Goal: Task Accomplishment & Management: Use online tool/utility

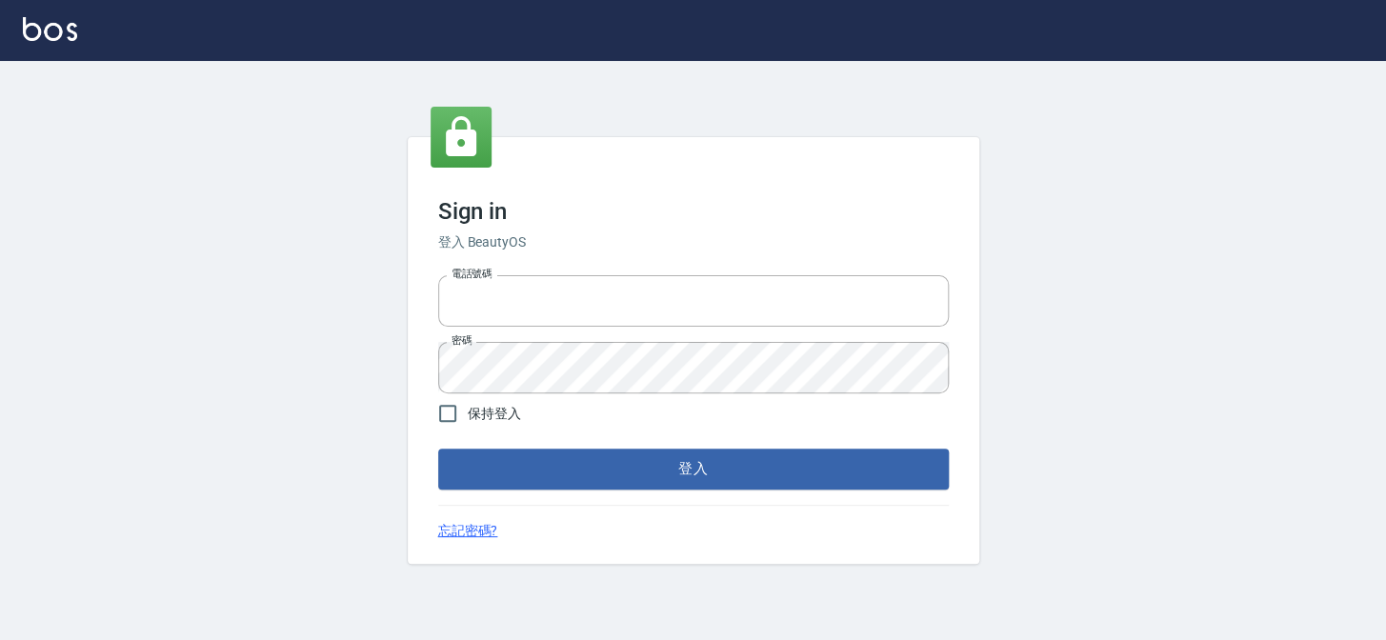
type input "27151227"
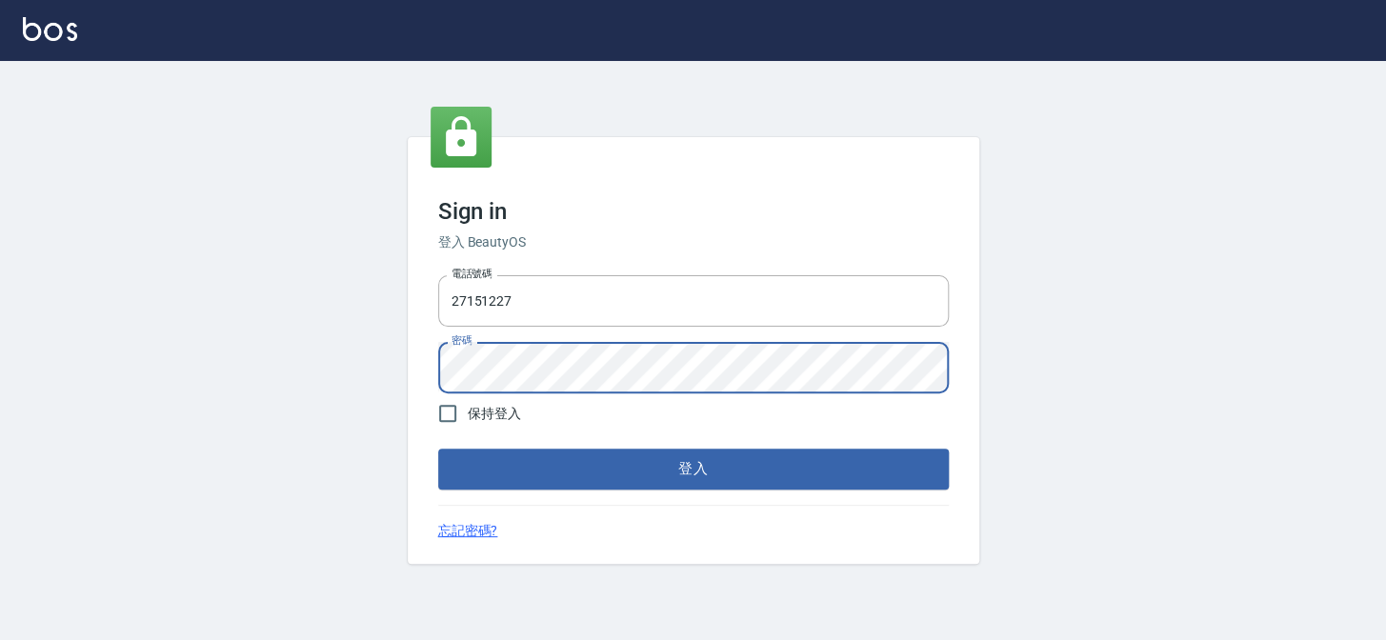
click at [376, 386] on div "Sign in 登入 BeautyOS 電話號碼 [PHONE_NUMBER] 電話號碼 密碼 密碼 保持登入 登入 忘記密碼?" at bounding box center [693, 350] width 1386 height 579
click at [438, 449] on button "登入" at bounding box center [693, 469] width 511 height 40
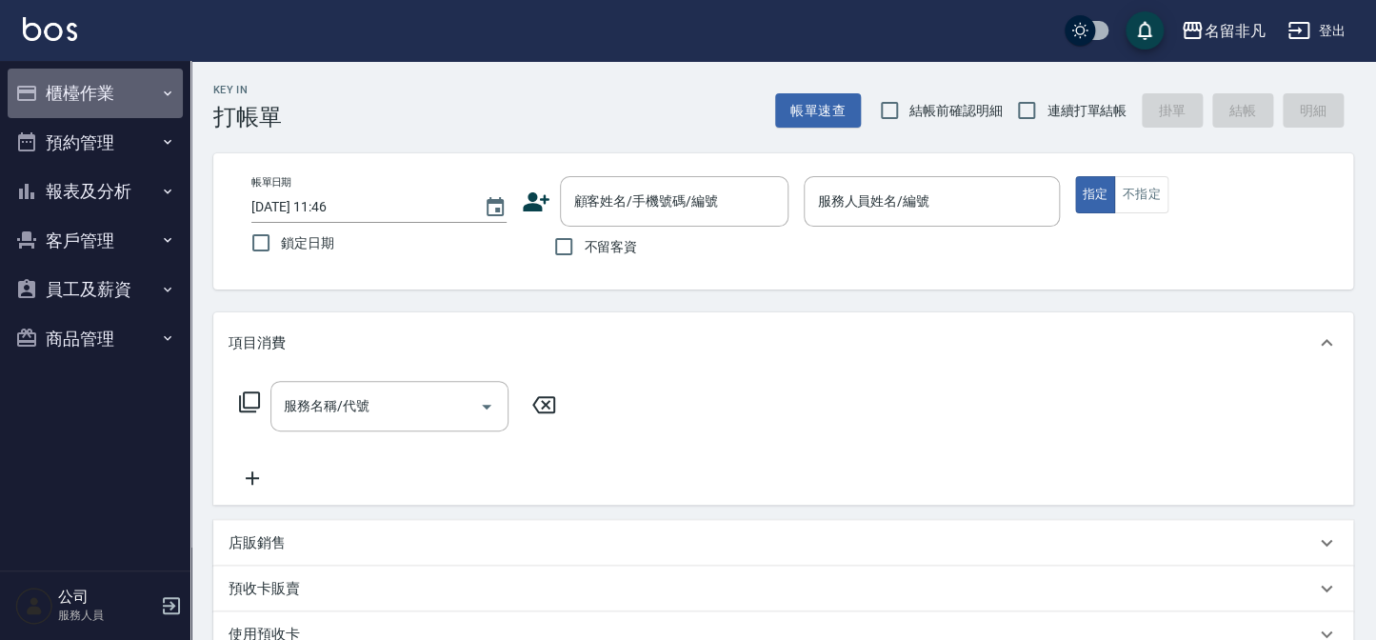
click at [52, 110] on button "櫃檯作業" at bounding box center [95, 94] width 175 height 50
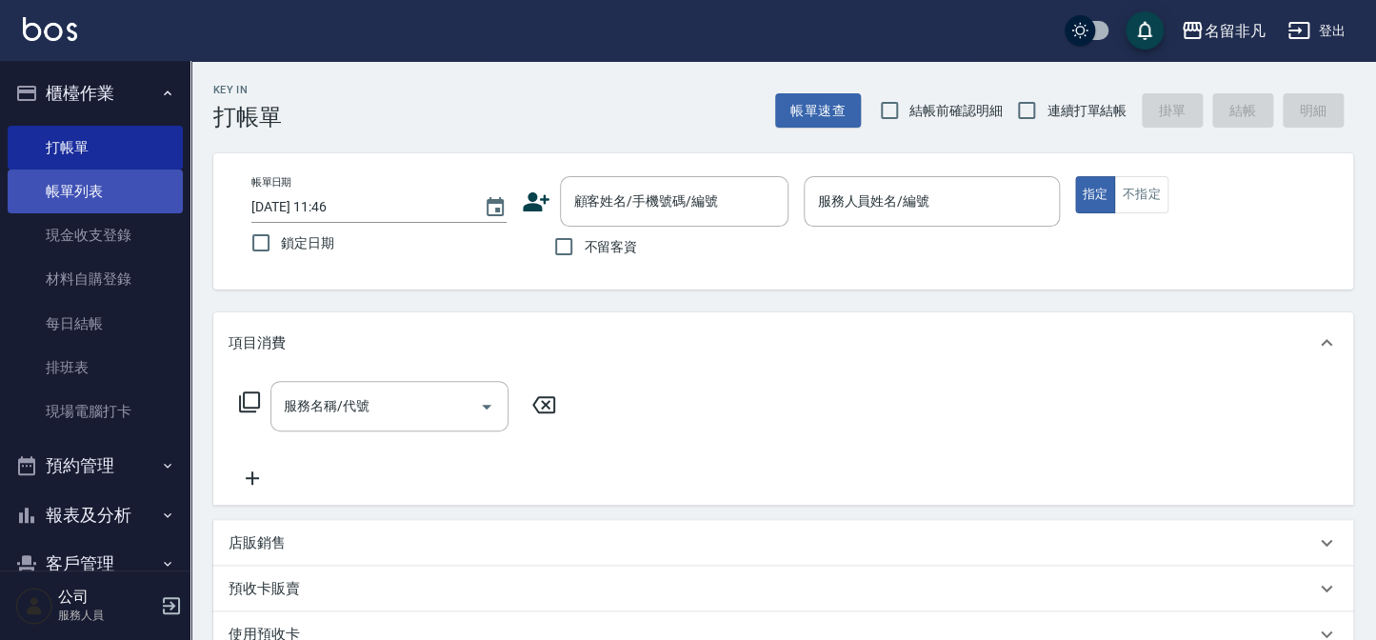
click at [104, 191] on link "帳單列表" at bounding box center [95, 192] width 175 height 44
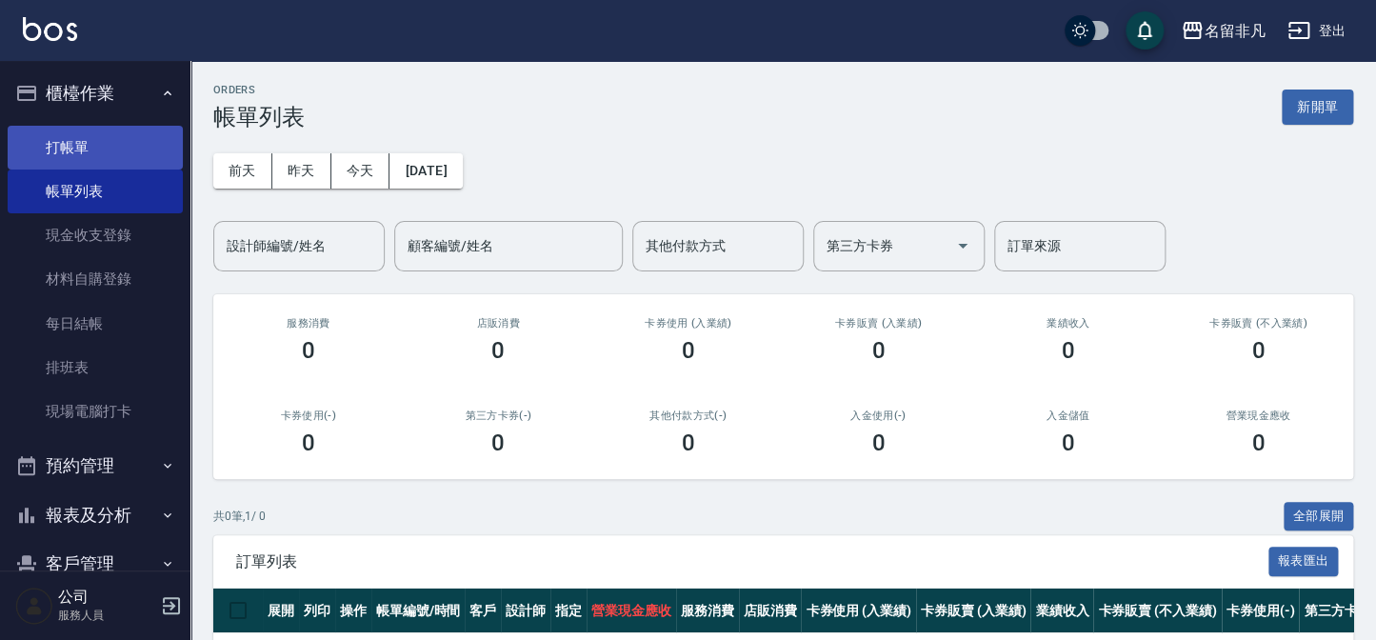
drag, startPoint x: 92, startPoint y: 139, endPoint x: 132, endPoint y: 141, distance: 40.0
click at [92, 140] on link "打帳單" at bounding box center [95, 148] width 175 height 44
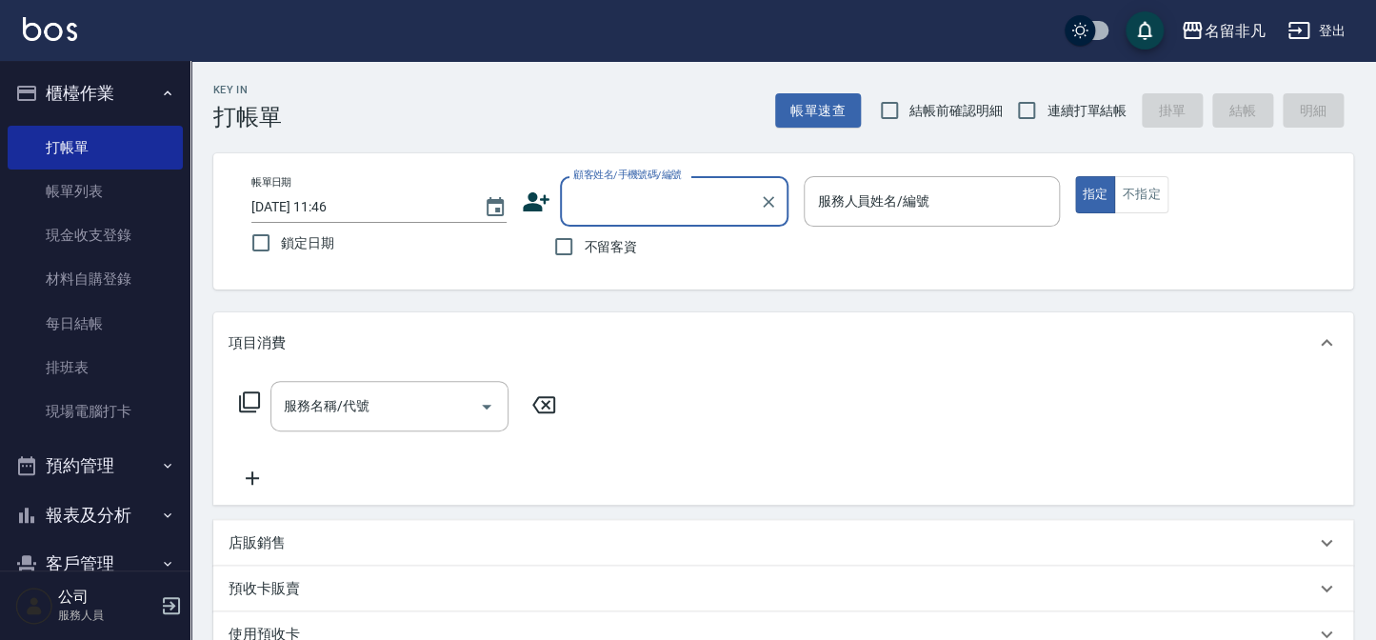
click at [591, 248] on span "不留客資" at bounding box center [610, 247] width 53 height 20
click at [584, 248] on input "不留客資" at bounding box center [564, 247] width 40 height 40
checkbox input "true"
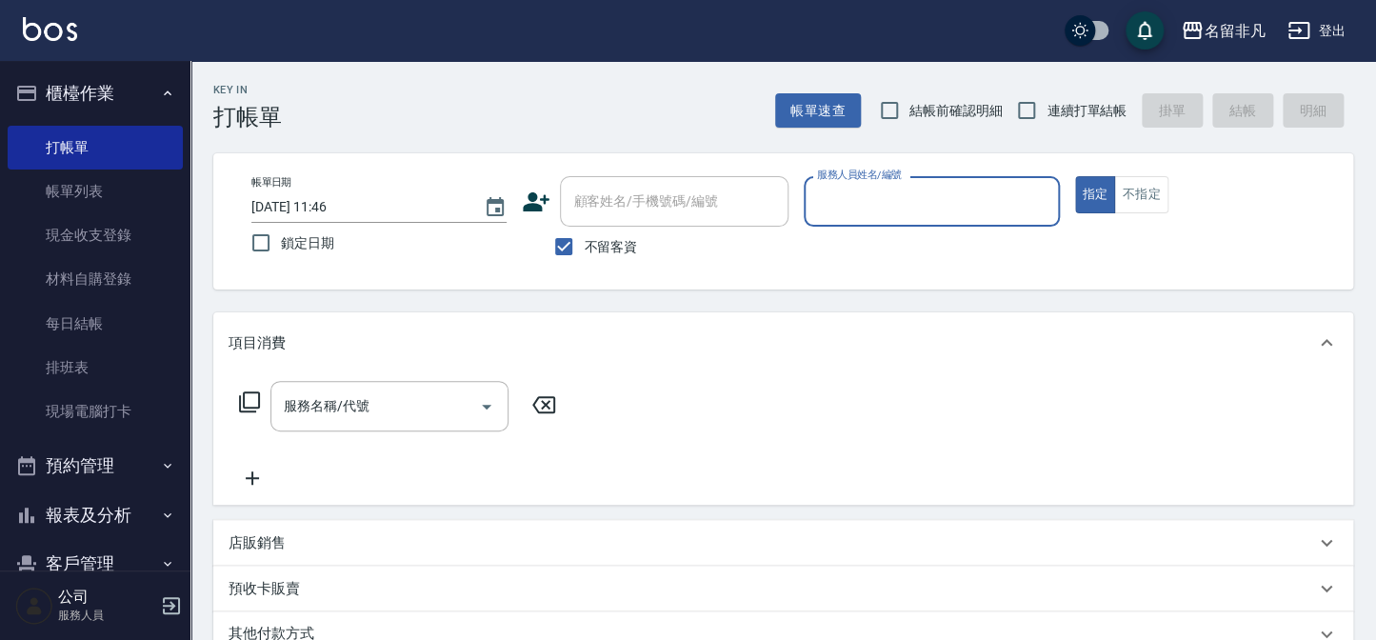
click at [875, 199] on input "服務人員姓名/編號" at bounding box center [931, 201] width 238 height 33
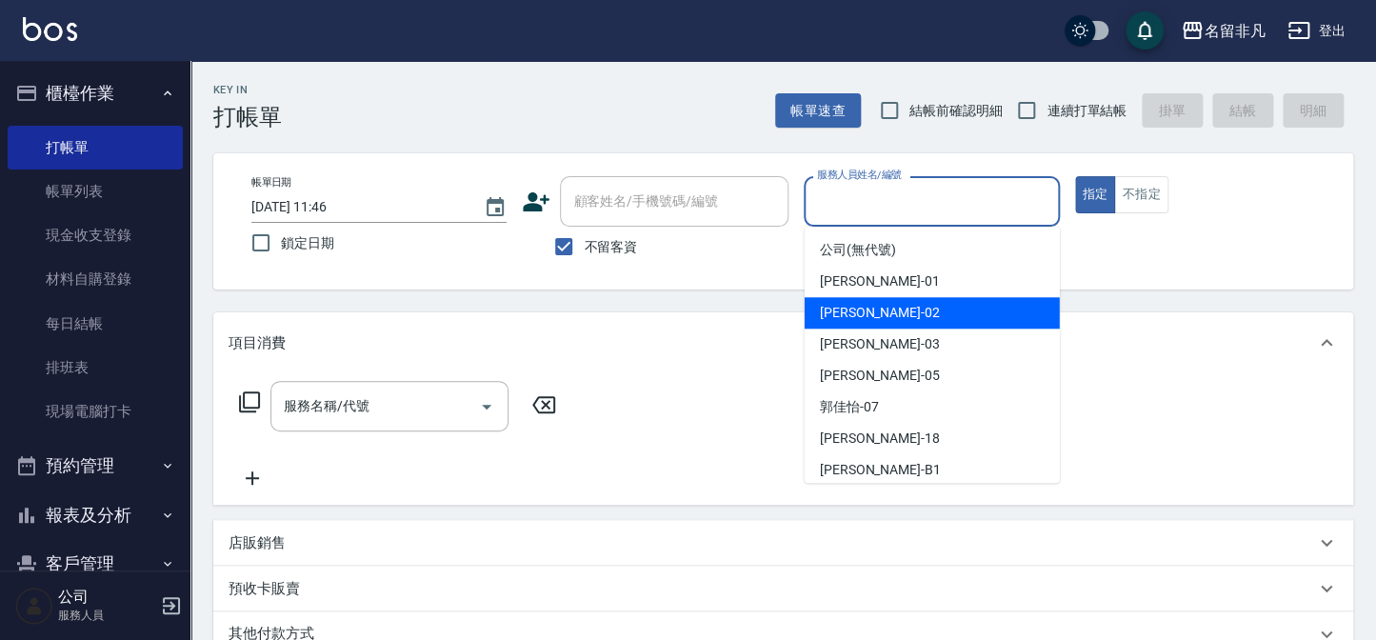
click at [870, 298] on div "[PERSON_NAME]-02" at bounding box center [932, 312] width 255 height 31
type input "[PERSON_NAME]-02"
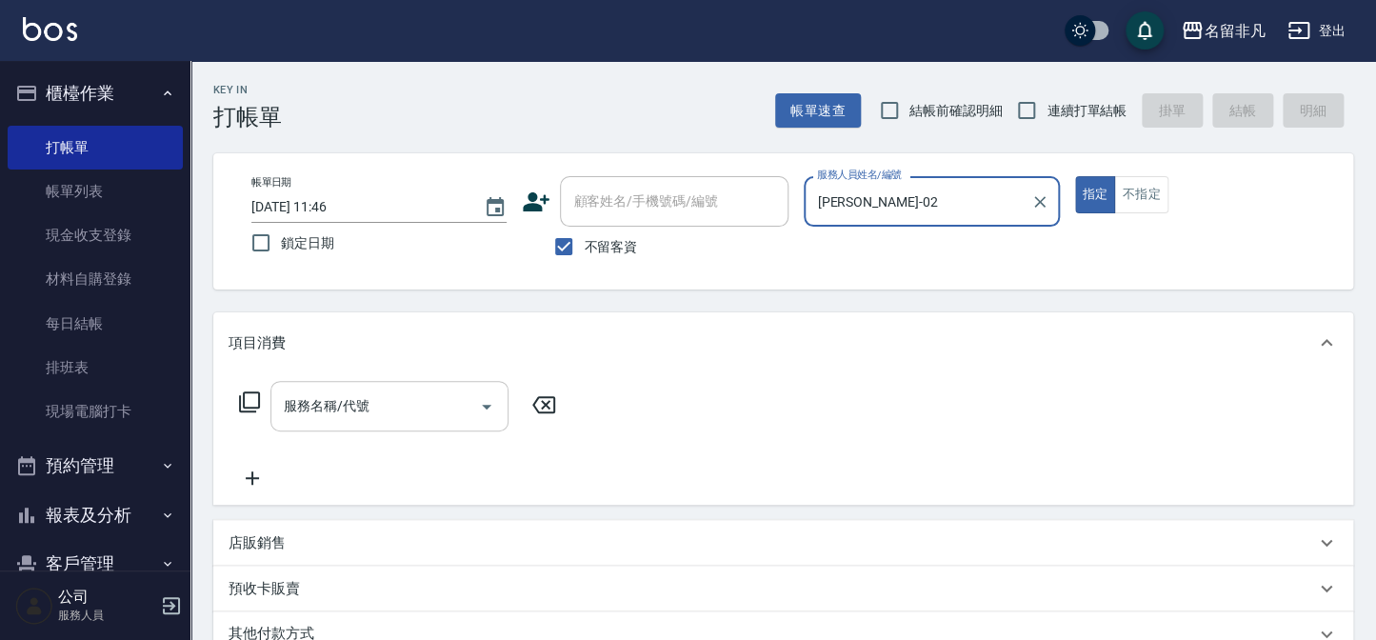
drag, startPoint x: 480, startPoint y: 406, endPoint x: 465, endPoint y: 408, distance: 15.4
click at [477, 406] on icon "Open" at bounding box center [486, 406] width 23 height 23
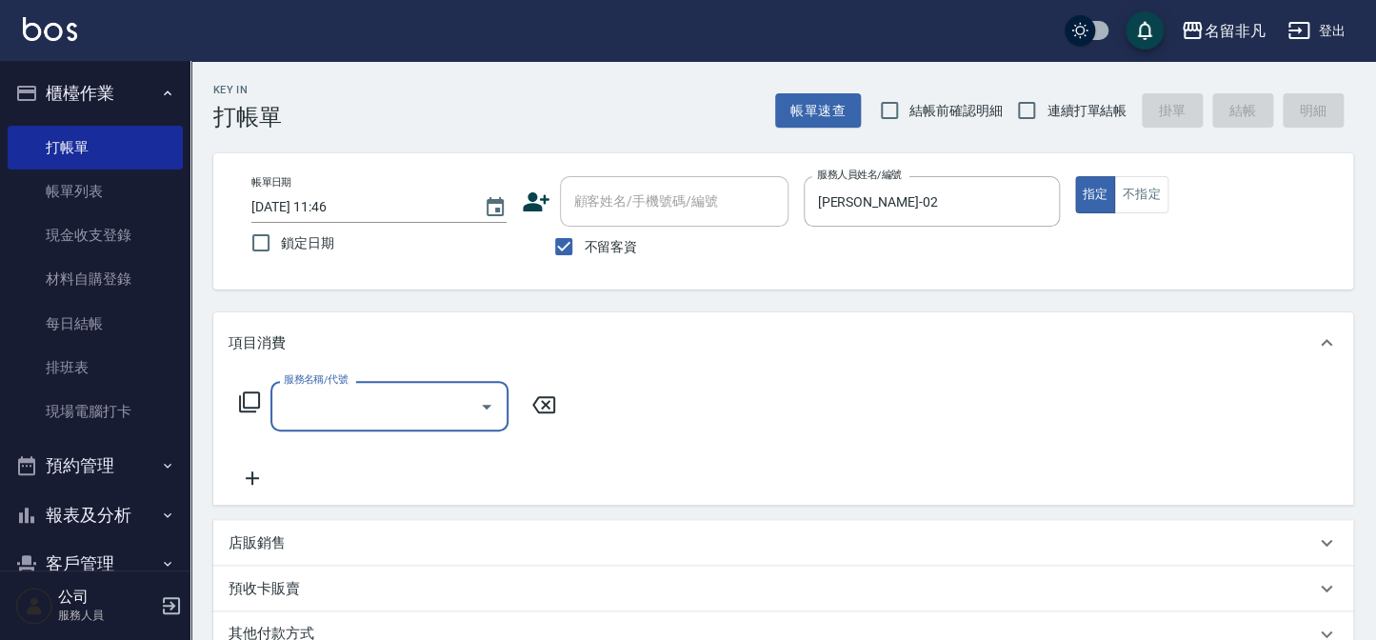
click at [440, 408] on input "服務名稱/代號" at bounding box center [375, 406] width 192 height 33
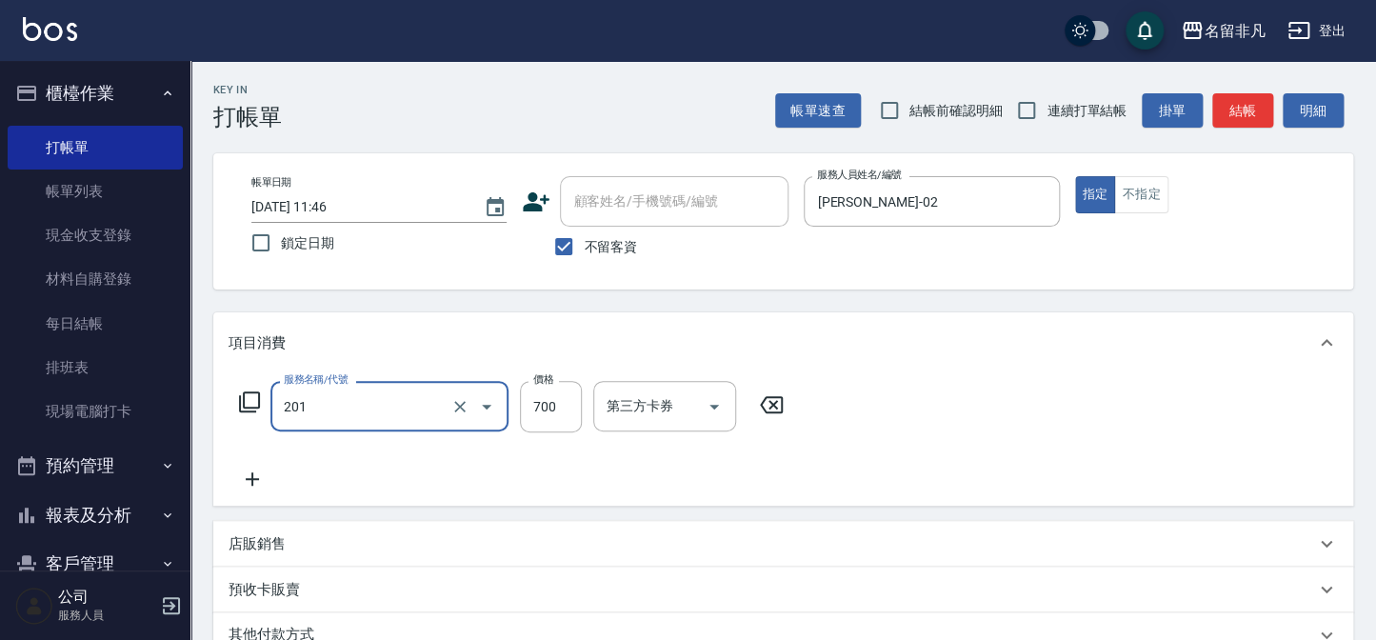
type input "洗+剪(201)"
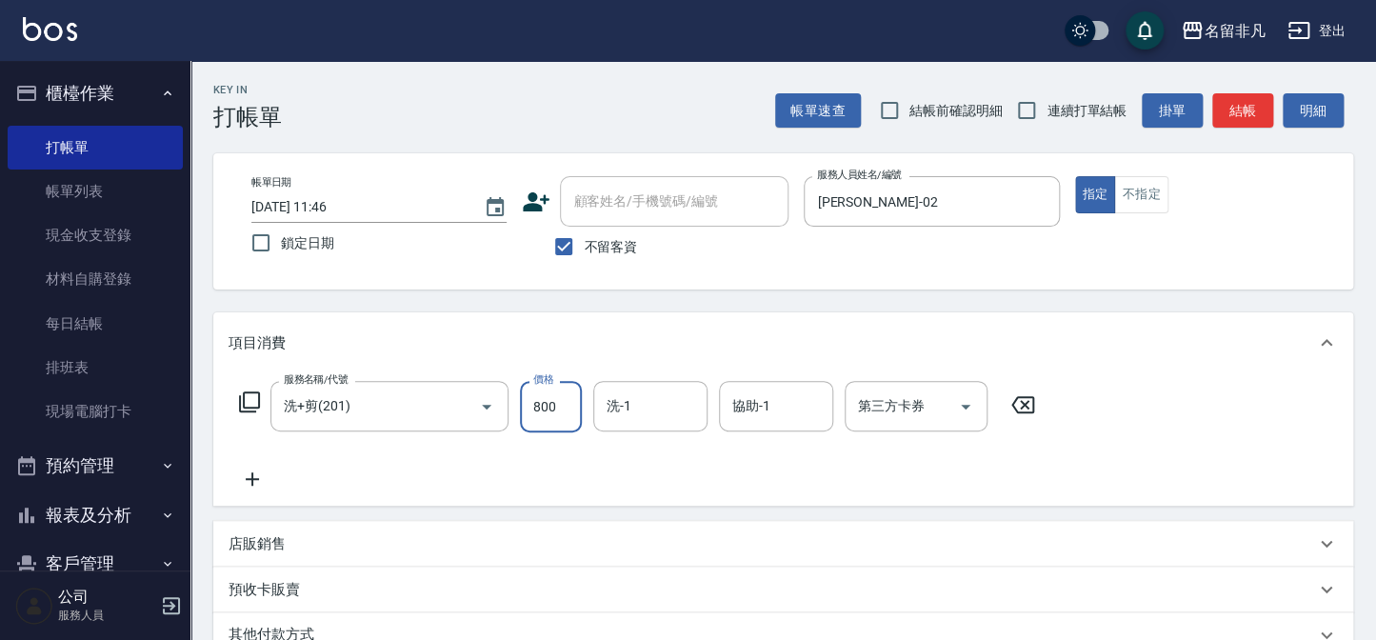
type input "800"
click at [614, 302] on div "Key In 打帳單 帳單速查 結帳前確認明細 連續打單結帳 掛單 結帳 明細 帳單日期 [DATE] 11:46 鎖定日期 顧客姓名/手機號碼/編號 顧客姓…" at bounding box center [783, 486] width 1186 height 850
click at [1213, 109] on button "結帳" at bounding box center [1242, 110] width 61 height 35
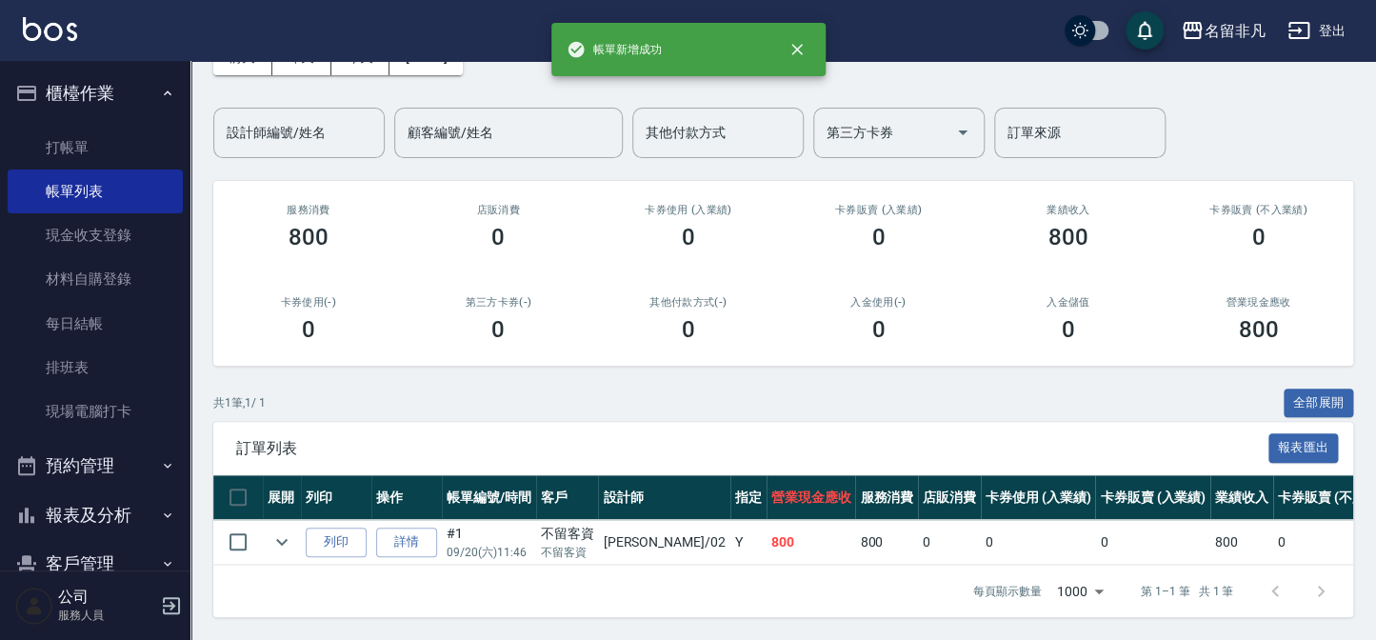
scroll to position [126, 0]
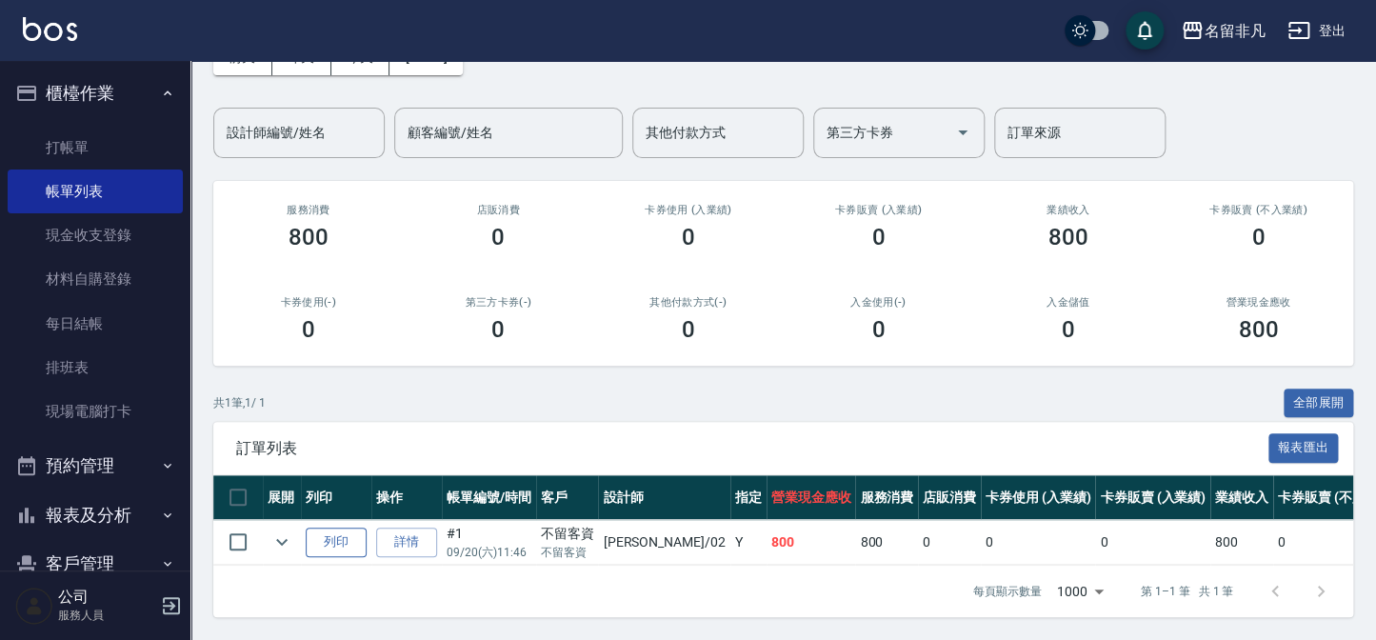
click at [316, 537] on button "列印" at bounding box center [336, 543] width 61 height 30
click at [328, 533] on button "列印" at bounding box center [336, 543] width 61 height 30
click at [343, 543] on button "列印" at bounding box center [336, 543] width 61 height 30
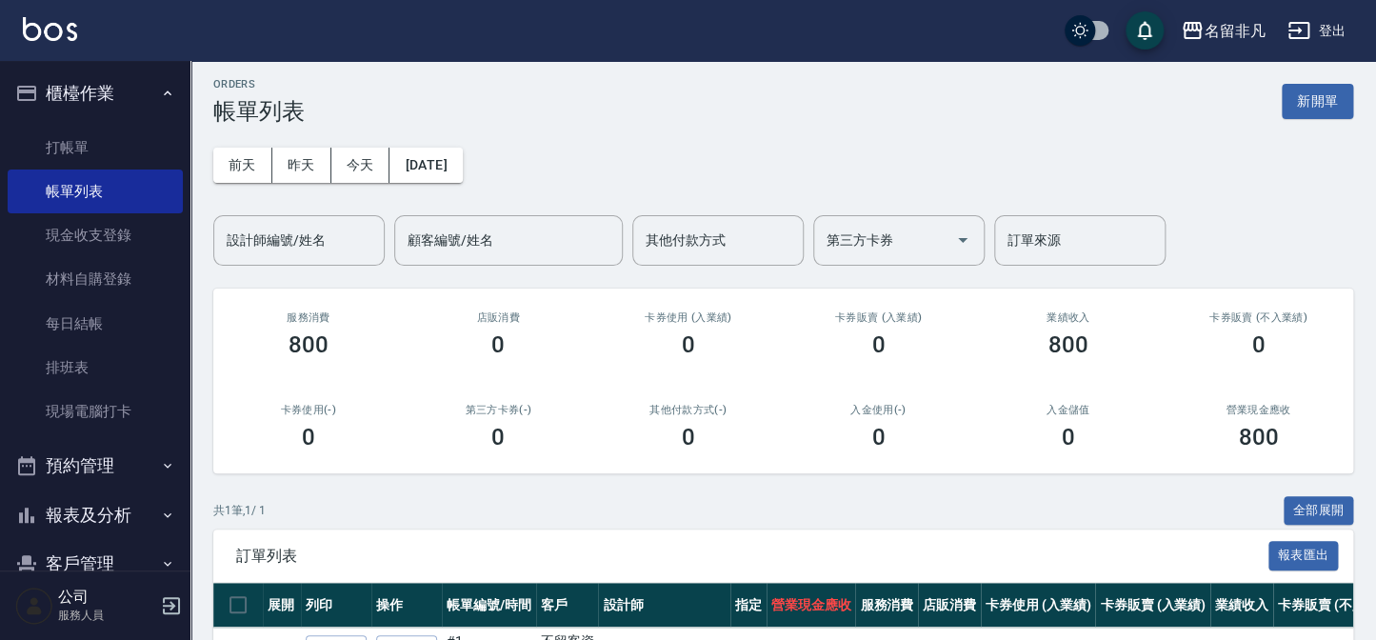
scroll to position [0, 0]
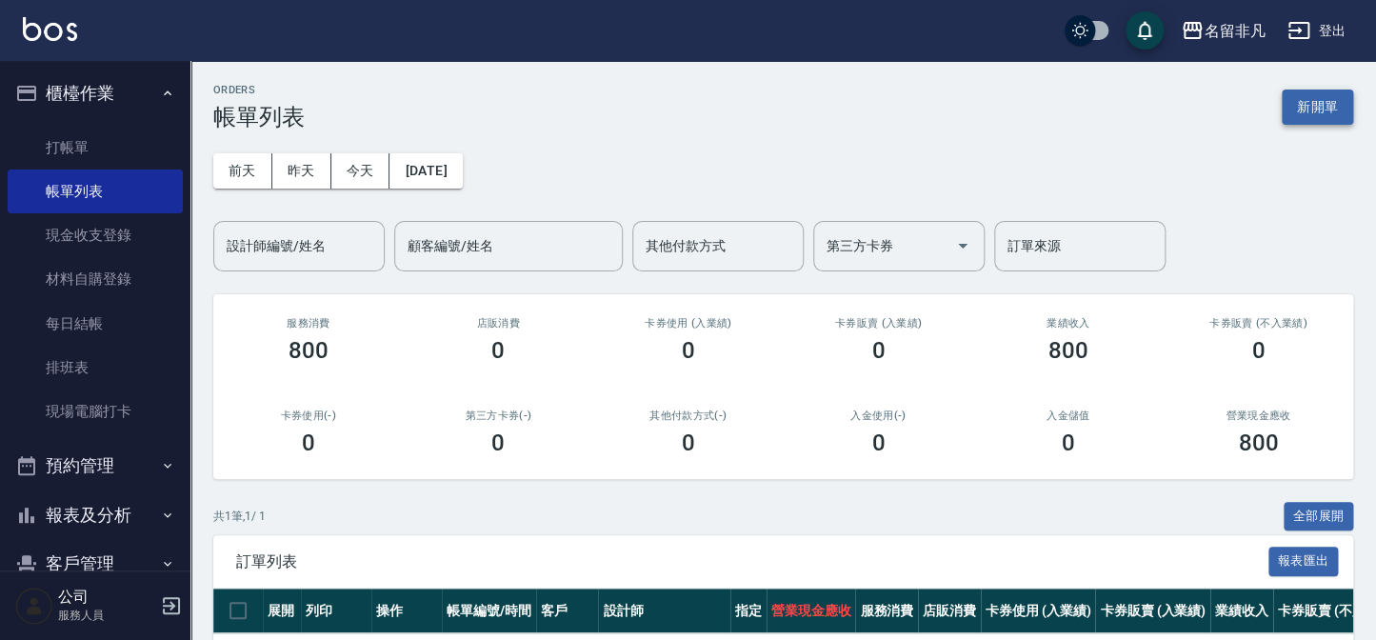
click at [1312, 116] on button "新開單" at bounding box center [1317, 107] width 71 height 35
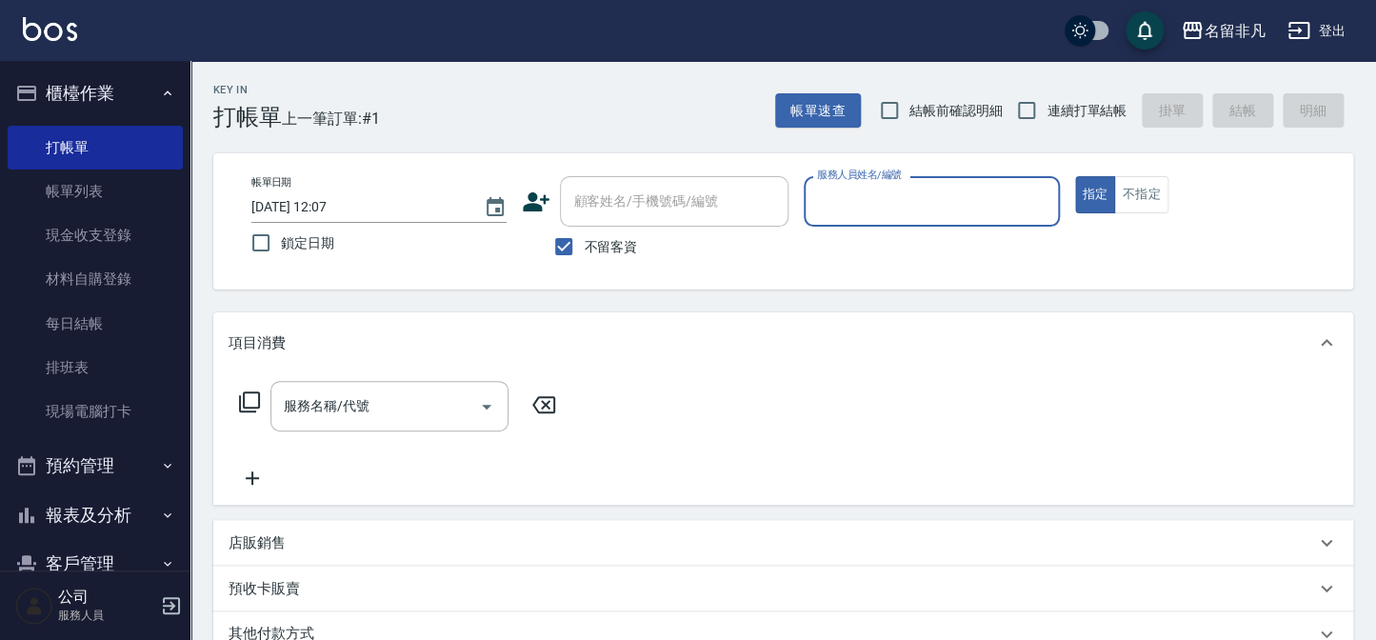
click at [585, 248] on span "不留客資" at bounding box center [610, 247] width 53 height 20
click at [584, 248] on input "不留客資" at bounding box center [564, 247] width 40 height 40
checkbox input "false"
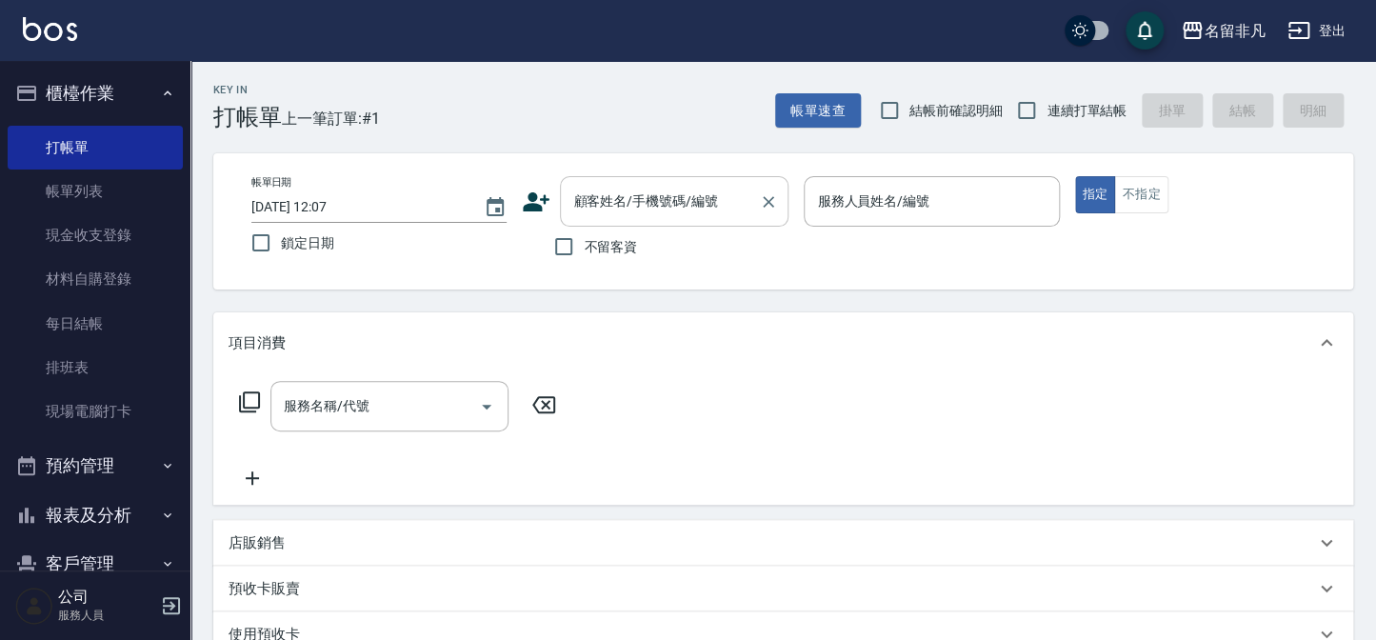
click at [719, 200] on input "顧客姓名/手機號碼/編號" at bounding box center [660, 201] width 183 height 33
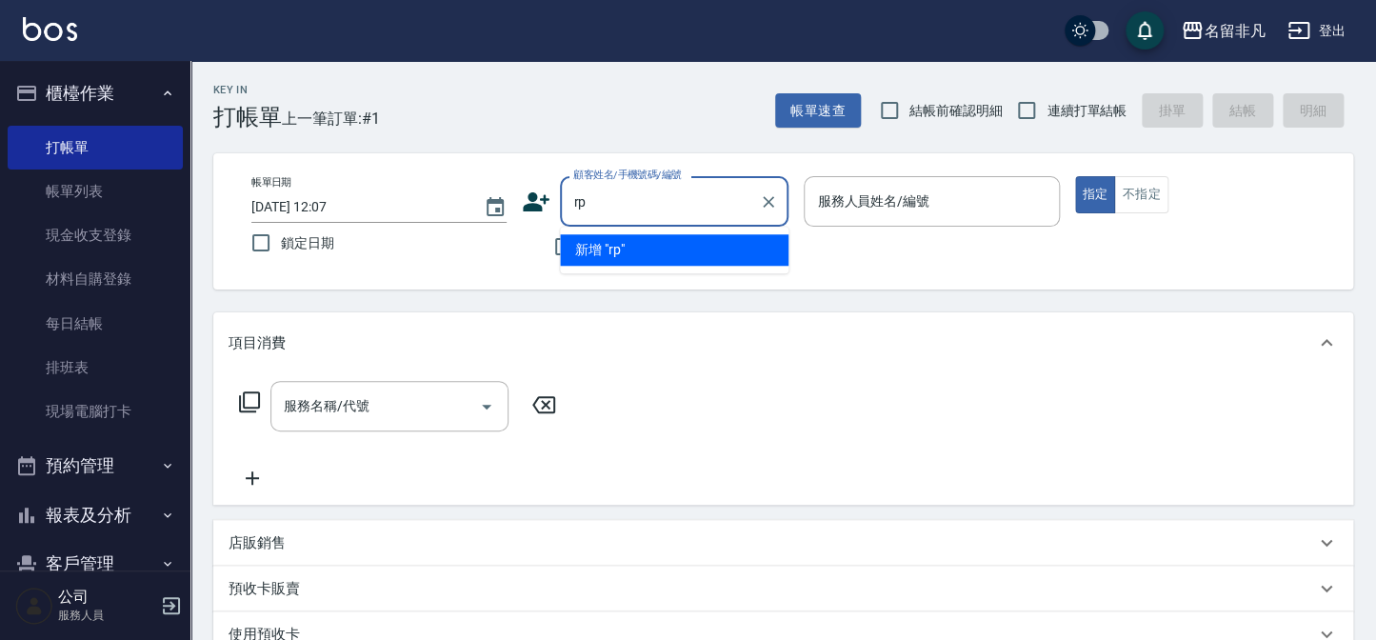
type input "r"
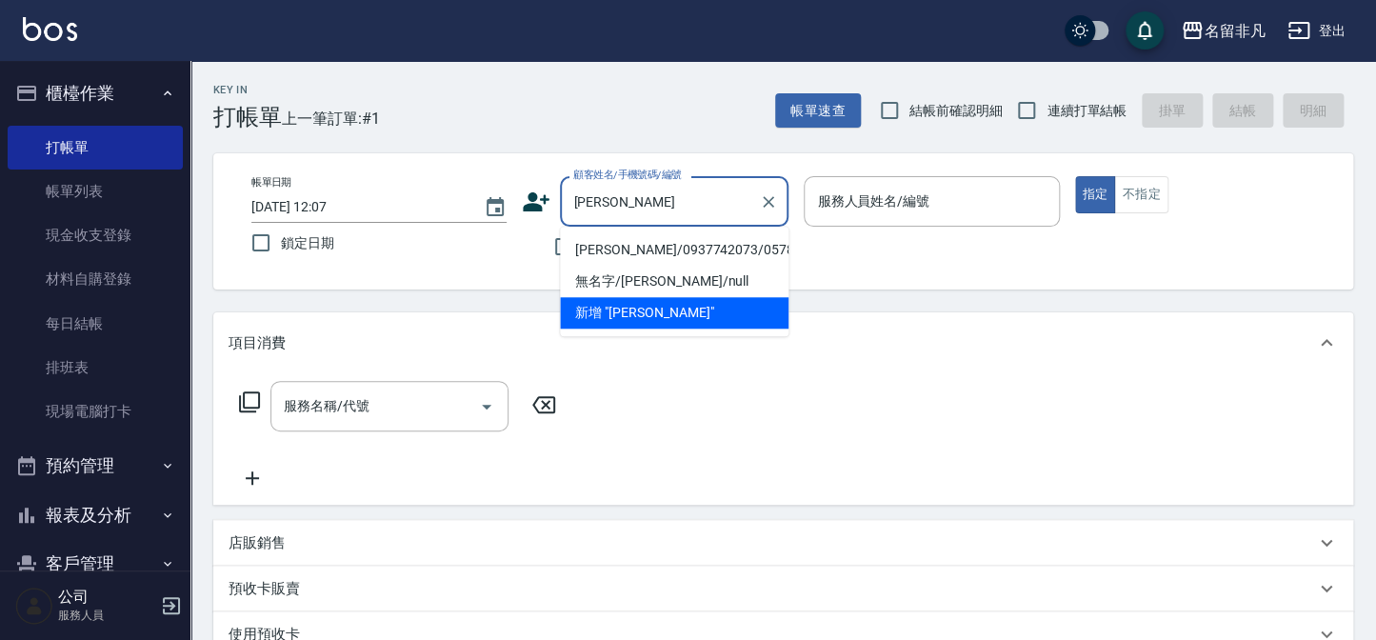
click at [580, 254] on li "[PERSON_NAME]/0937742073/05784" at bounding box center [674, 249] width 229 height 31
type input "[PERSON_NAME]/0937742073/05784"
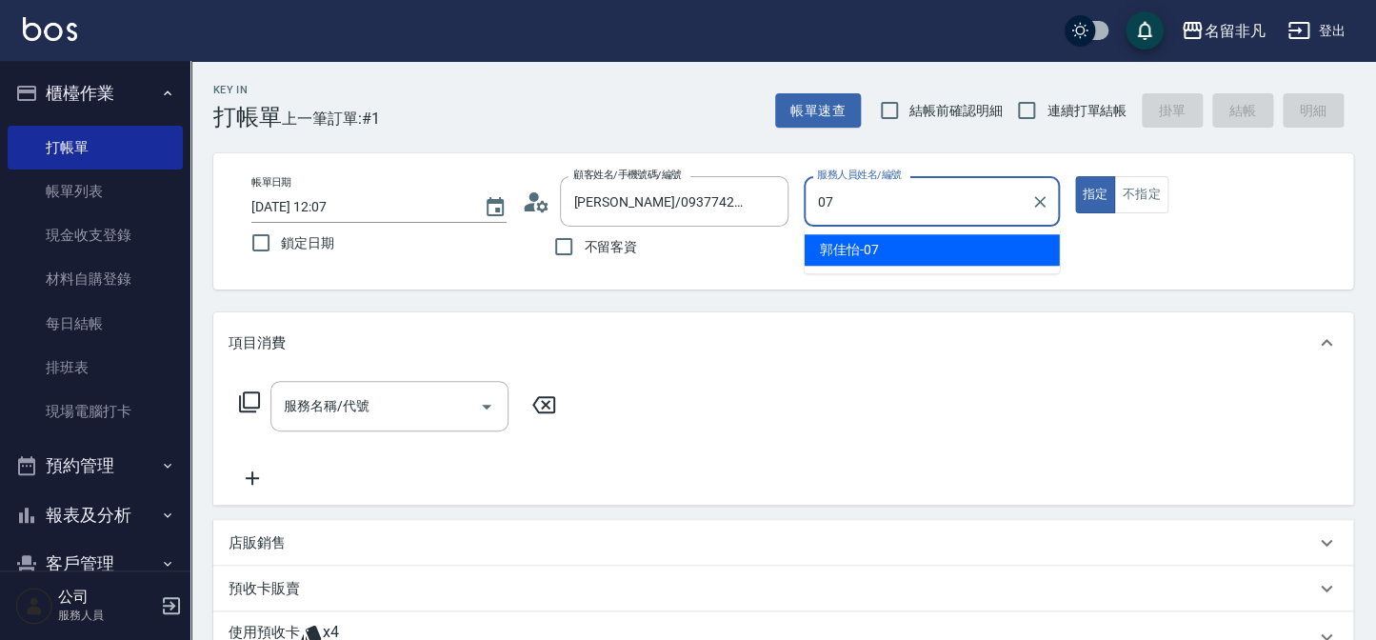
type input "[PERSON_NAME]-07"
type button "true"
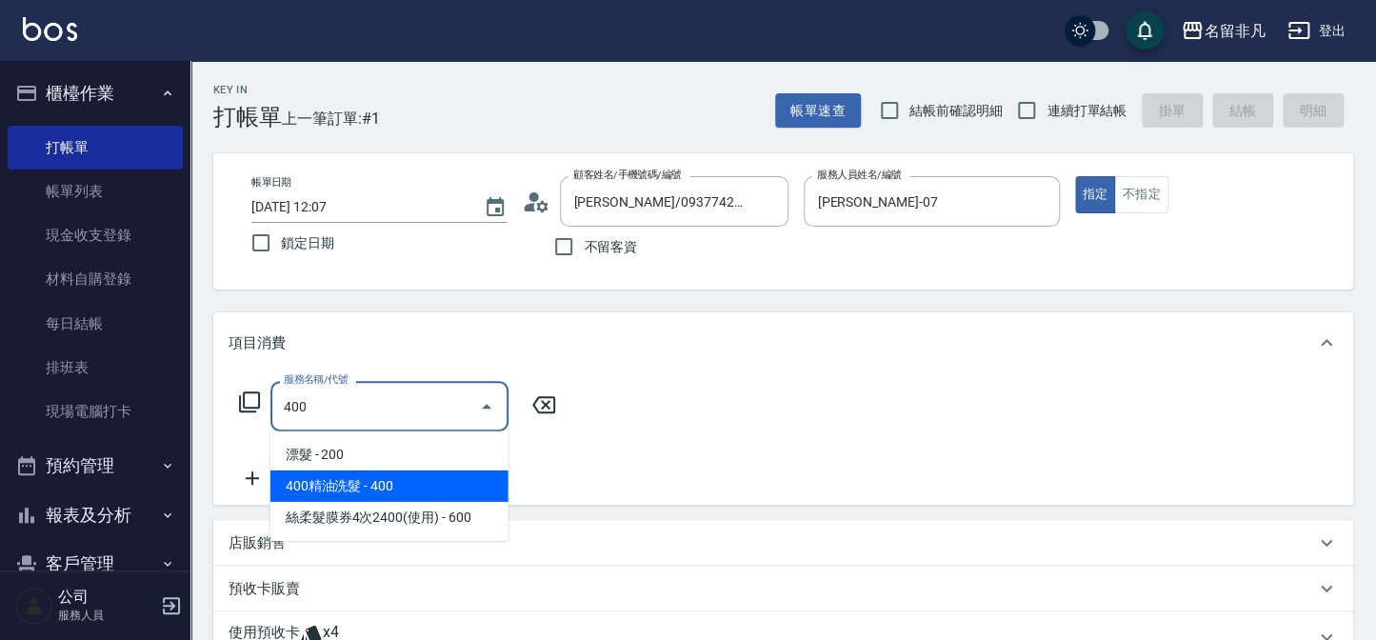
click at [408, 491] on span "400精油洗髮 - 400" at bounding box center [389, 486] width 238 height 31
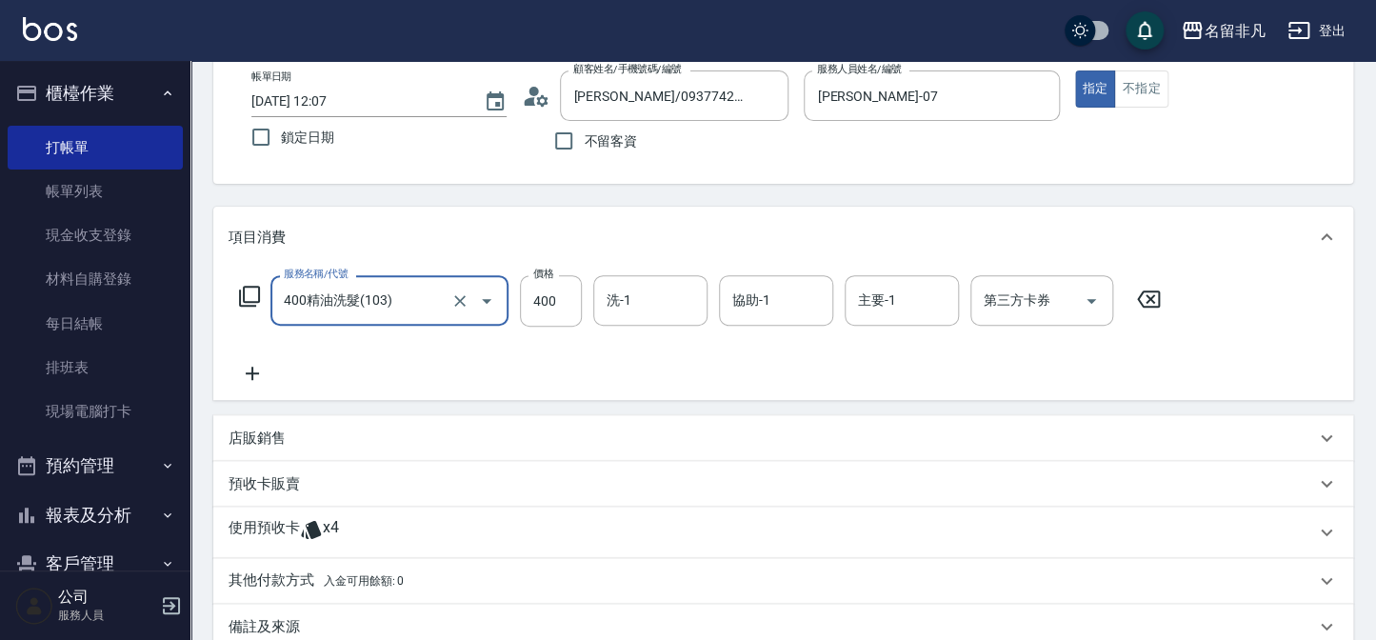
scroll to position [326, 0]
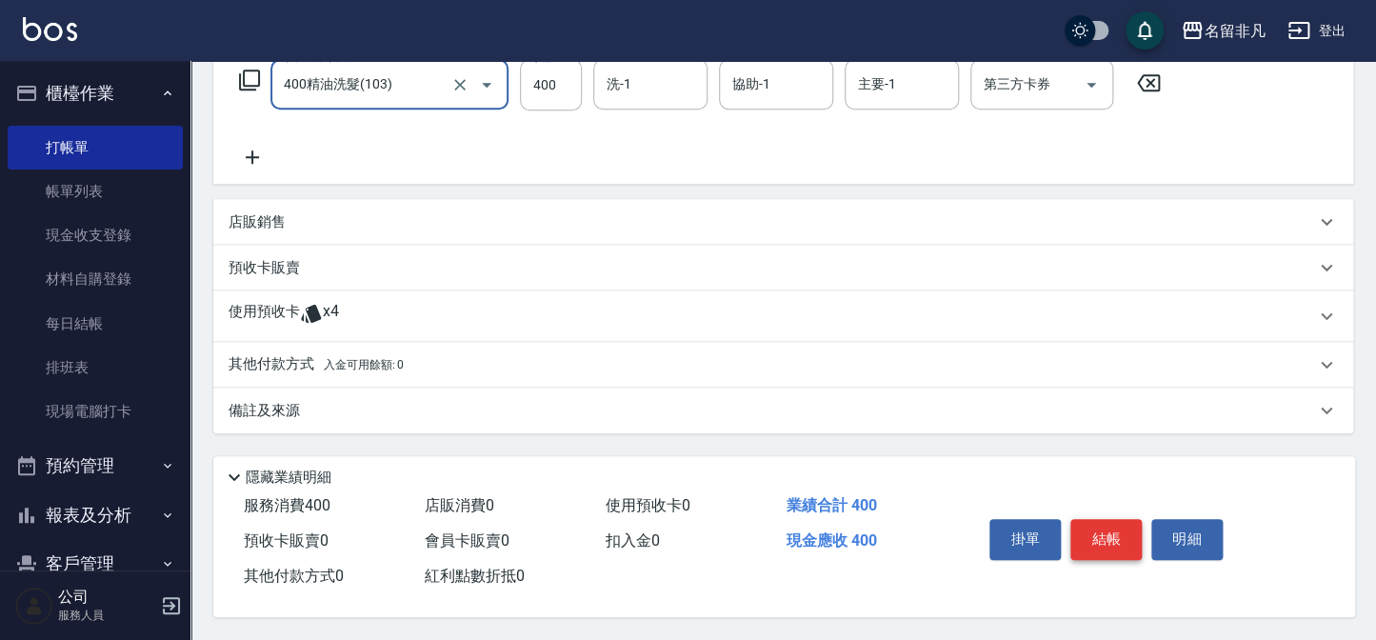
type input "400精油洗髮(103)"
click at [1088, 553] on button "結帳" at bounding box center [1106, 539] width 71 height 40
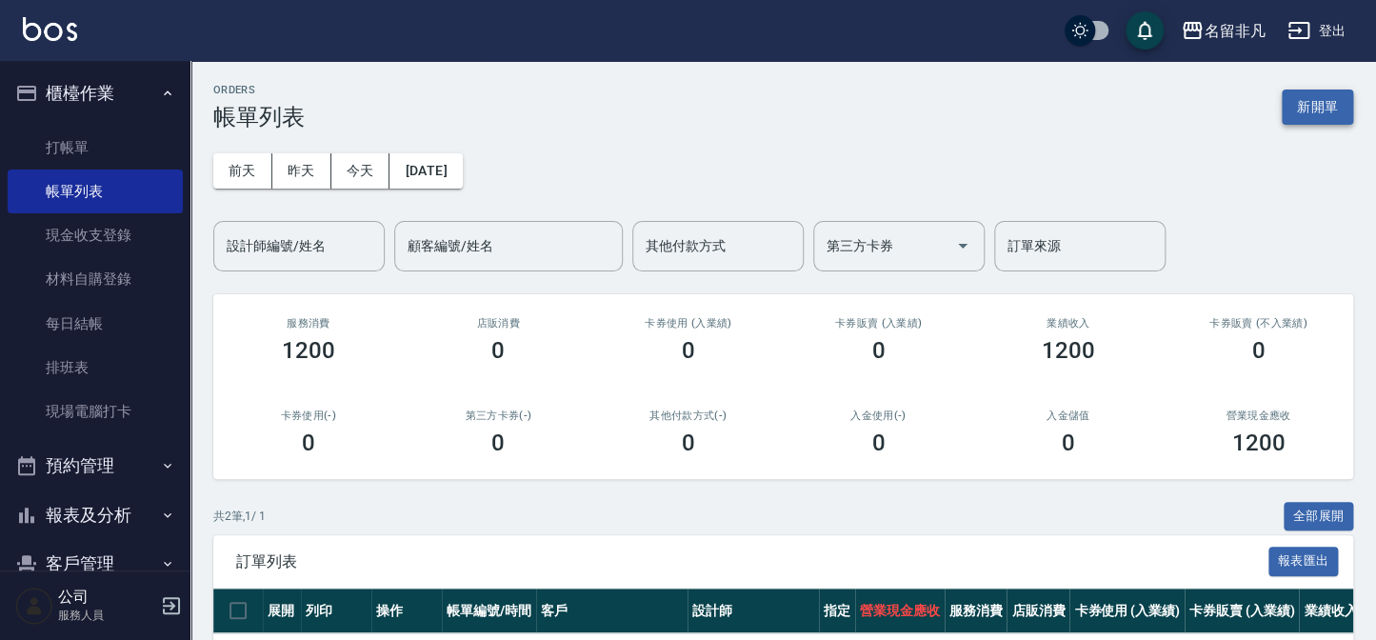
click at [1316, 101] on button "新開單" at bounding box center [1317, 107] width 71 height 35
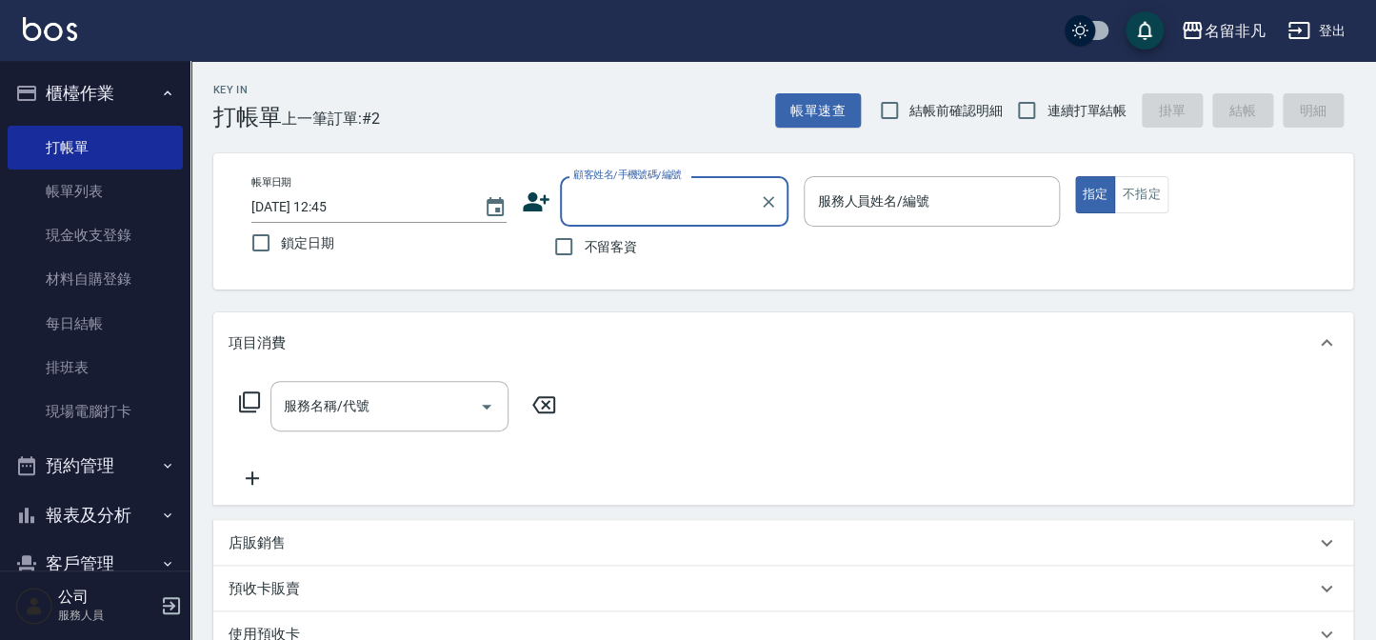
click at [874, 193] on div "服務人員姓名/編號 服務人員姓名/編號" at bounding box center [931, 201] width 255 height 50
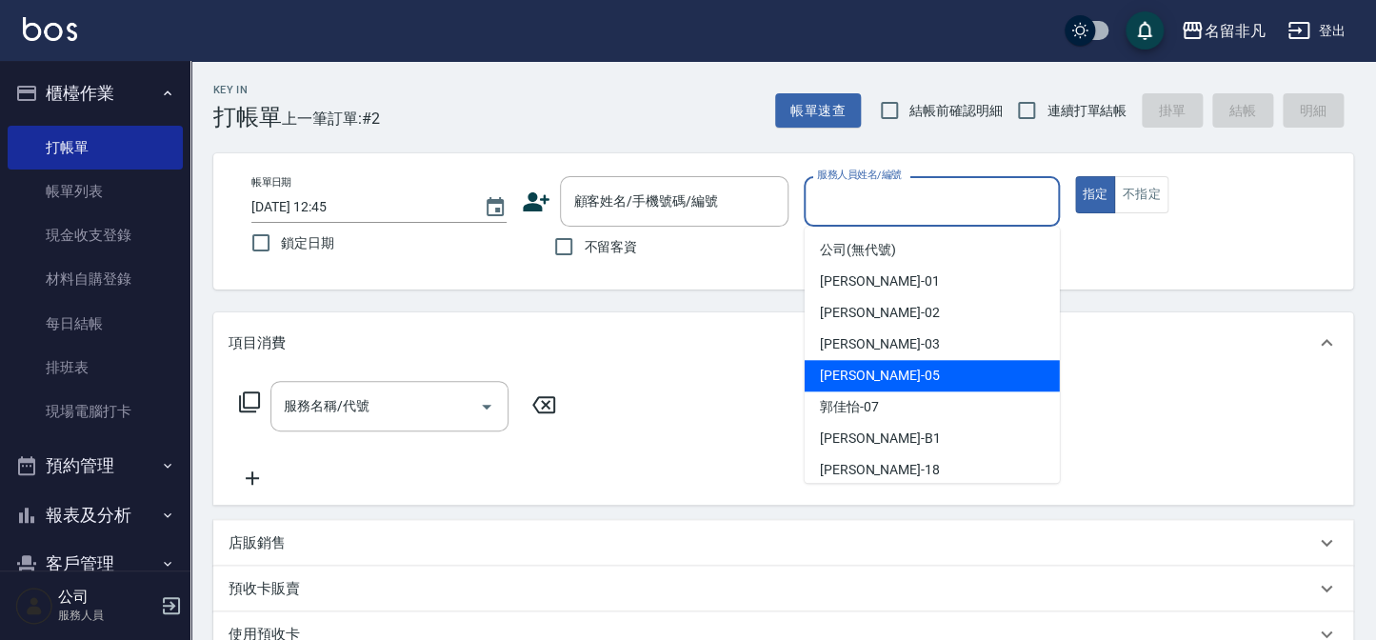
click at [907, 370] on div "[PERSON_NAME] -05" at bounding box center [932, 375] width 255 height 31
type input "[PERSON_NAME]-05"
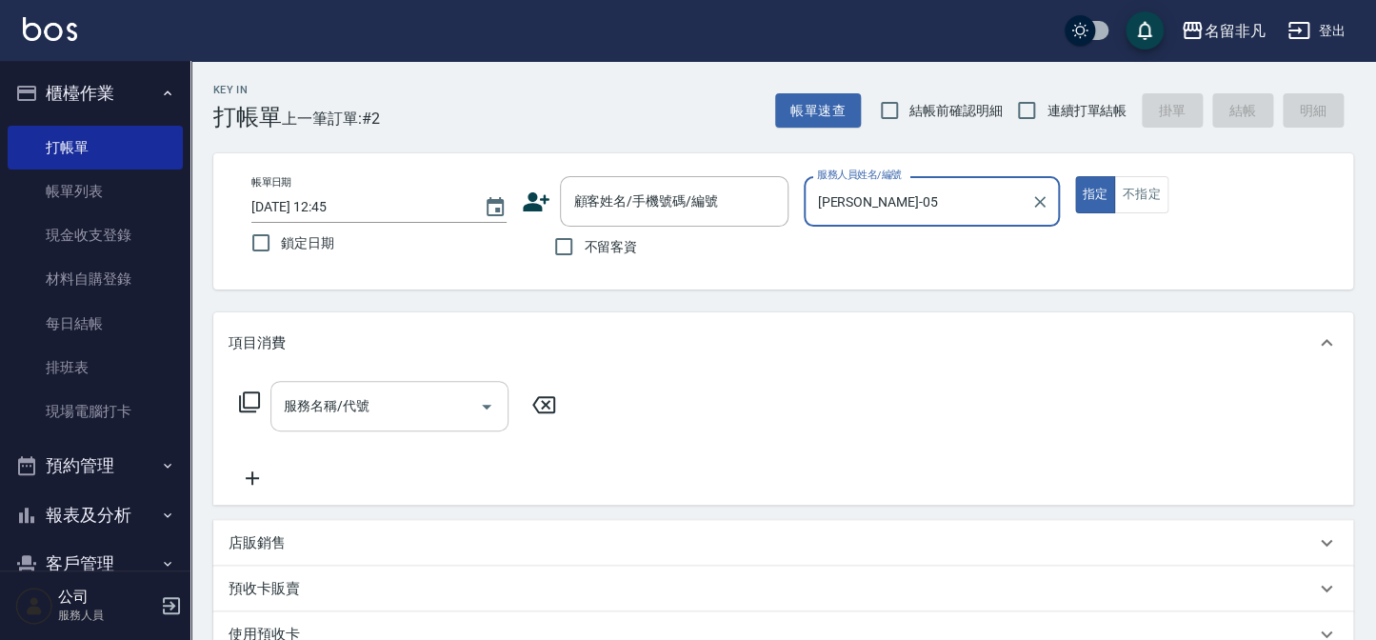
click at [310, 409] on div "服務名稱/代號 服務名稱/代號" at bounding box center [389, 406] width 238 height 50
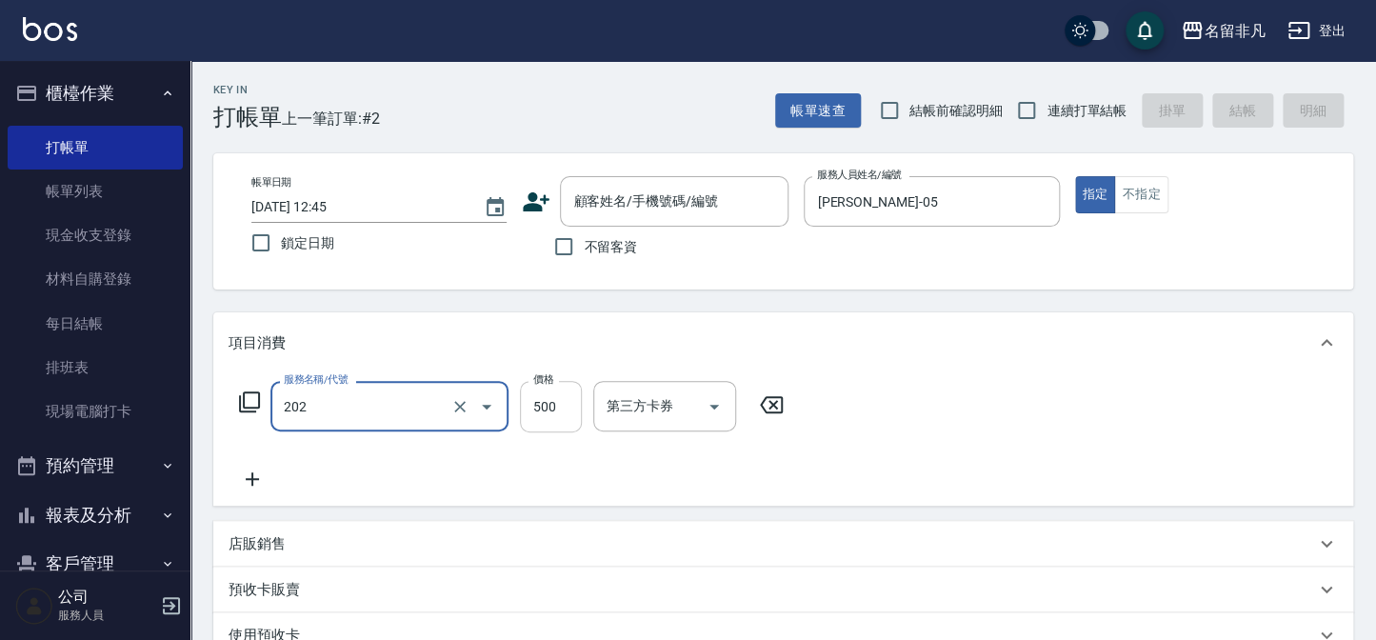
type input "剪髮(202)"
click at [552, 404] on input "500" at bounding box center [551, 406] width 62 height 51
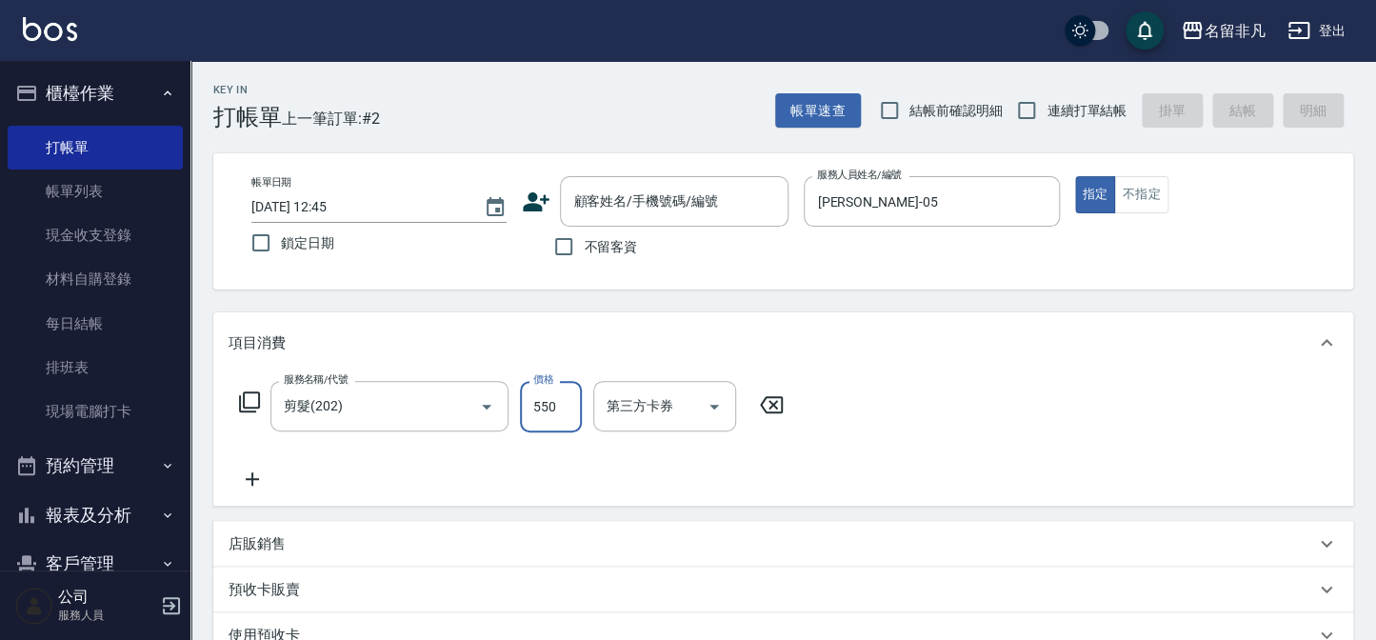
type input "550"
click at [1021, 429] on div "服務名稱/代號 剪髮(202) 服務名稱/代號 價格 550 價格 第三方卡券 第三方卡券" at bounding box center [783, 439] width 1140 height 132
click at [569, 245] on input "不留客資" at bounding box center [564, 247] width 40 height 40
checkbox input "true"
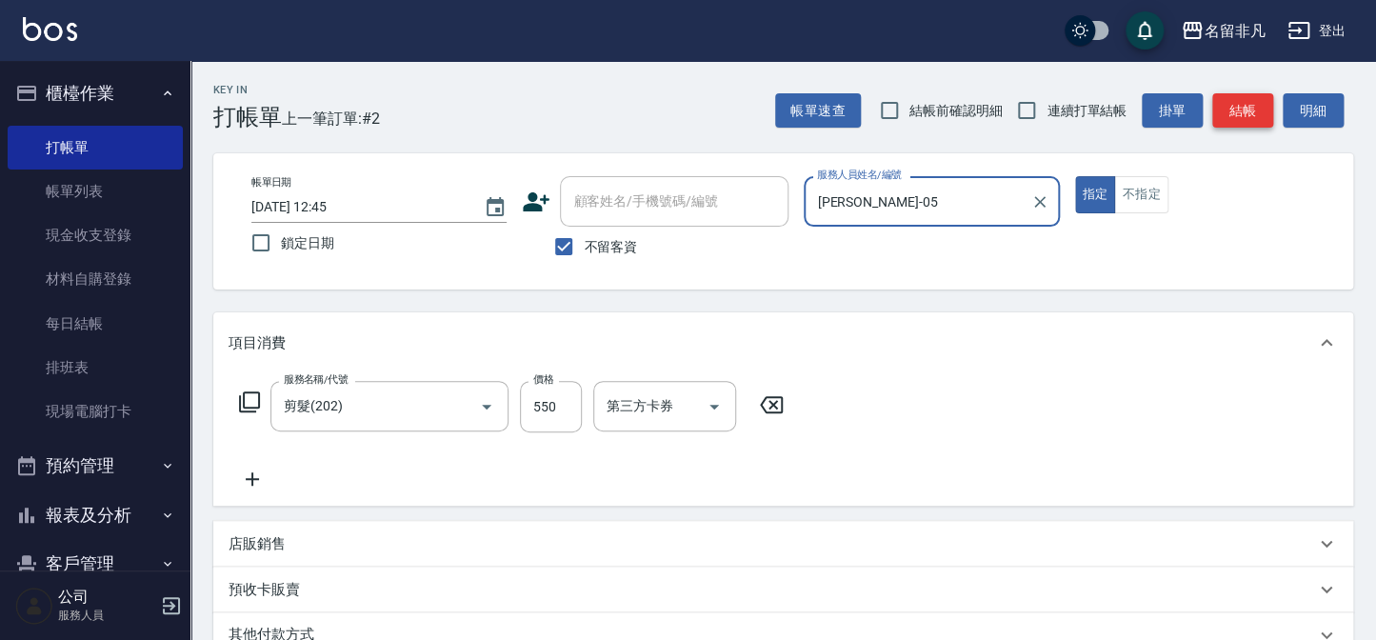
click at [1246, 112] on button "結帳" at bounding box center [1242, 110] width 61 height 35
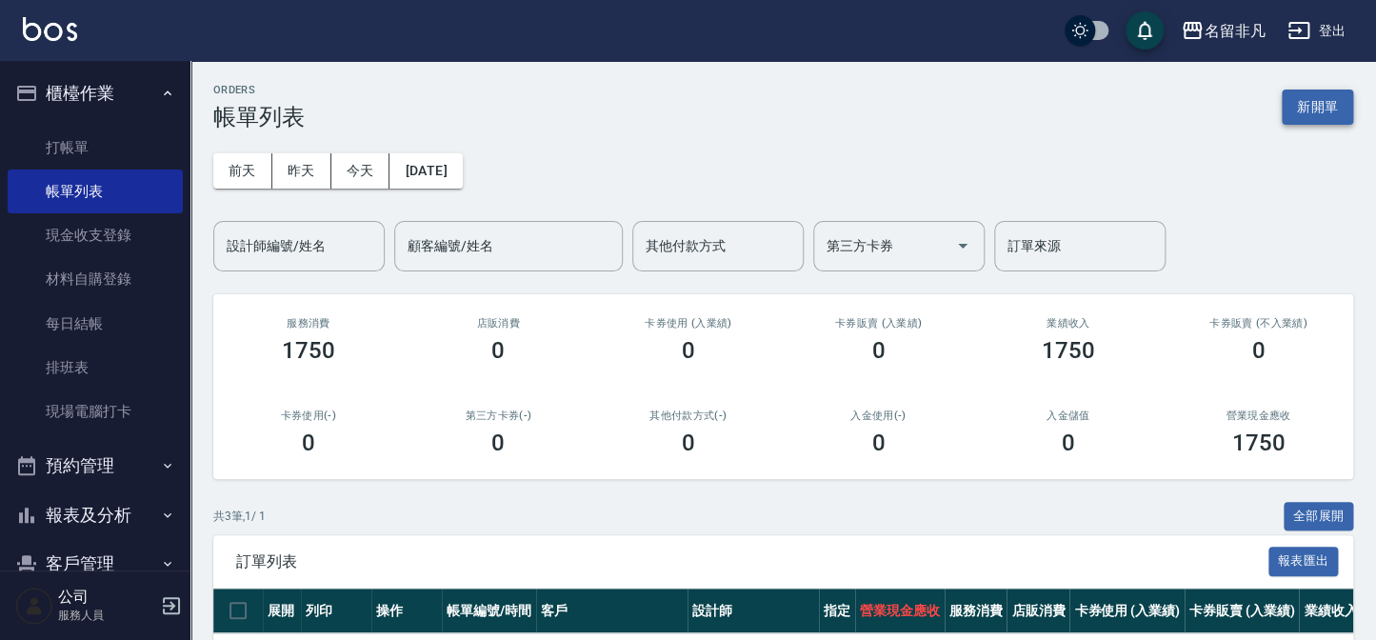
click at [1339, 105] on button "新開單" at bounding box center [1317, 107] width 71 height 35
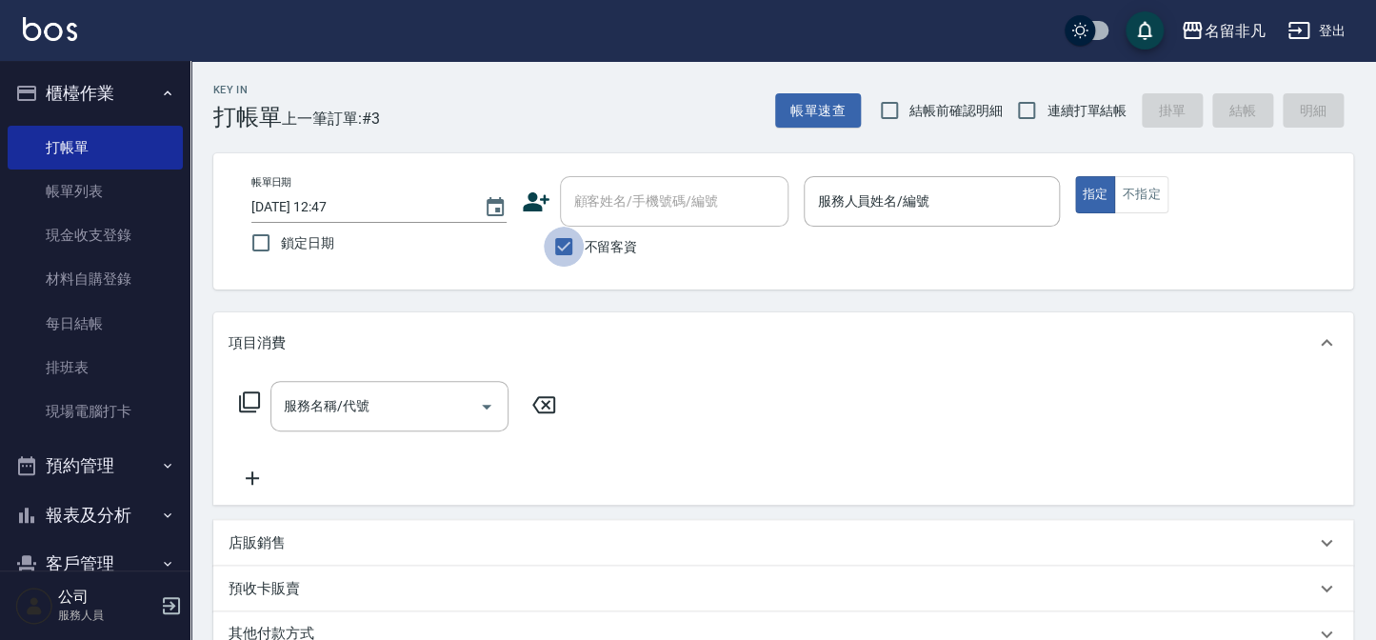
click at [562, 249] on input "不留客資" at bounding box center [564, 247] width 40 height 40
checkbox input "false"
click at [640, 198] on div "顧客姓名/手機號碼/編號 顧客姓名/手機號碼/編號" at bounding box center [674, 201] width 229 height 50
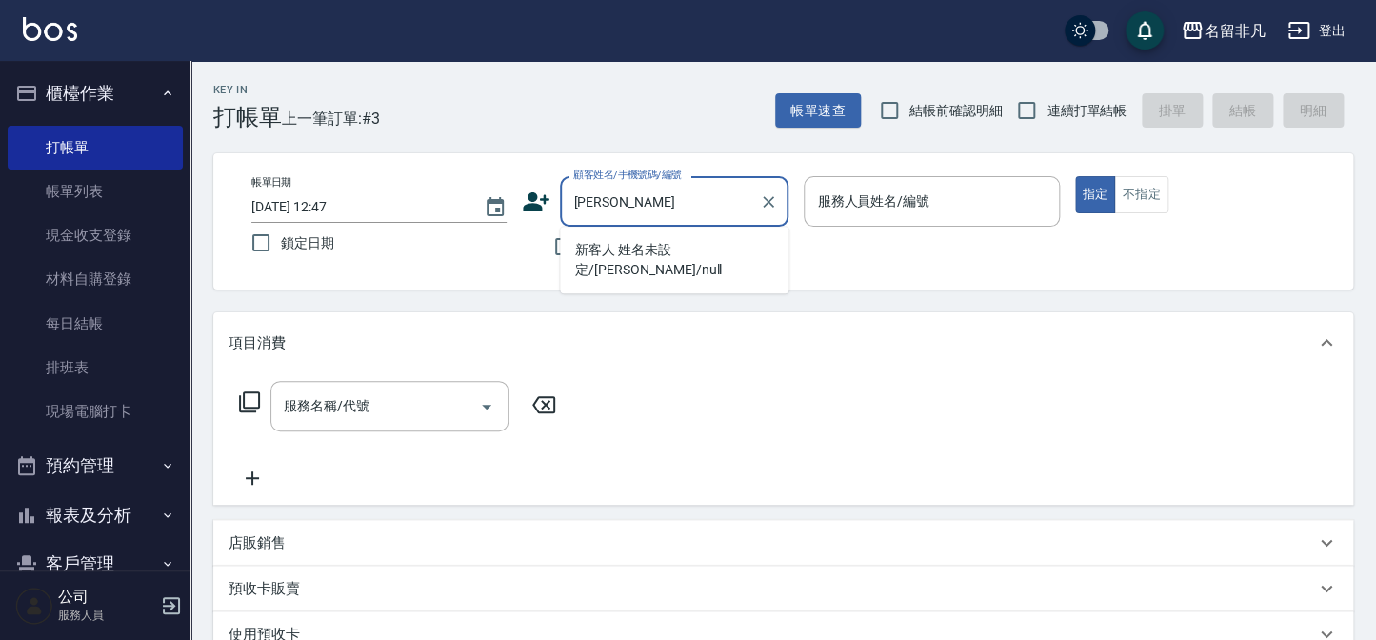
click at [667, 243] on li "新客人 姓名未設定/[PERSON_NAME]/null" at bounding box center [674, 259] width 229 height 51
type input "新客人 姓名未設定/[PERSON_NAME]/null"
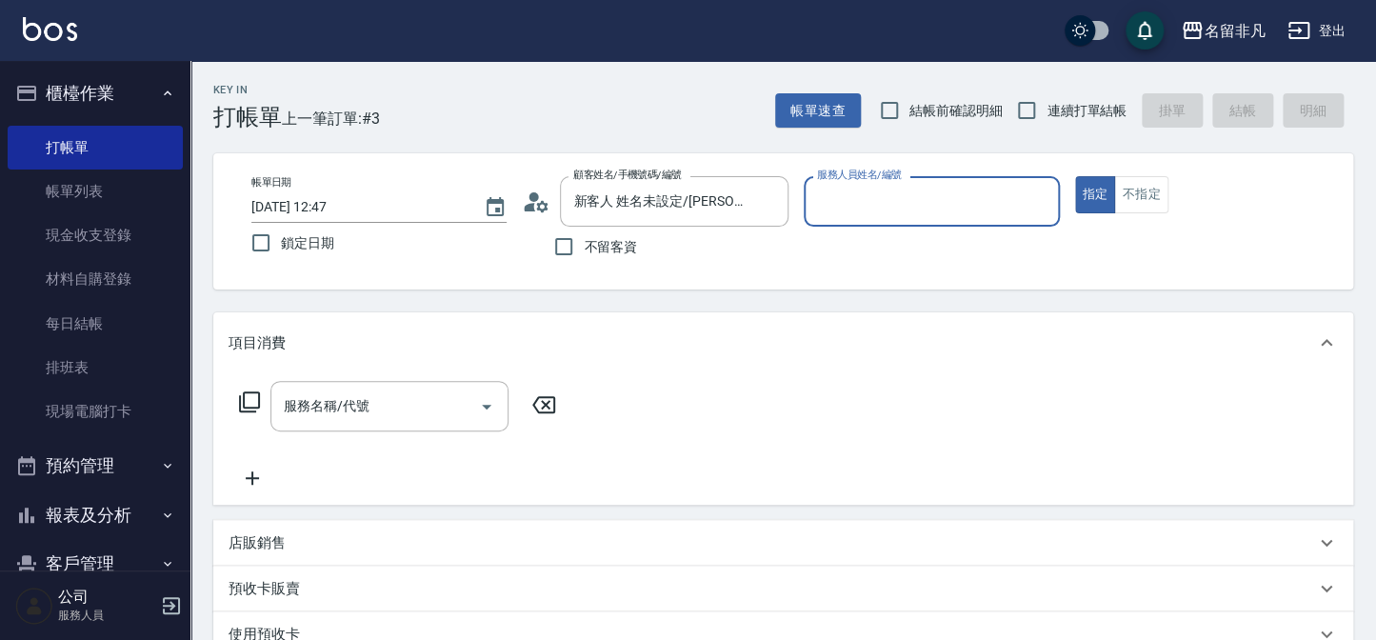
click at [833, 185] on input "服務人員姓名/編號" at bounding box center [931, 201] width 238 height 33
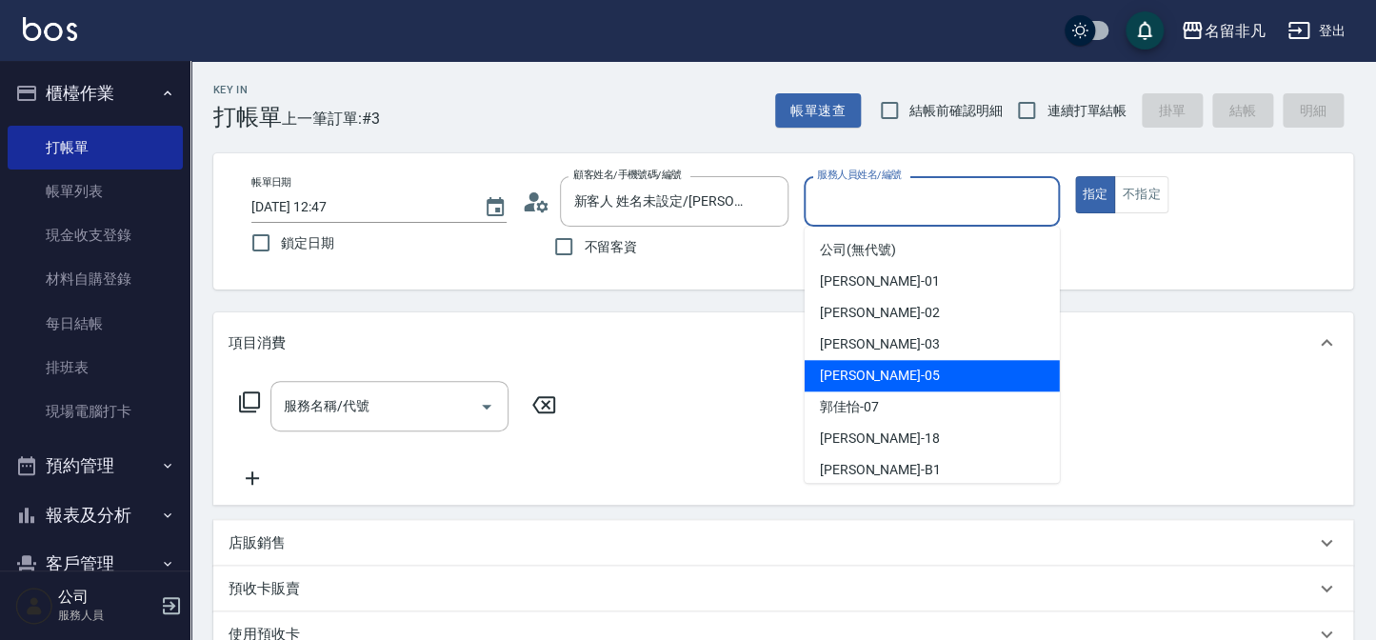
click at [885, 378] on div "[PERSON_NAME] -05" at bounding box center [932, 375] width 255 height 31
type input "[PERSON_NAME]-05"
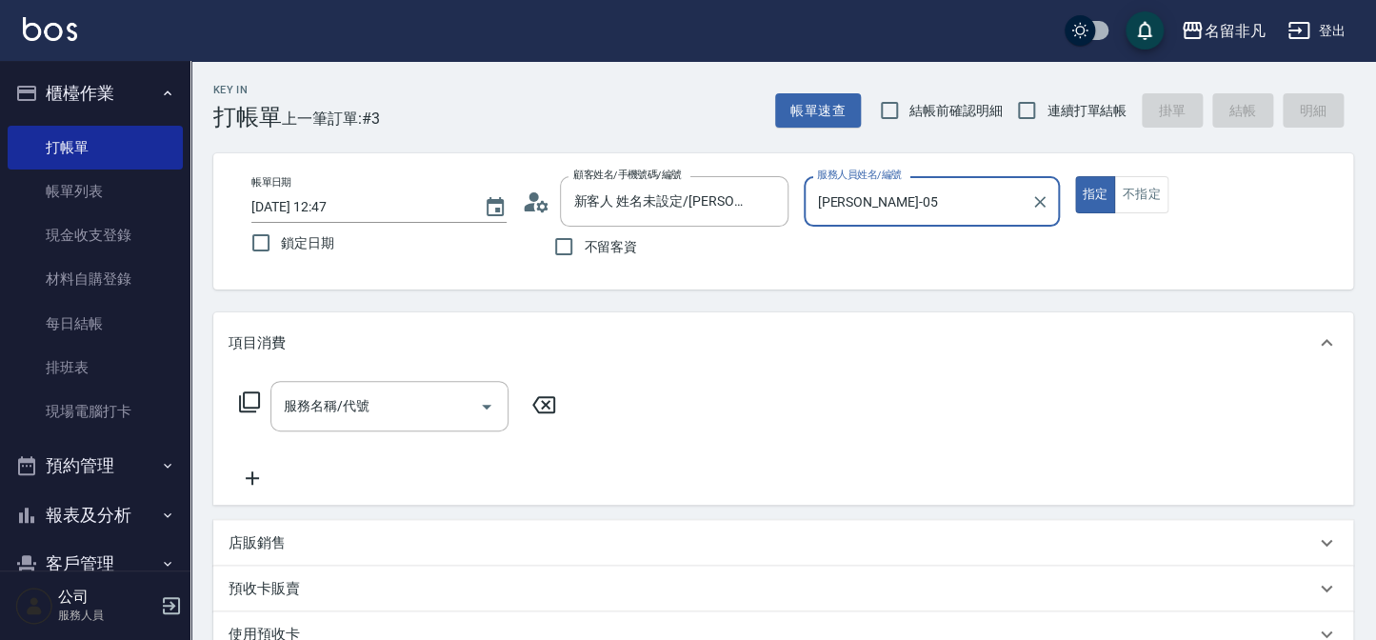
click at [250, 400] on icon at bounding box center [249, 401] width 23 height 23
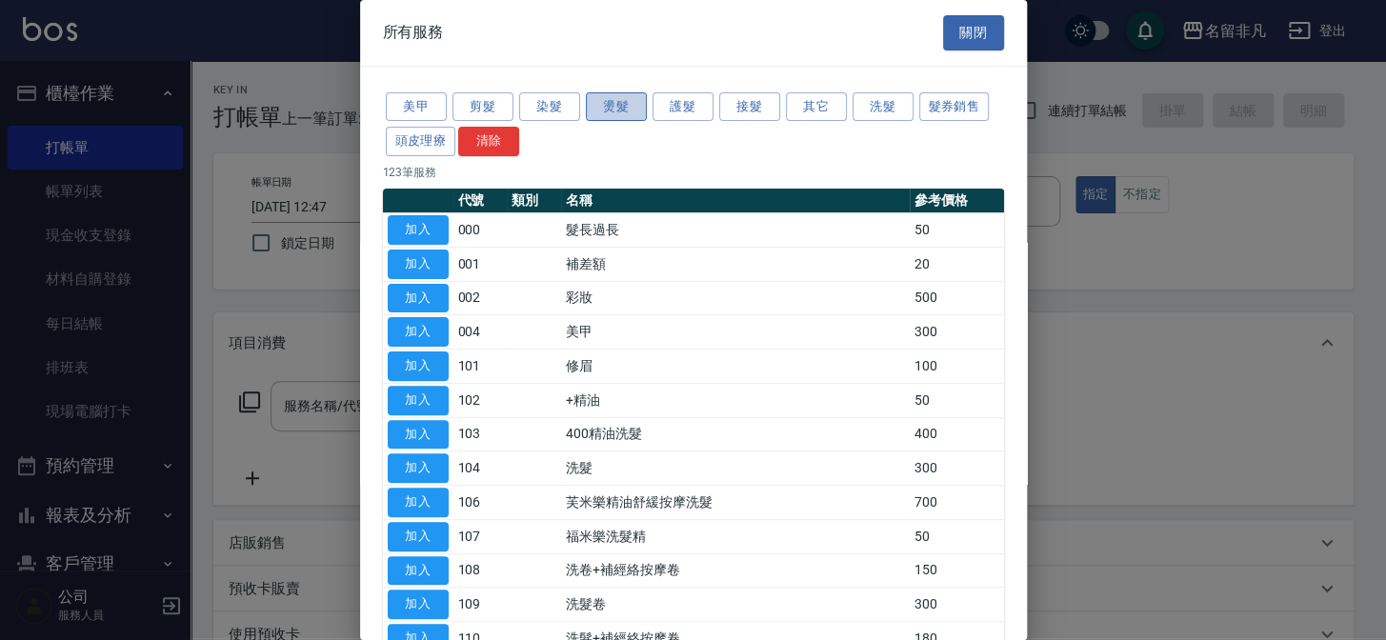
click at [606, 105] on button "燙髮" at bounding box center [616, 107] width 61 height 30
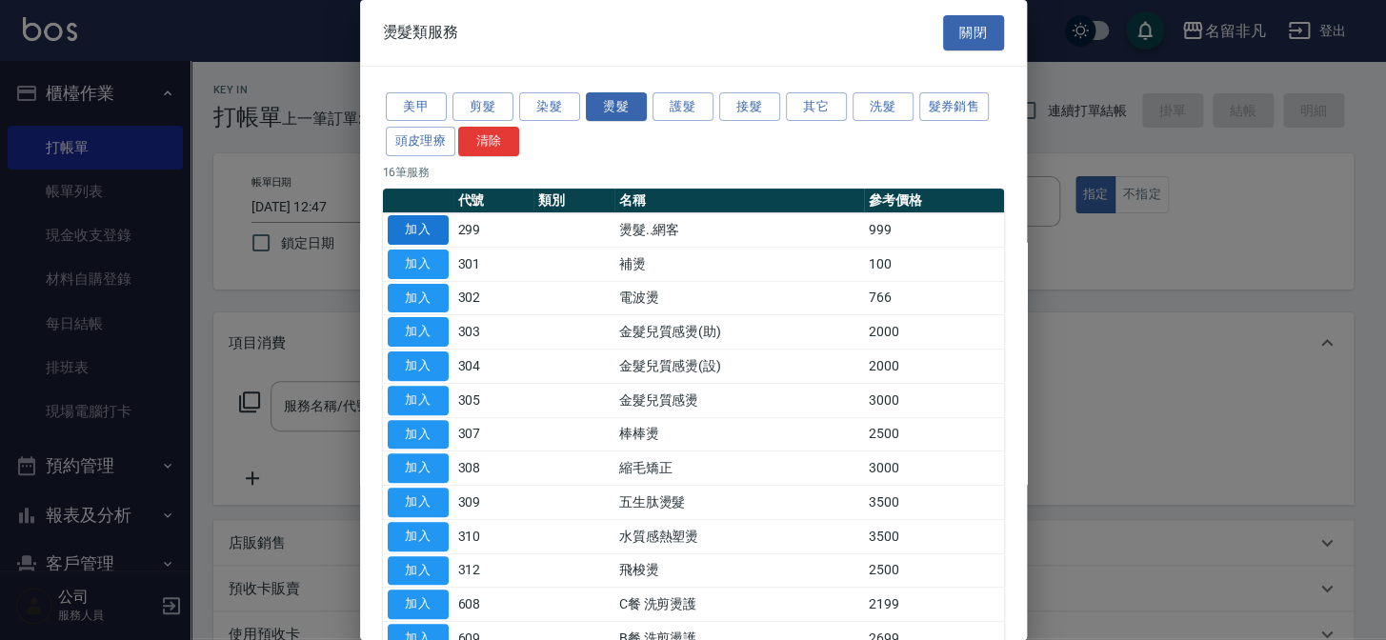
click at [432, 226] on button "加入" at bounding box center [418, 230] width 61 height 30
type input "燙髮..網客(299)"
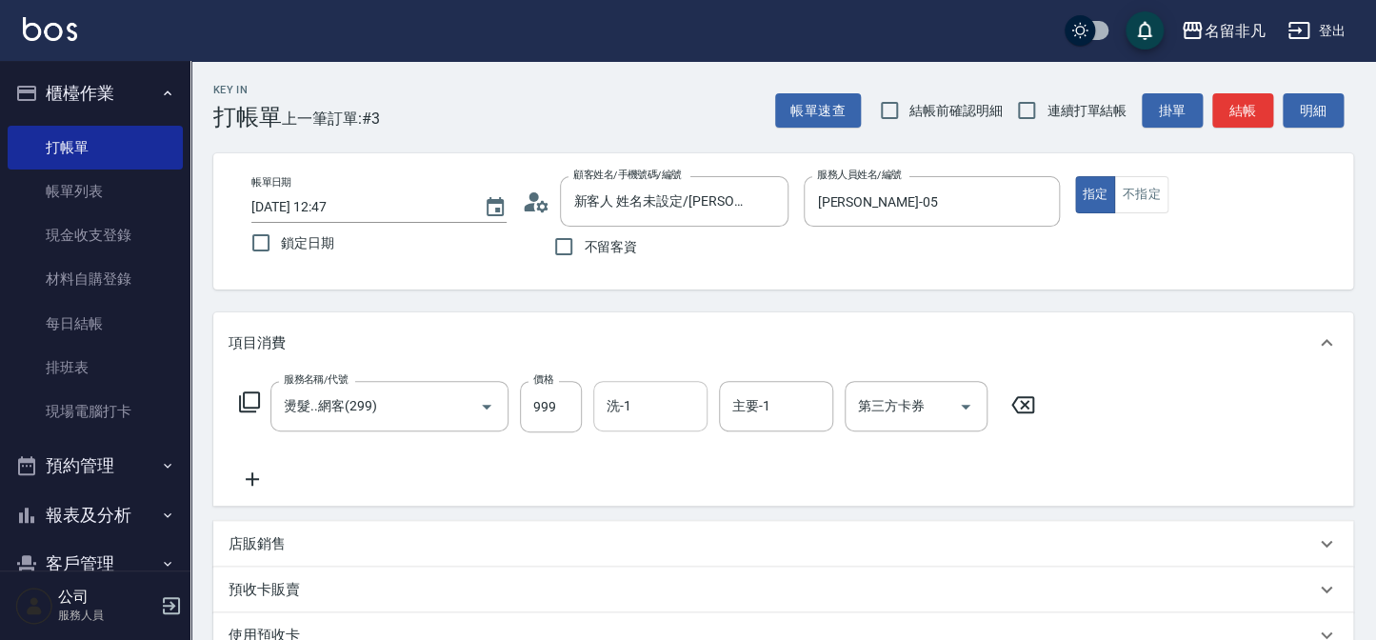
click at [642, 402] on input "洗-1" at bounding box center [650, 406] width 97 height 33
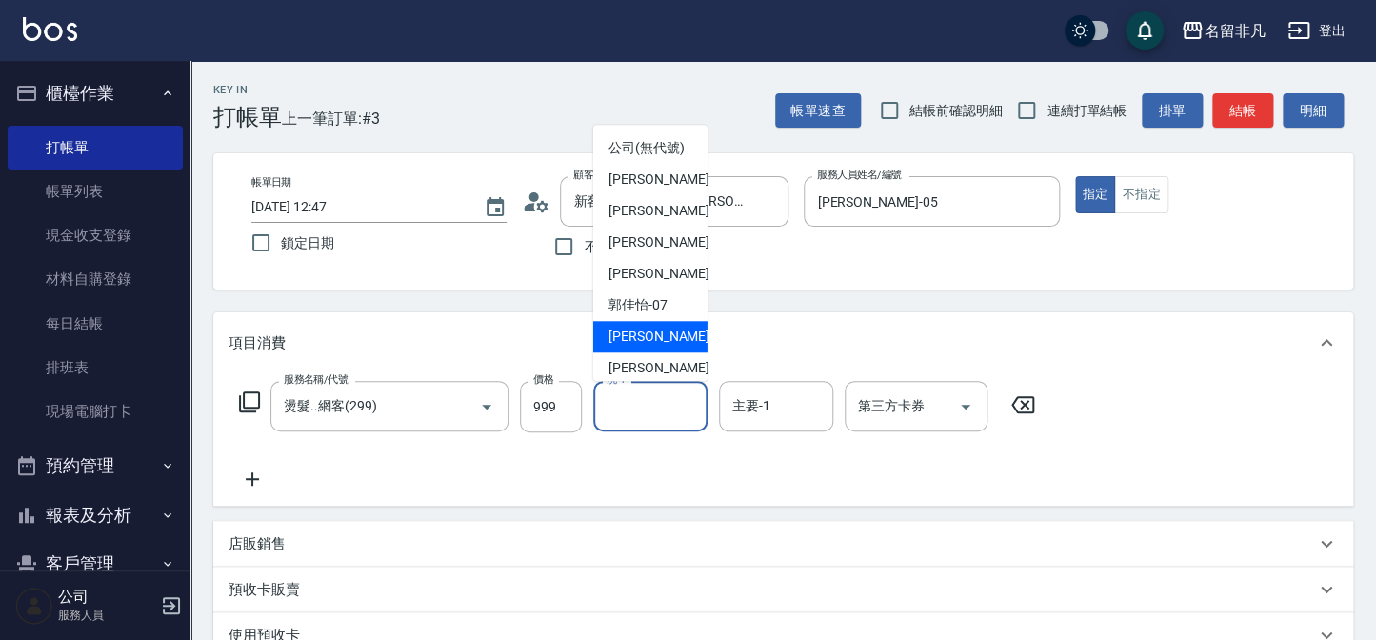
click at [667, 352] on div "[PERSON_NAME]-18" at bounding box center [650, 336] width 114 height 31
type input "[PERSON_NAME]-18"
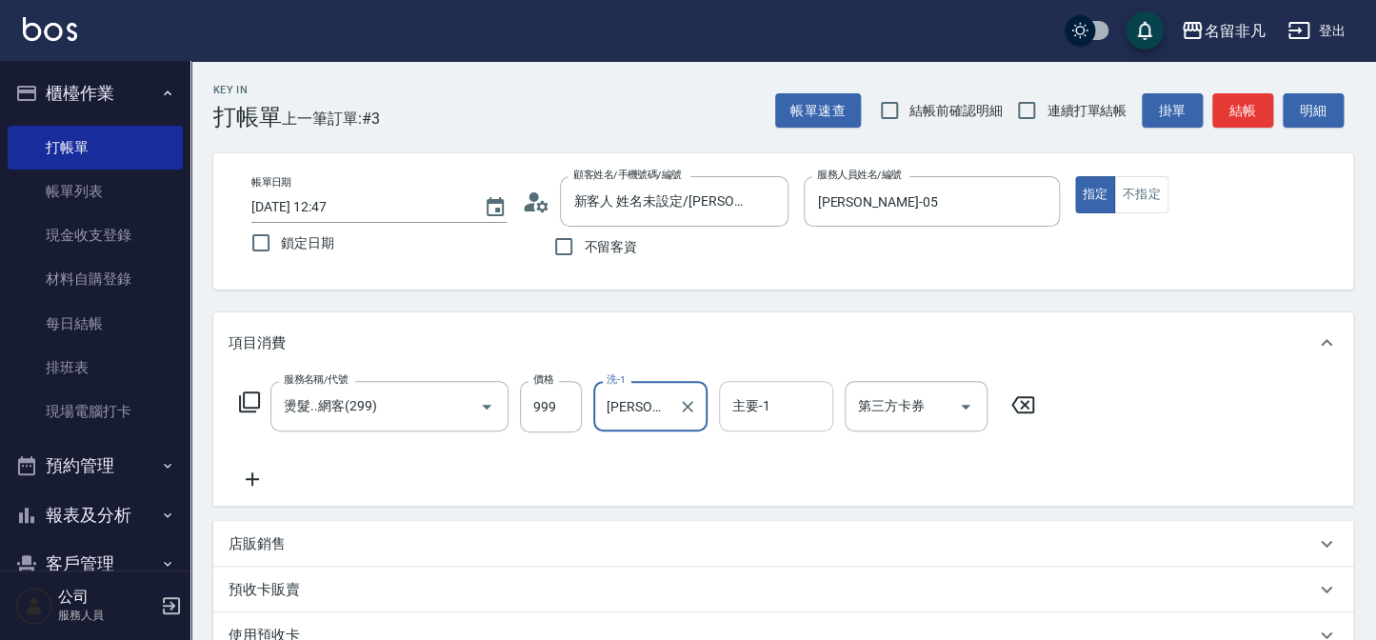
click at [777, 401] on input "主要-1" at bounding box center [776, 406] width 97 height 33
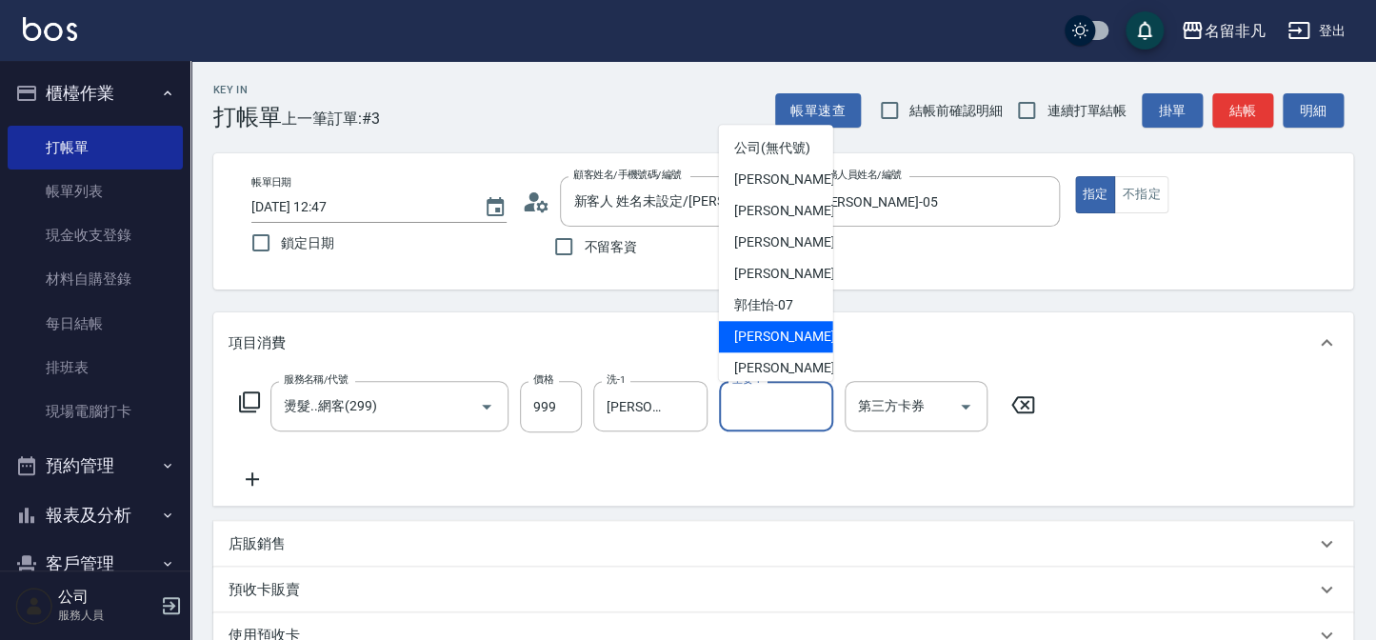
click at [793, 352] on div "[PERSON_NAME]-18" at bounding box center [776, 336] width 114 height 31
type input "[PERSON_NAME]-18"
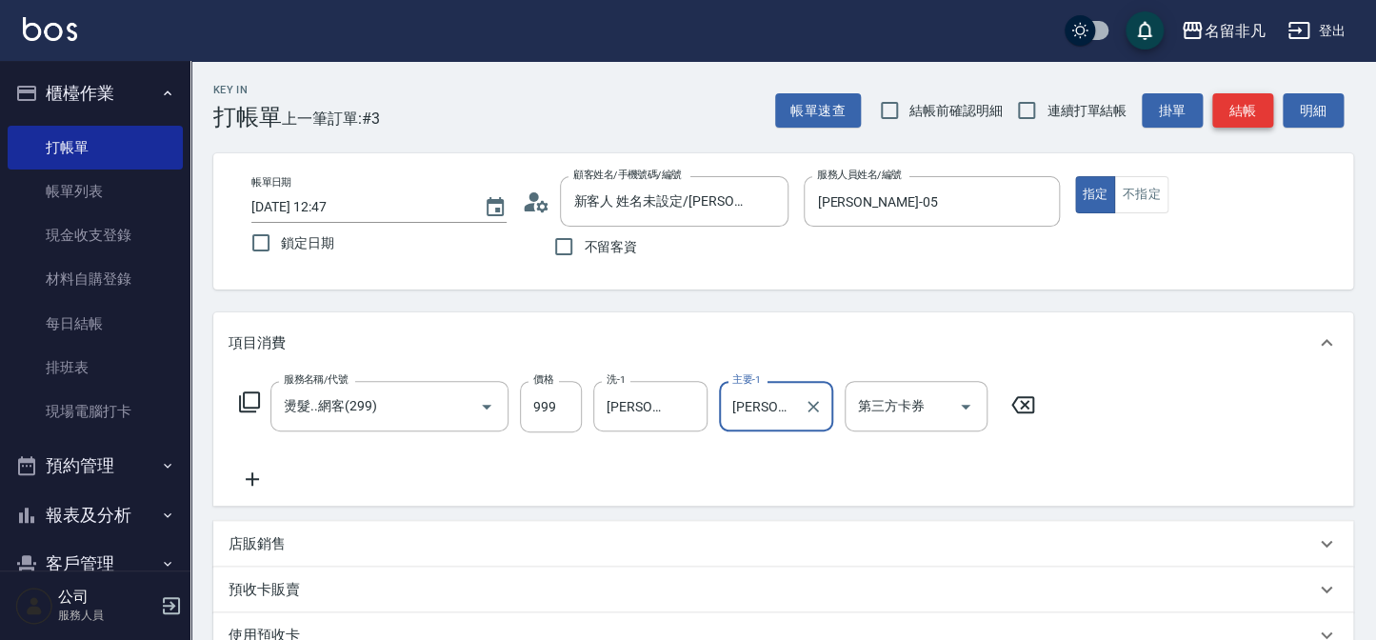
click at [1233, 106] on button "結帳" at bounding box center [1242, 110] width 61 height 35
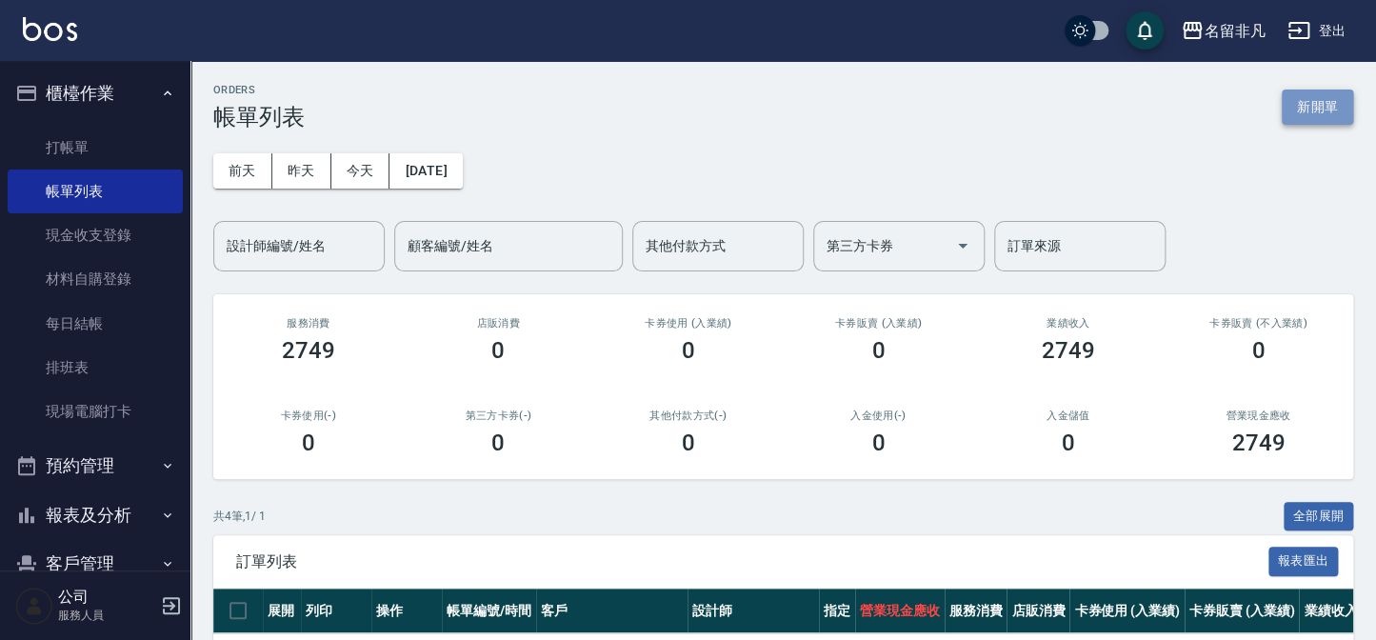
click at [1326, 108] on button "新開單" at bounding box center [1317, 107] width 71 height 35
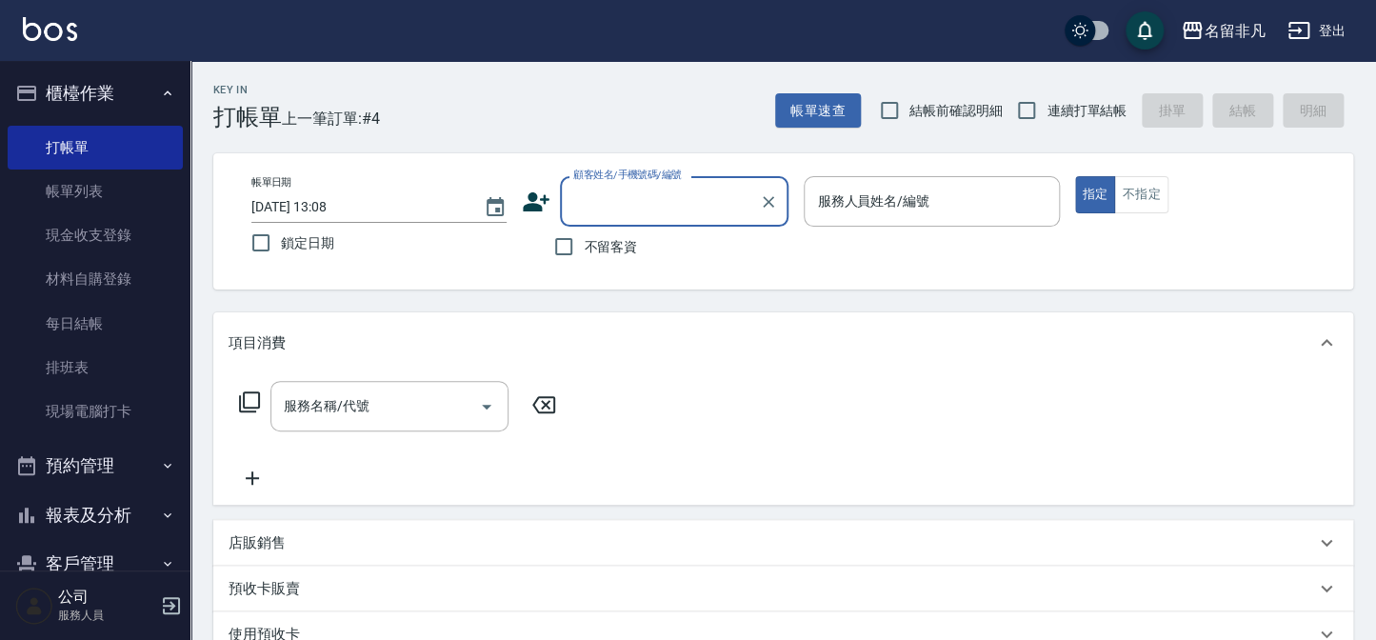
click at [665, 196] on input "顧客姓名/手機號碼/編號" at bounding box center [660, 201] width 183 height 33
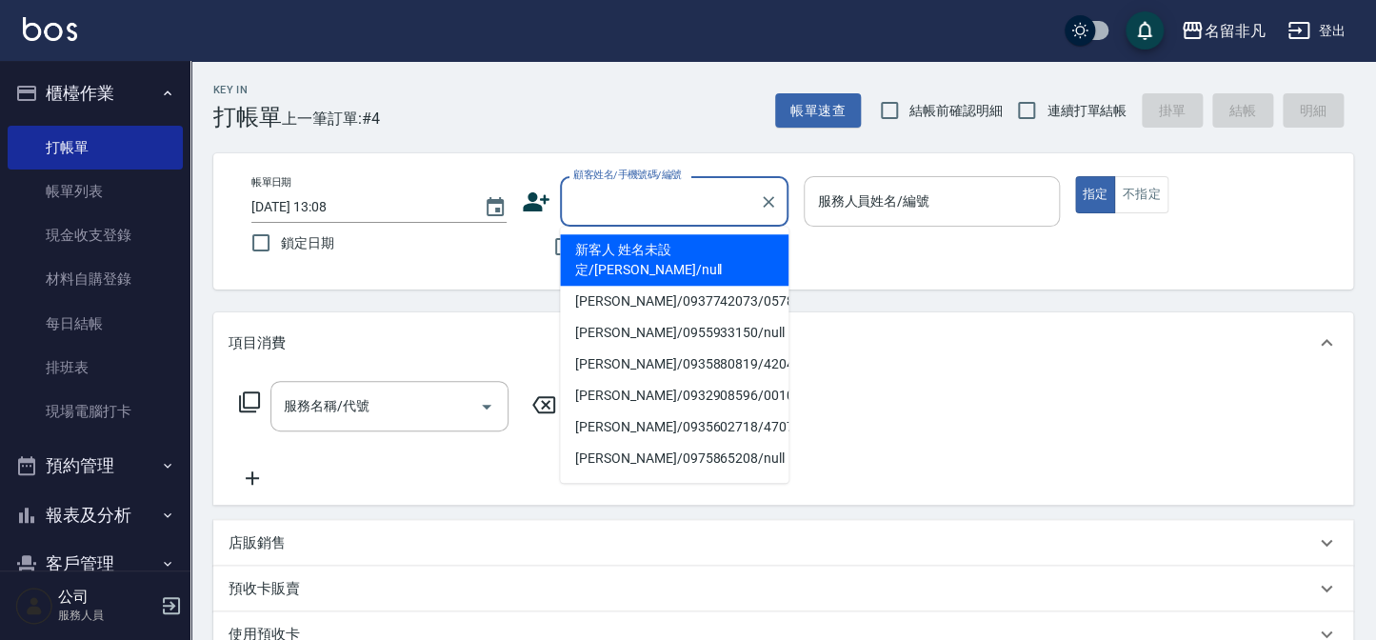
click at [943, 192] on input "服務人員姓名/編號" at bounding box center [931, 201] width 238 height 33
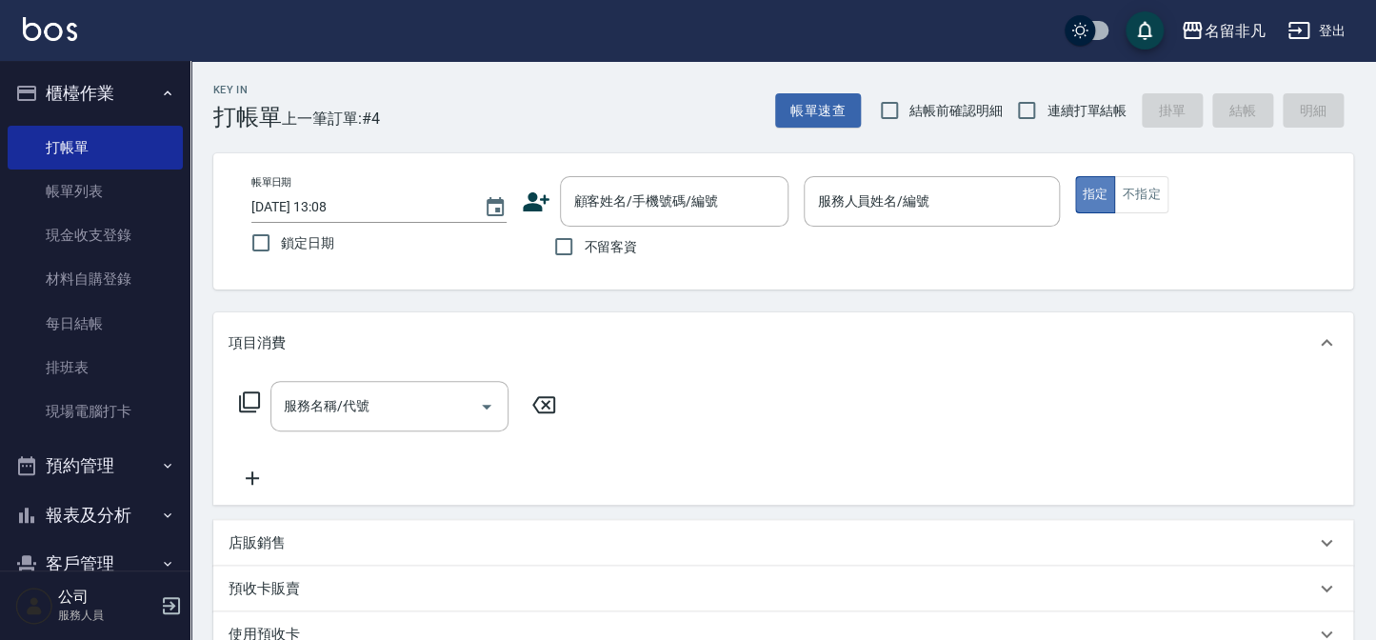
click at [1089, 192] on button "指定" at bounding box center [1095, 194] width 41 height 37
click at [922, 209] on input "服務人員姓名/編號" at bounding box center [931, 201] width 238 height 33
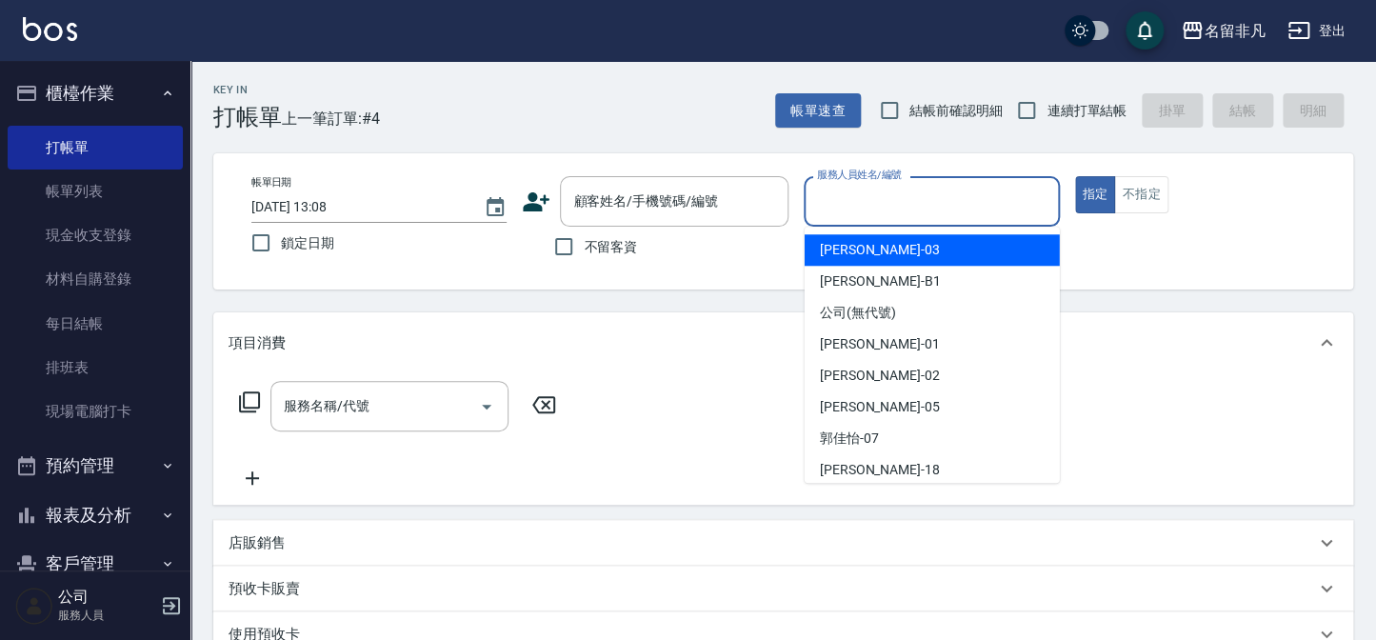
click at [947, 242] on div "[PERSON_NAME] -03" at bounding box center [932, 249] width 255 height 31
type input "[PERSON_NAME]-03"
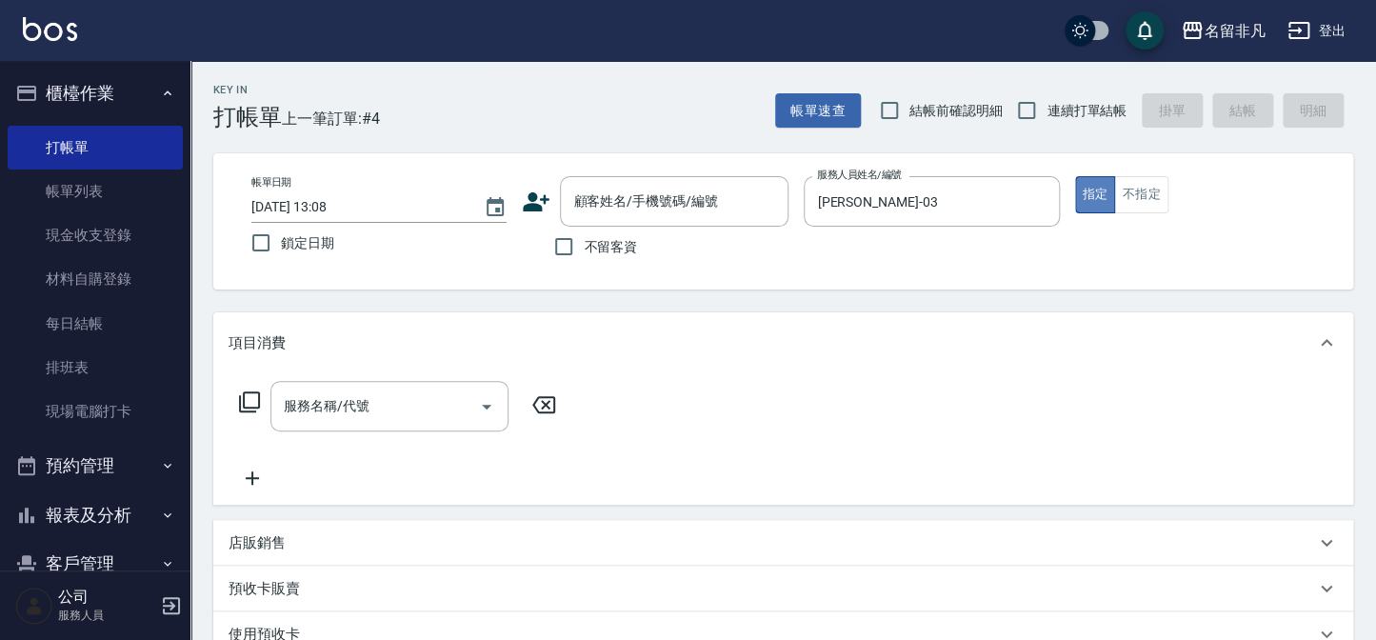
click at [1090, 182] on button "指定" at bounding box center [1095, 194] width 41 height 37
click at [558, 243] on input "不留客資" at bounding box center [564, 247] width 40 height 40
checkbox input "true"
click at [249, 403] on icon at bounding box center [249, 401] width 23 height 23
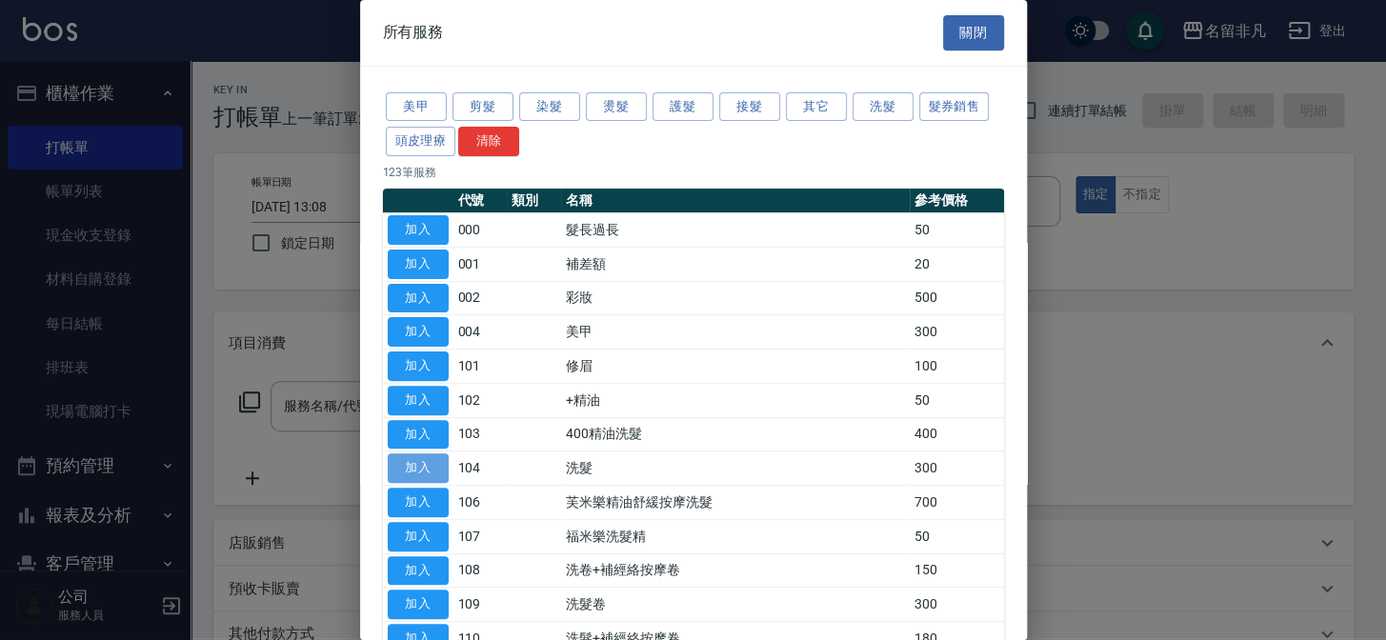
click at [407, 461] on button "加入" at bounding box center [418, 468] width 61 height 30
type input "洗髮(104)"
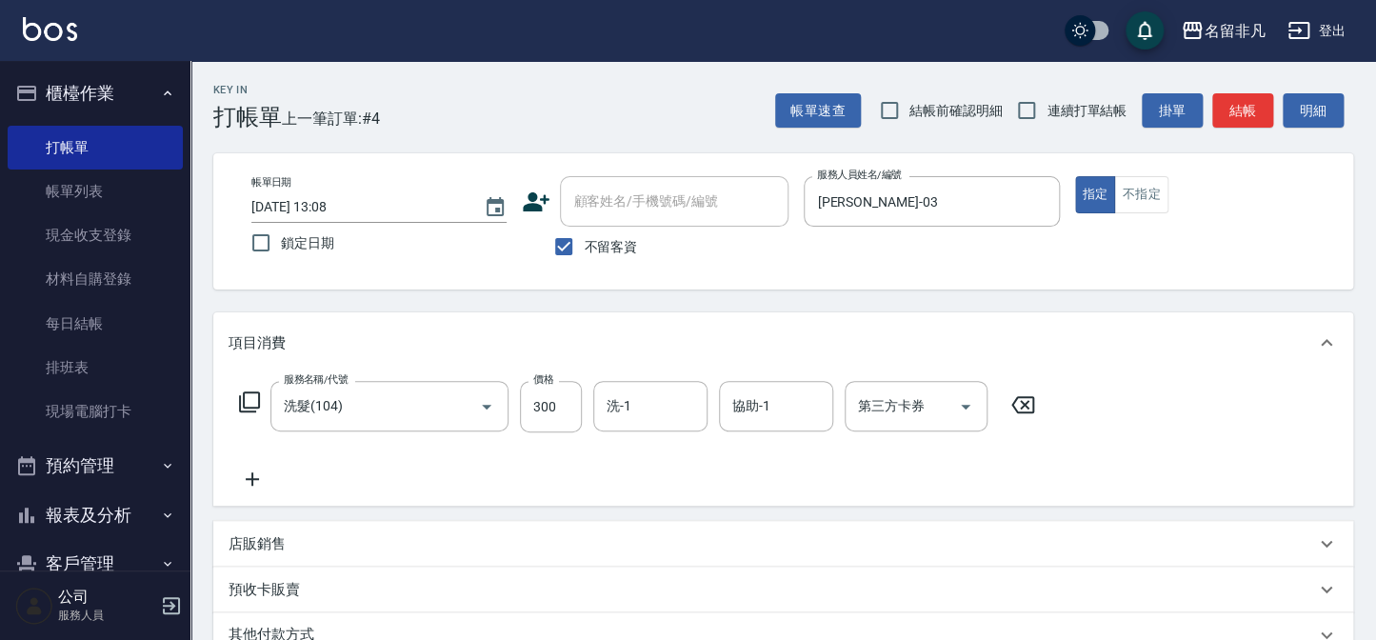
click at [248, 482] on icon at bounding box center [253, 479] width 48 height 23
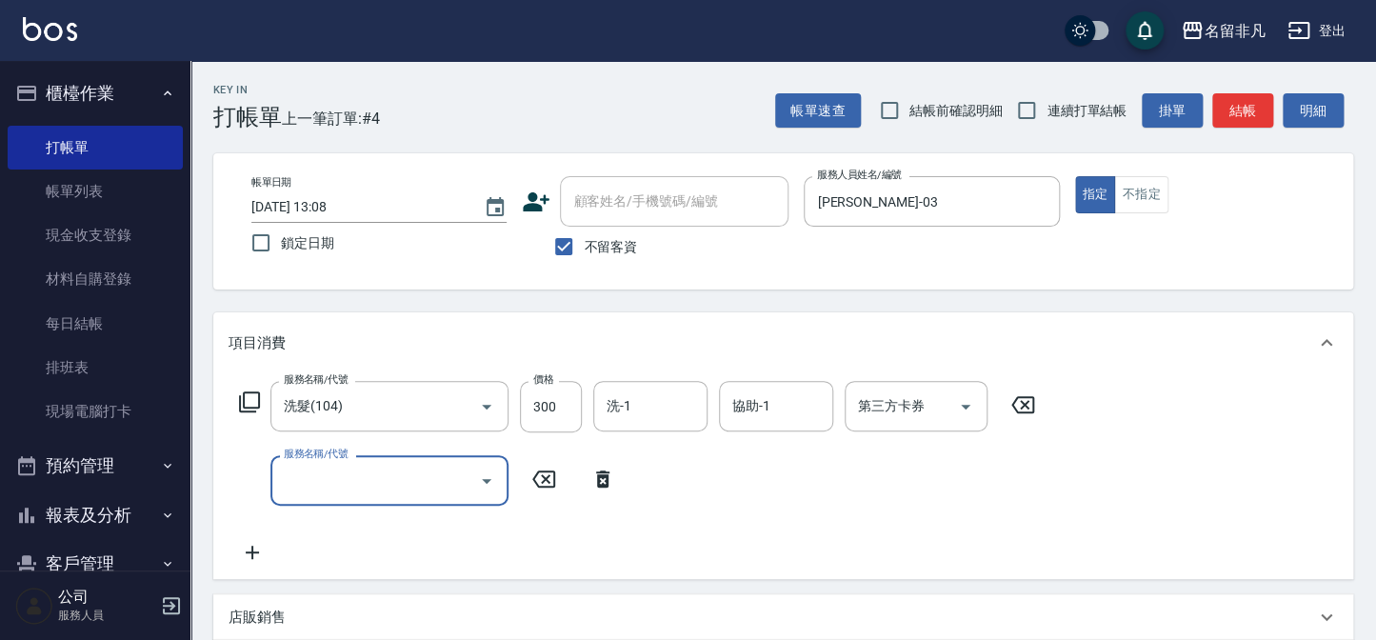
click at [248, 399] on icon at bounding box center [249, 401] width 23 height 23
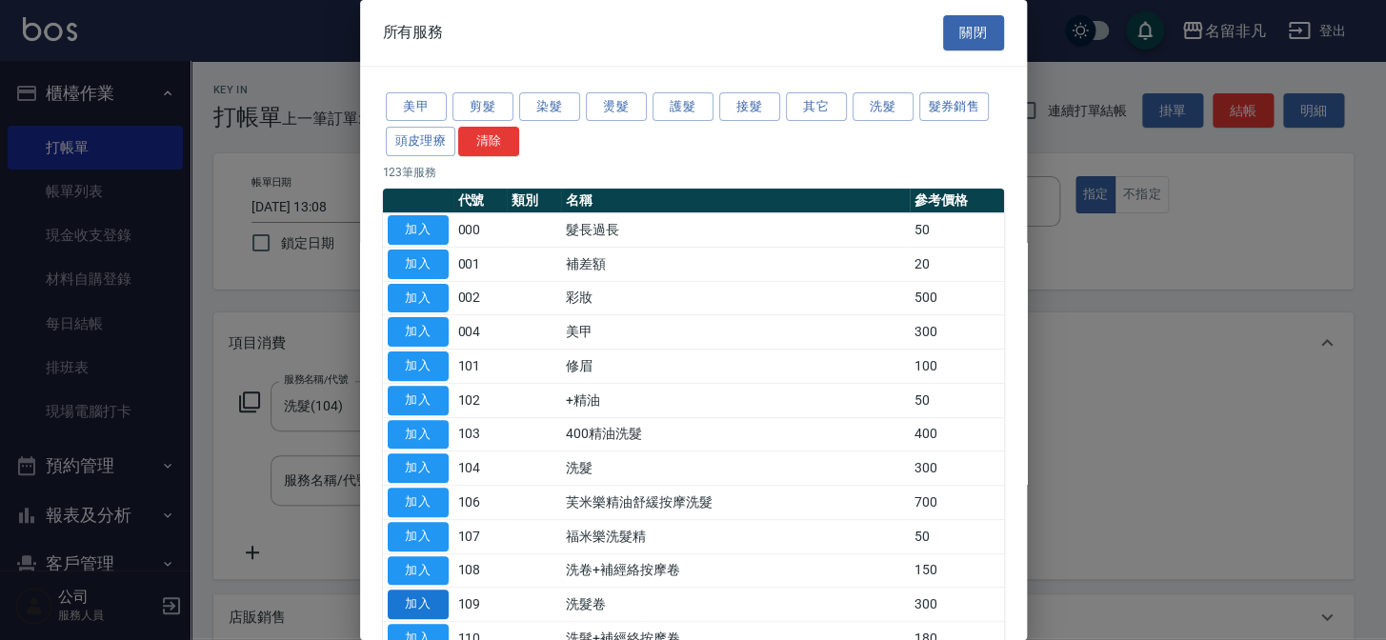
click at [428, 594] on button "加入" at bounding box center [418, 605] width 61 height 30
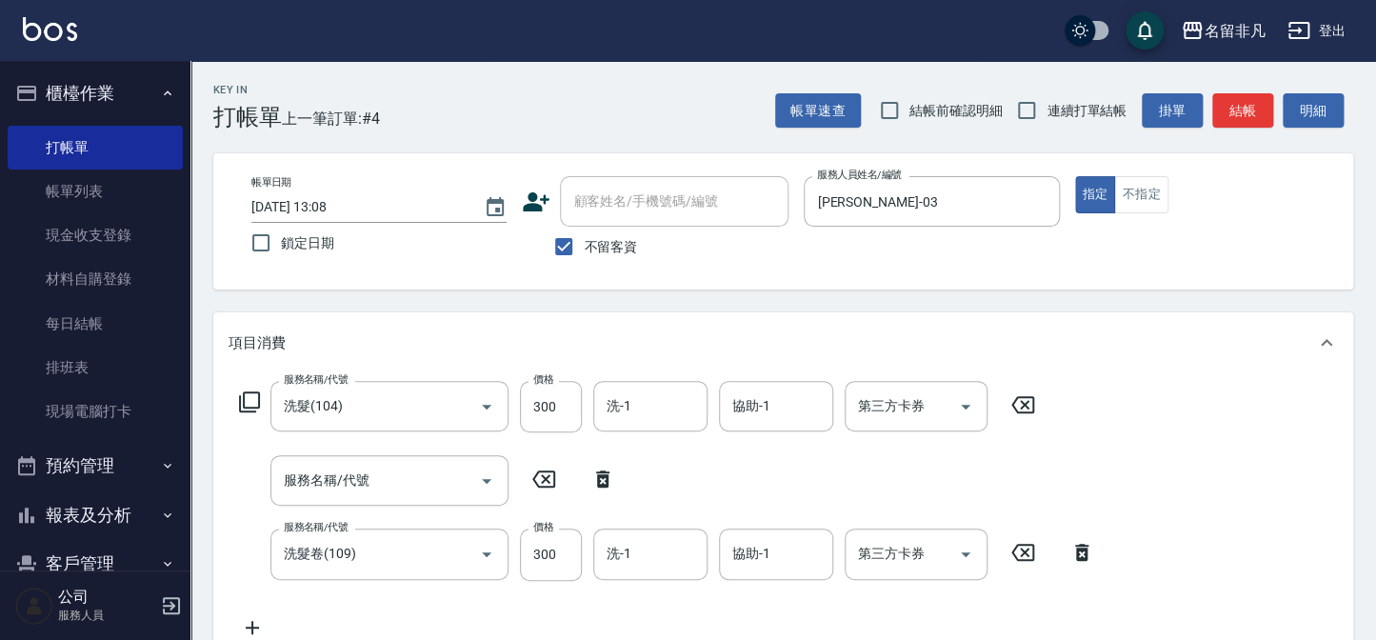
click at [604, 473] on icon at bounding box center [603, 479] width 48 height 23
type input "洗髮卷(109)"
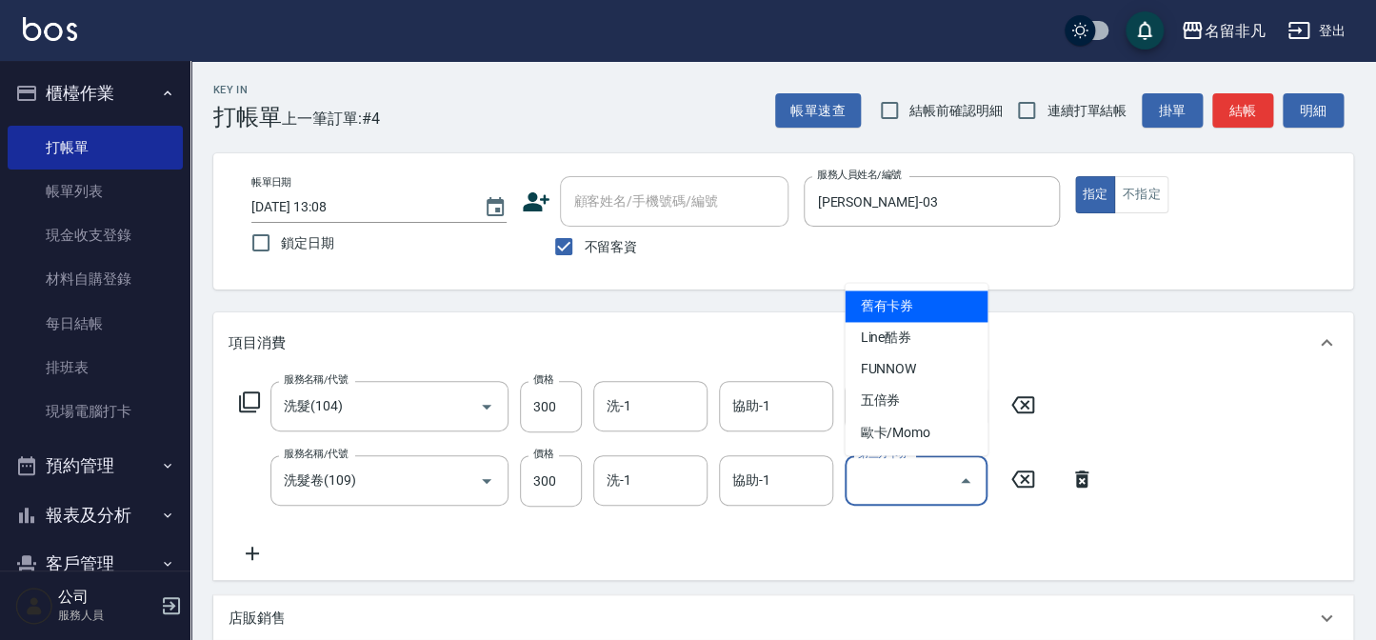
click at [891, 482] on input "第三方卡券" at bounding box center [901, 480] width 97 height 33
click at [942, 307] on span "舊有卡券" at bounding box center [916, 305] width 143 height 31
type input "舊有卡券"
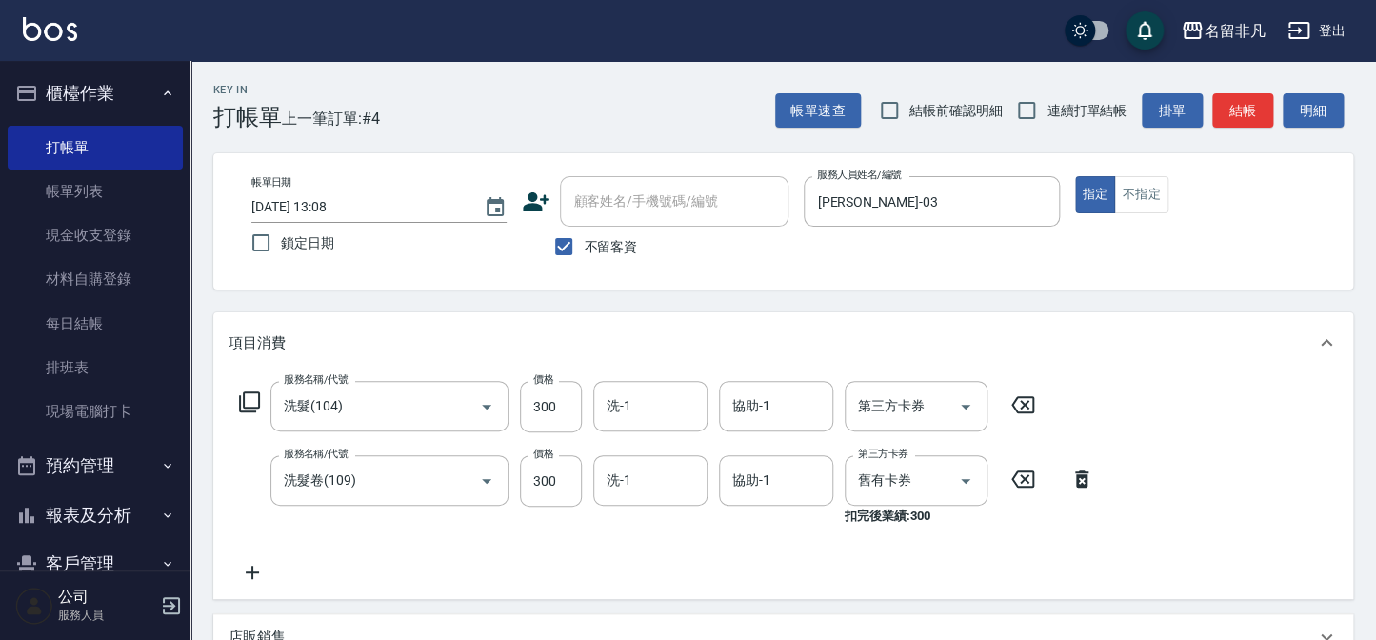
click at [250, 568] on icon at bounding box center [253, 572] width 48 height 23
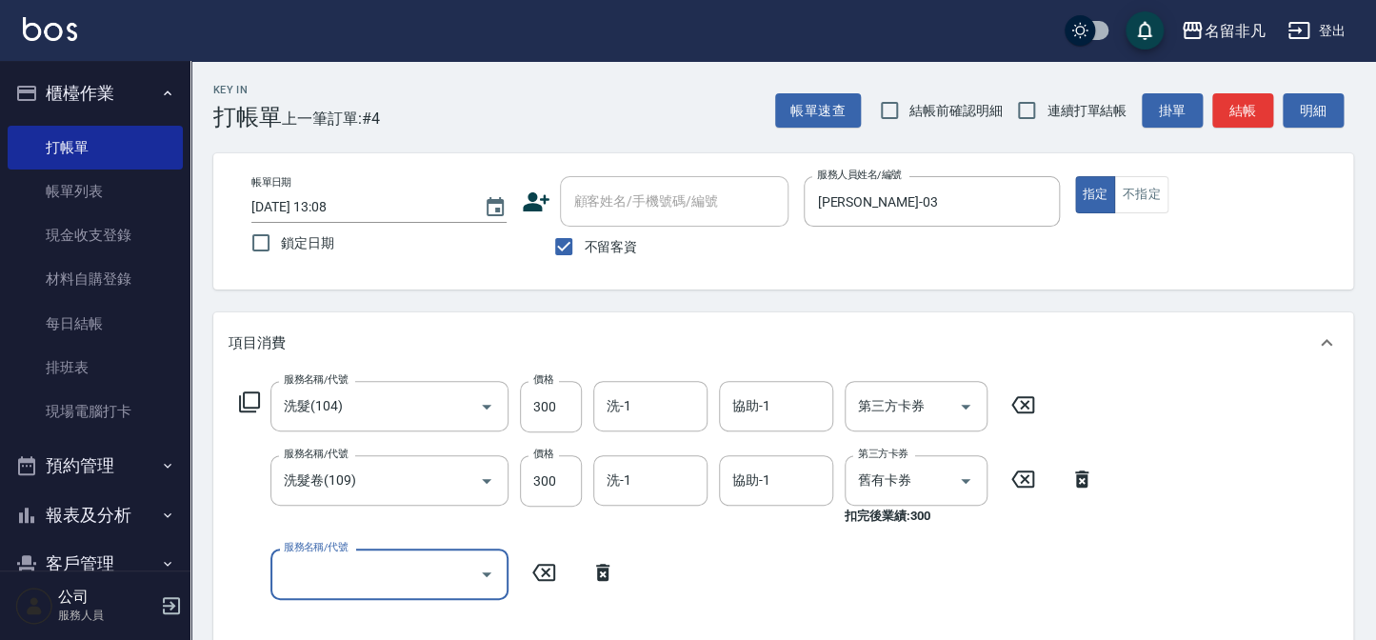
click at [246, 402] on icon at bounding box center [249, 401] width 23 height 23
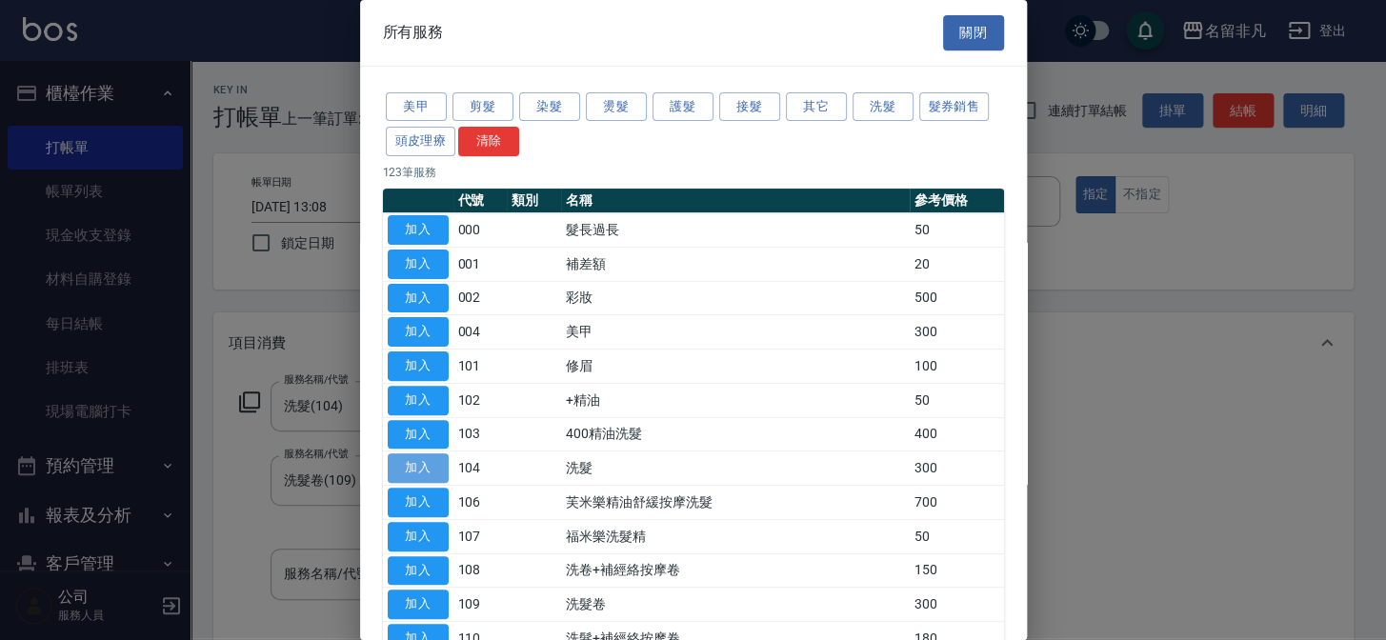
click at [424, 460] on button "加入" at bounding box center [418, 468] width 61 height 30
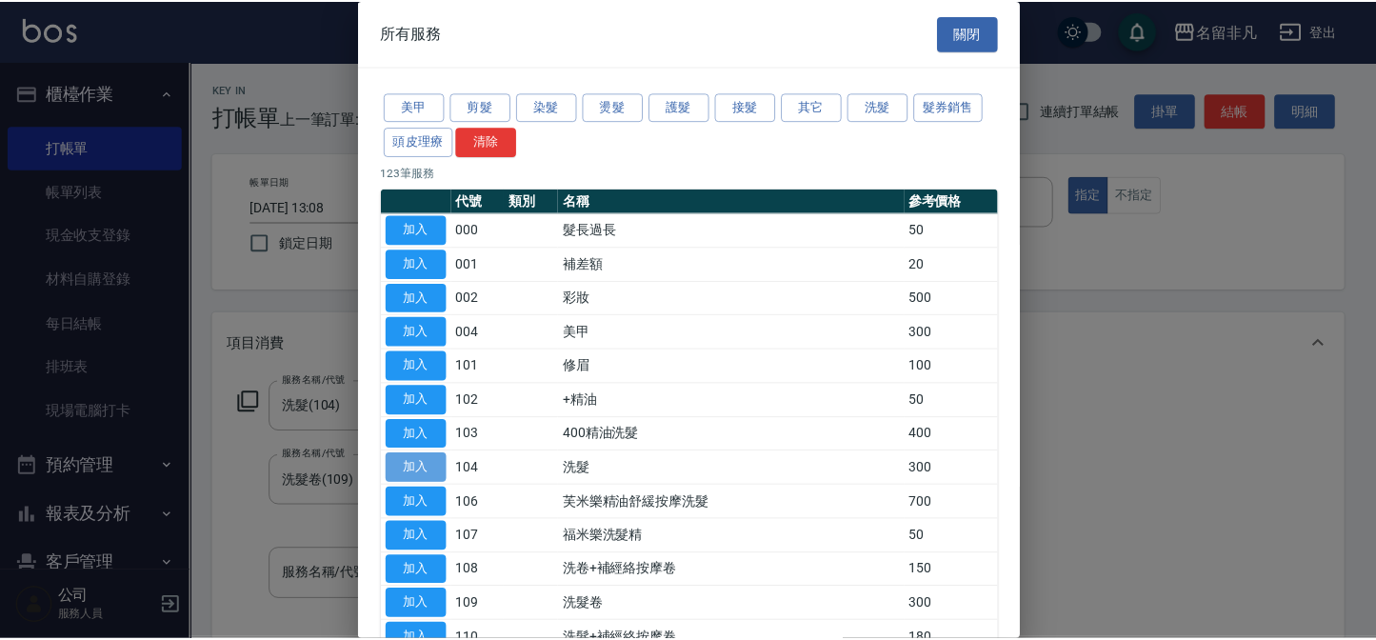
scroll to position [24, 0]
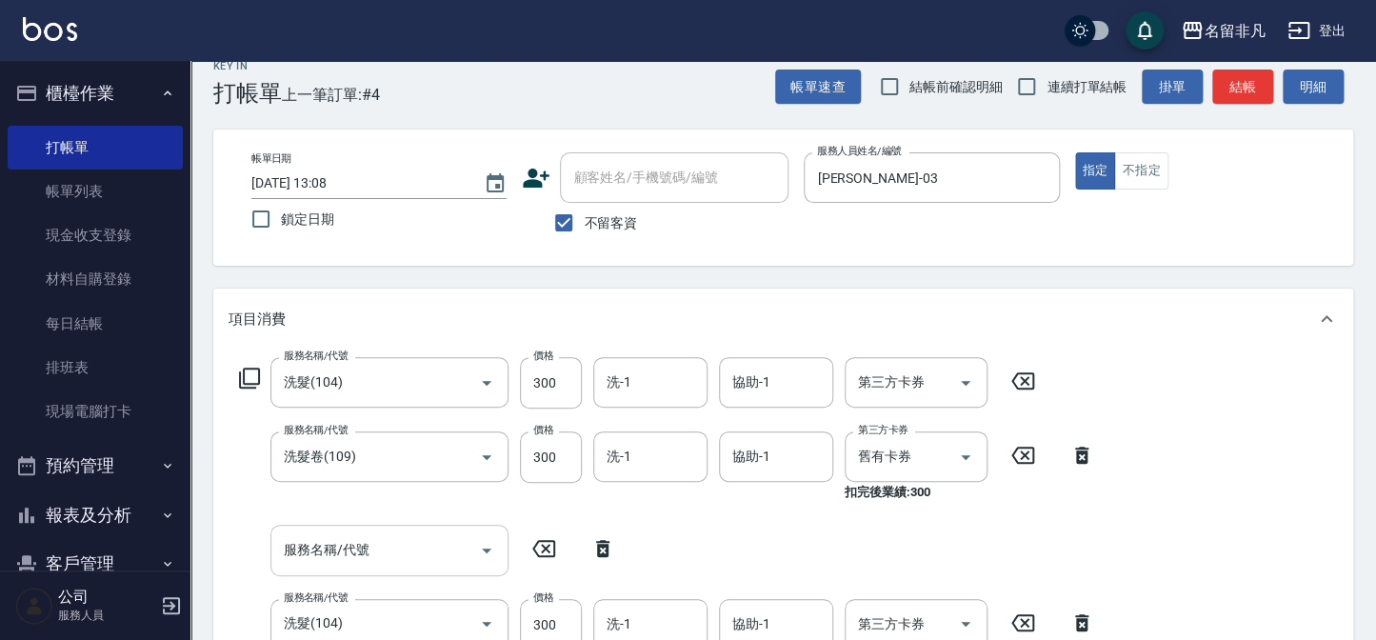
drag, startPoint x: 597, startPoint y: 547, endPoint x: 412, endPoint y: 549, distance: 184.8
click at [598, 547] on icon at bounding box center [602, 548] width 13 height 17
type input "洗髮(104)"
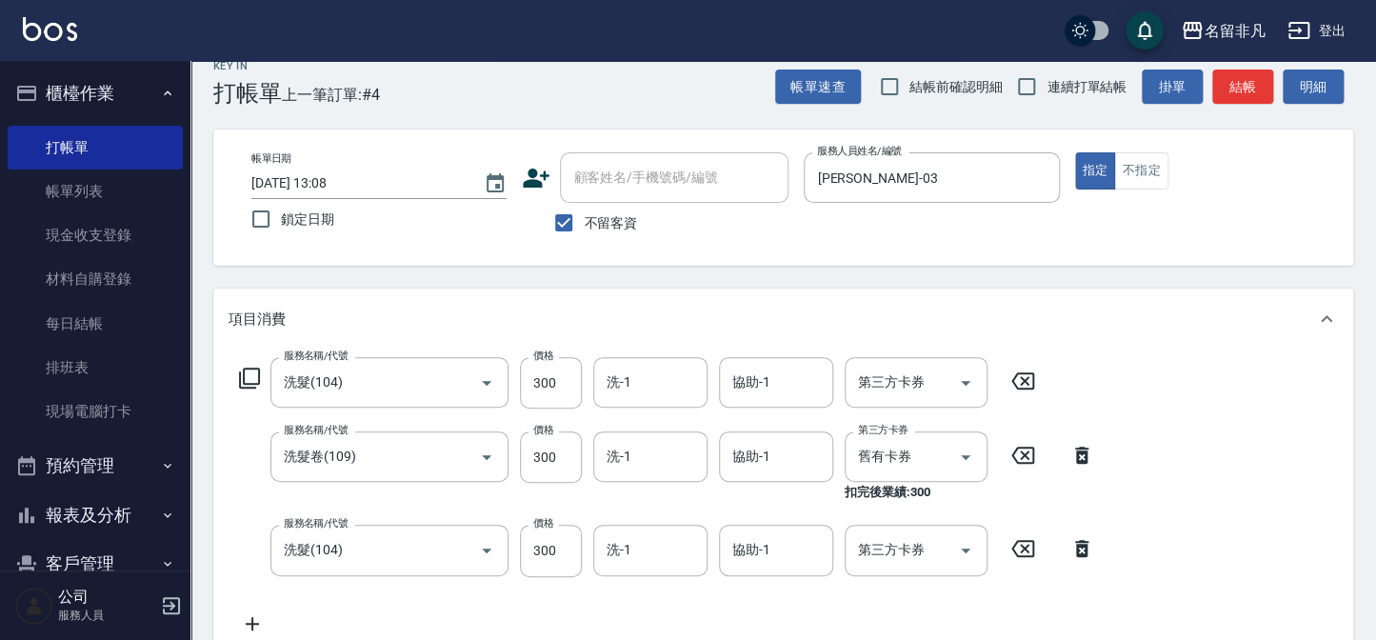
click at [255, 622] on icon at bounding box center [252, 623] width 13 height 13
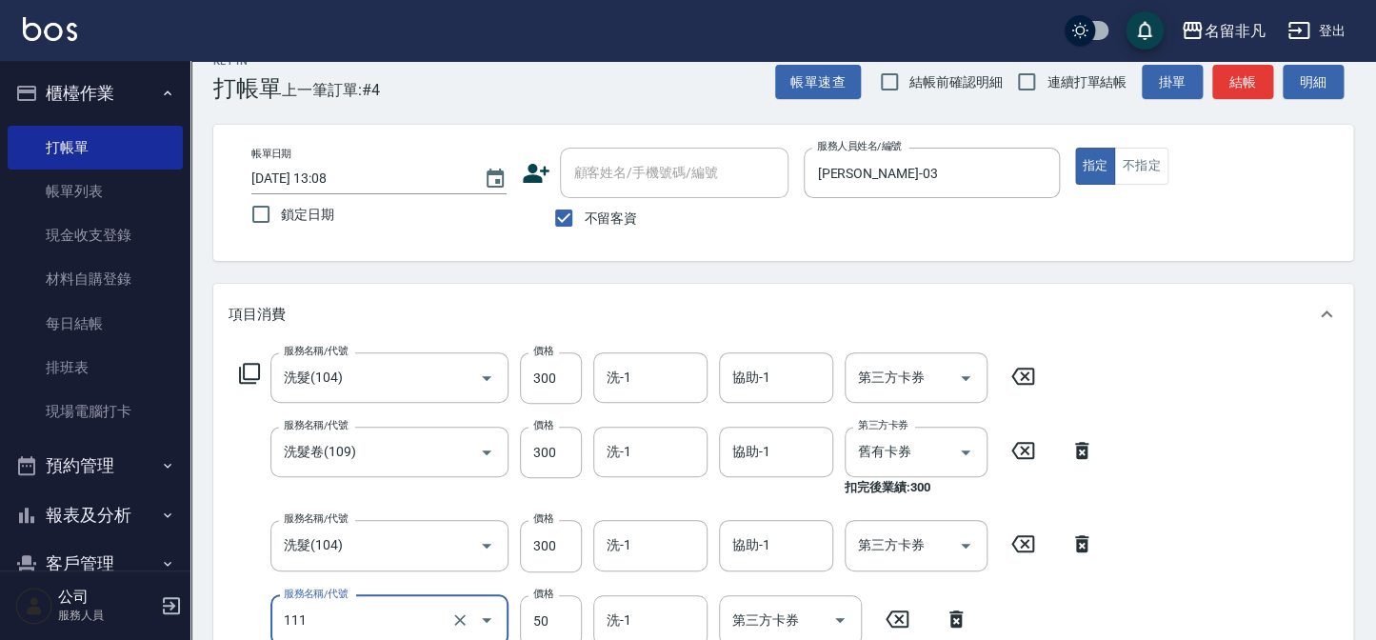
scroll to position [0, 0]
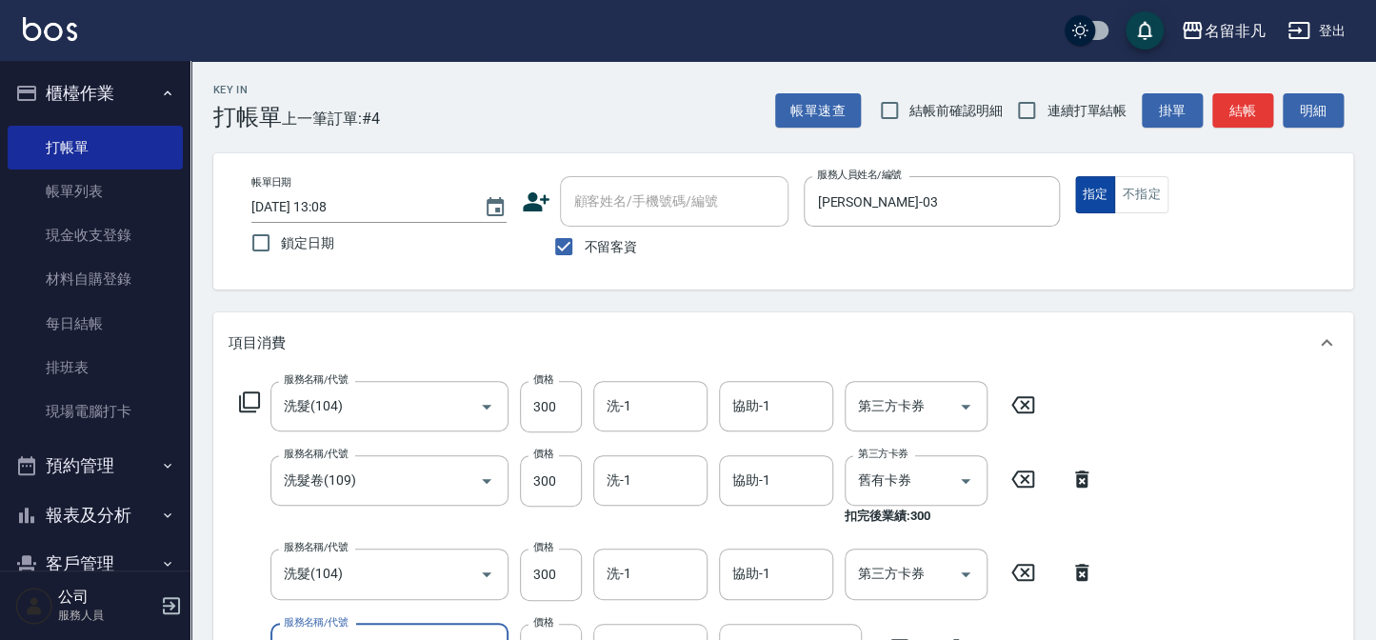
type input "上捲(111)"
click at [1086, 193] on button "指定" at bounding box center [1095, 194] width 41 height 37
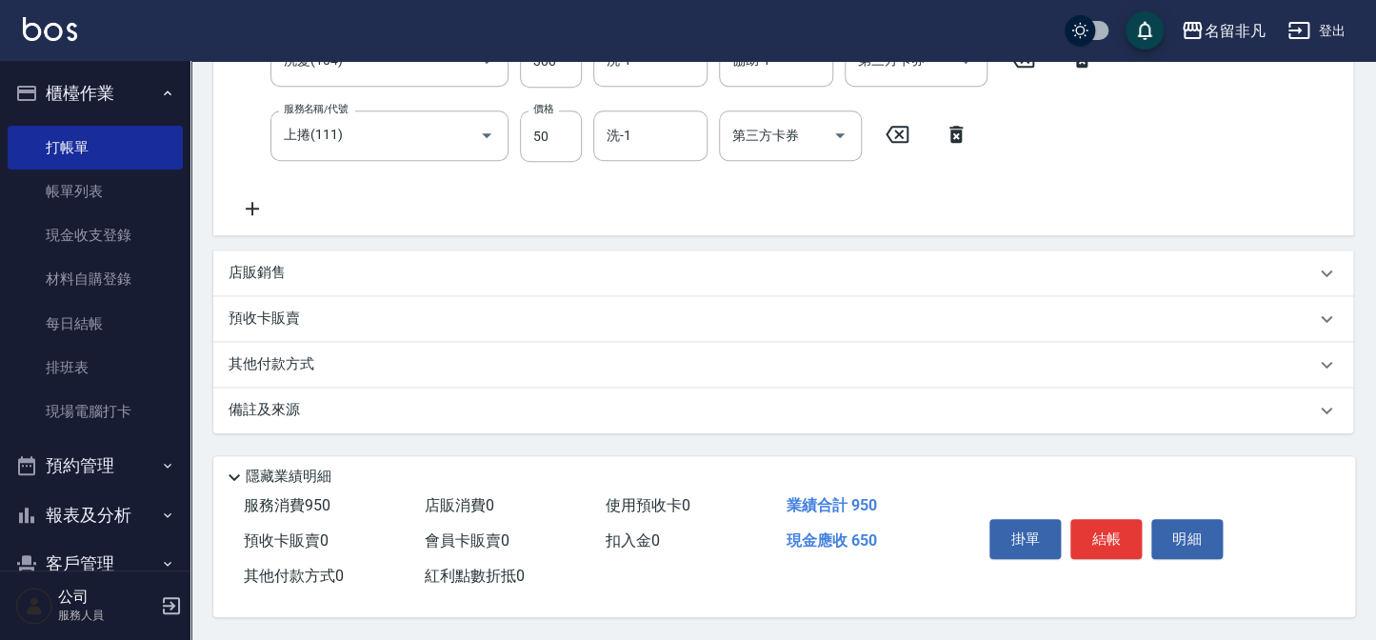
scroll to position [517, 0]
click at [1122, 535] on button "結帳" at bounding box center [1106, 539] width 71 height 40
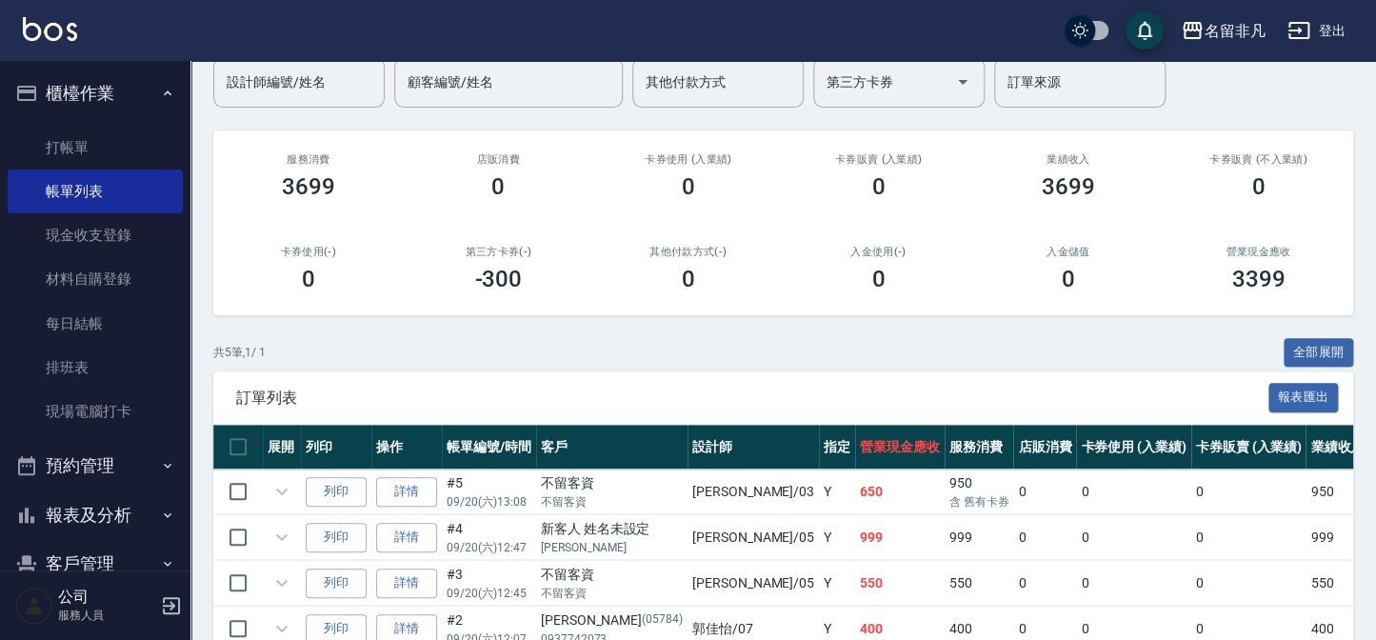
scroll to position [172, 0]
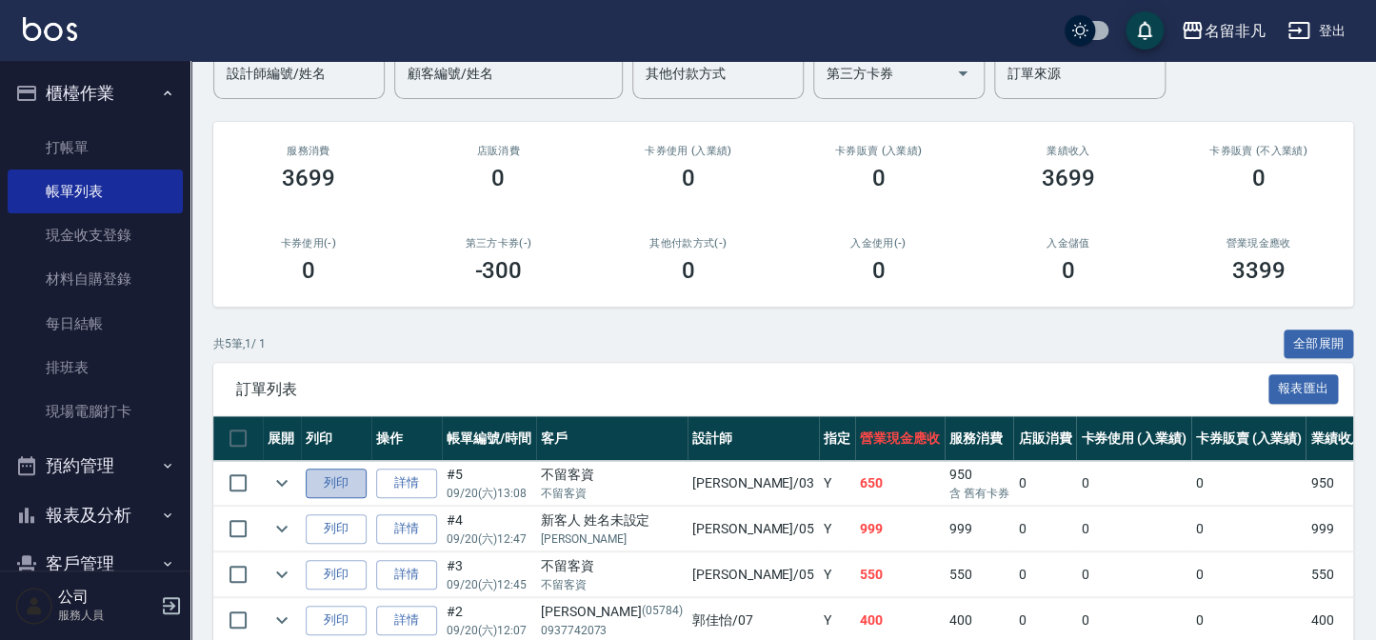
click at [324, 484] on button "列印" at bounding box center [336, 484] width 61 height 30
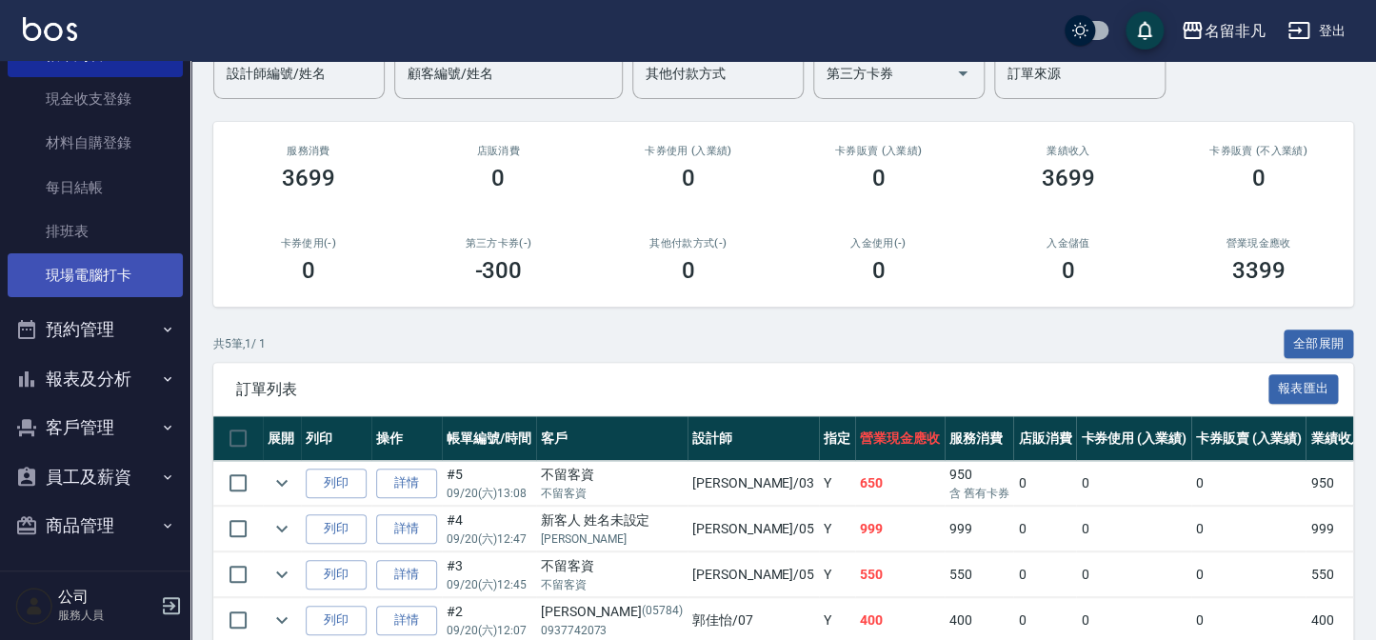
scroll to position [138, 0]
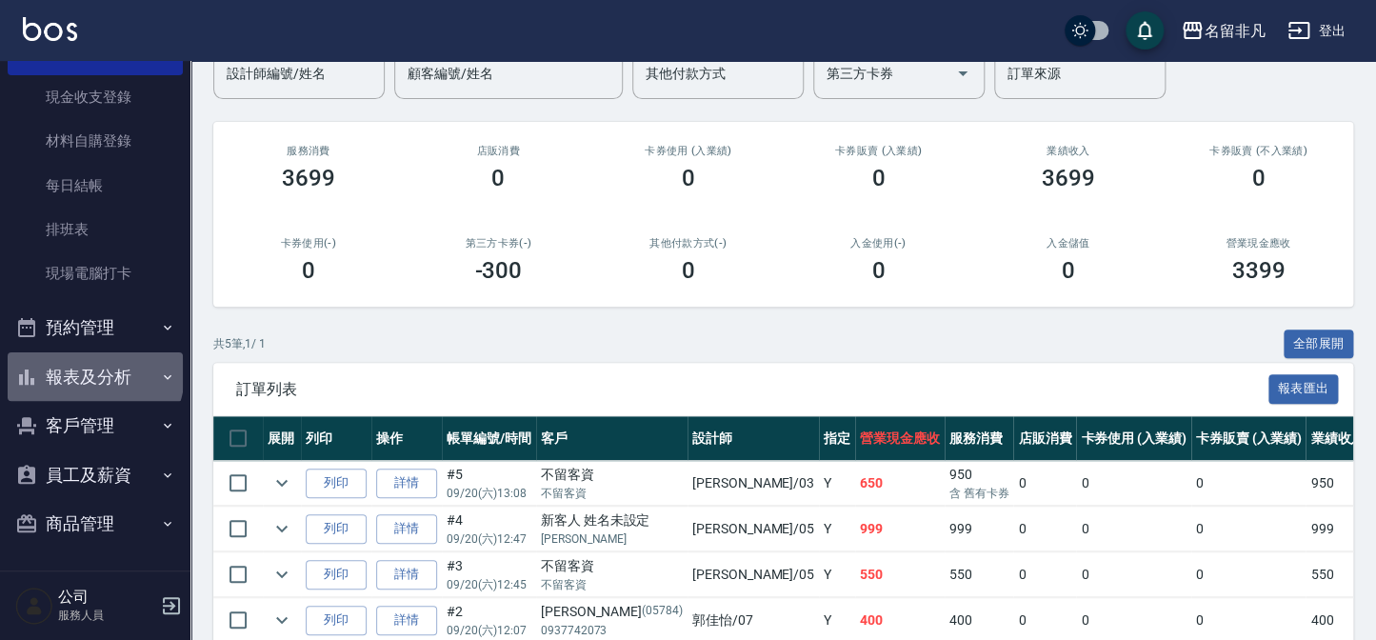
click at [93, 372] on button "報表及分析" at bounding box center [95, 377] width 175 height 50
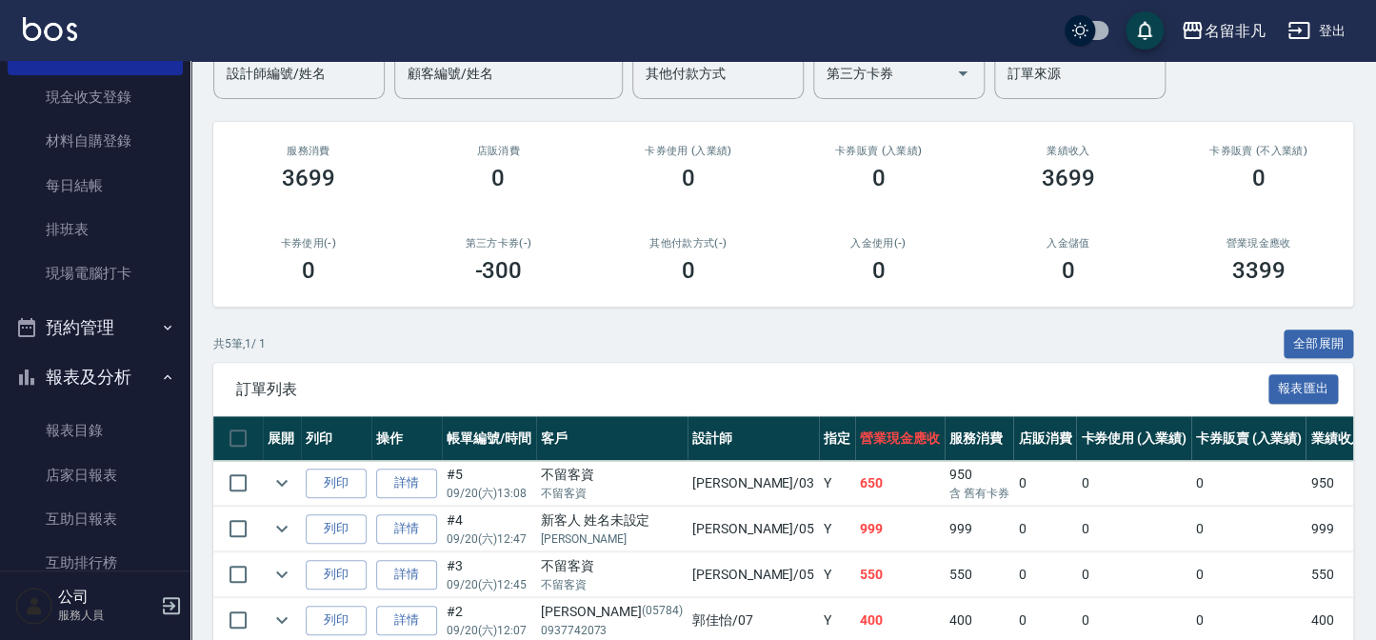
click at [95, 370] on button "報表及分析" at bounding box center [95, 377] width 175 height 50
click at [99, 369] on button "報表及分析" at bounding box center [95, 377] width 175 height 50
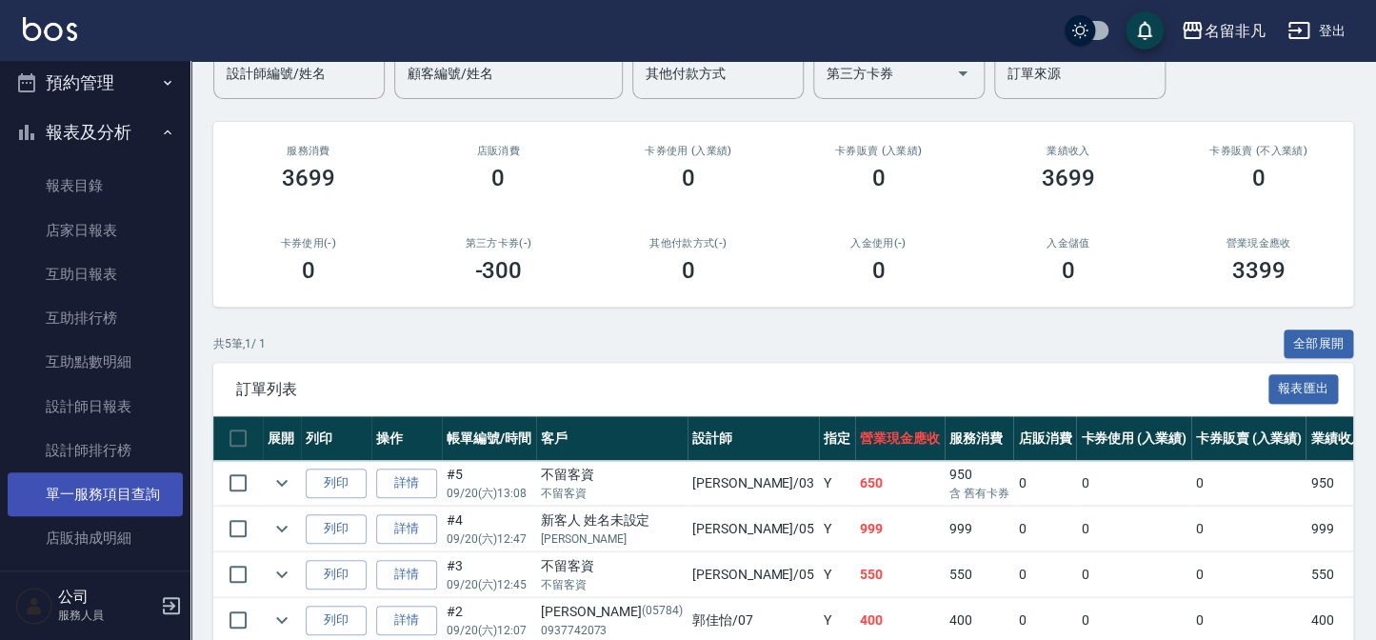
scroll to position [485, 0]
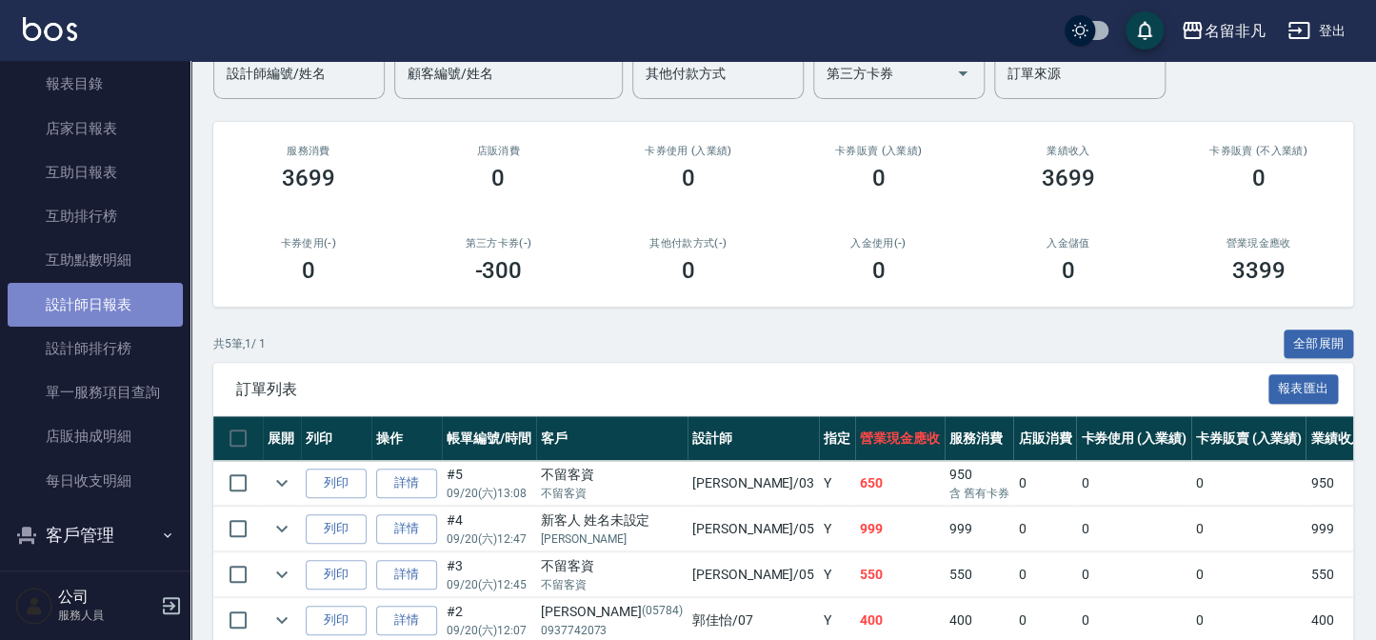
click at [121, 302] on link "設計師日報表" at bounding box center [95, 305] width 175 height 44
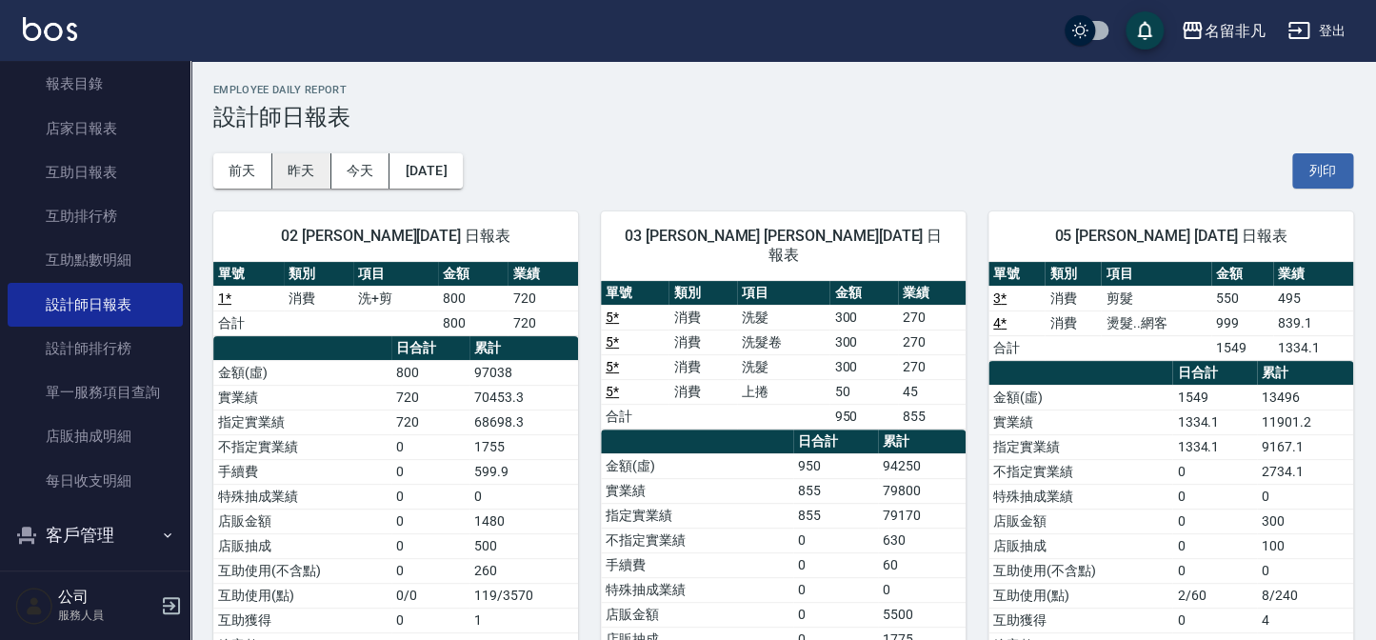
click at [313, 169] on button "昨天" at bounding box center [301, 170] width 59 height 35
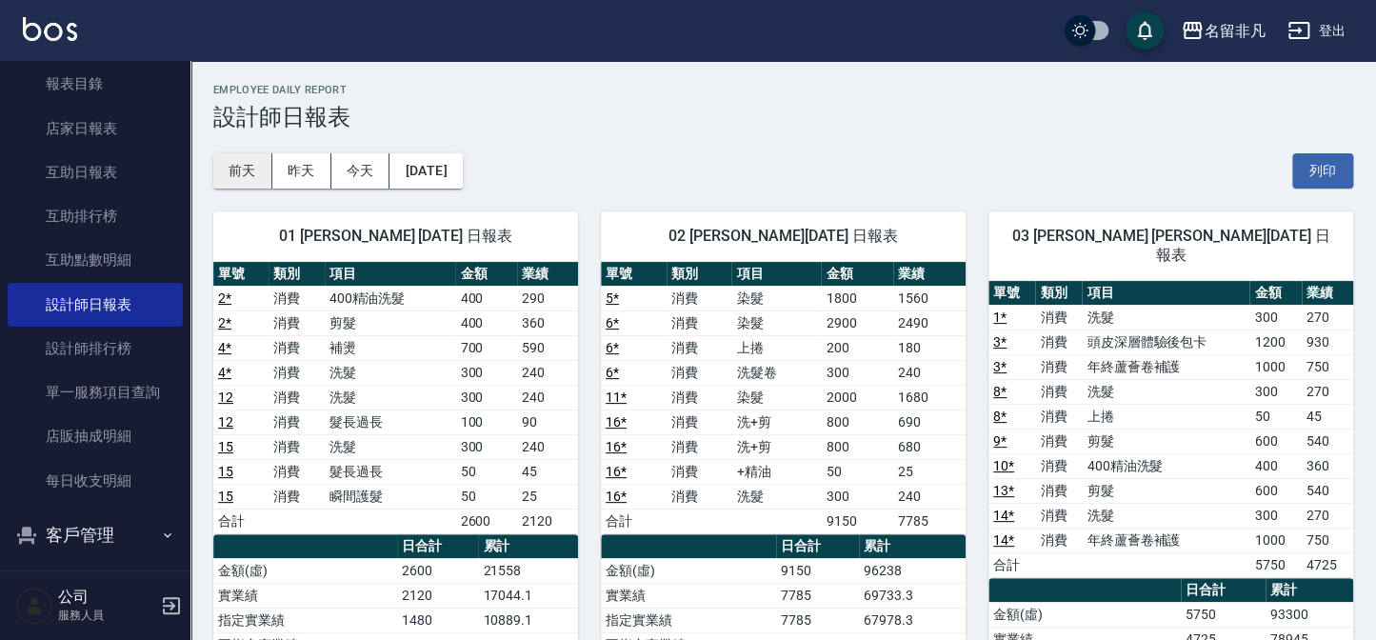
click at [255, 167] on button "前天" at bounding box center [242, 170] width 59 height 35
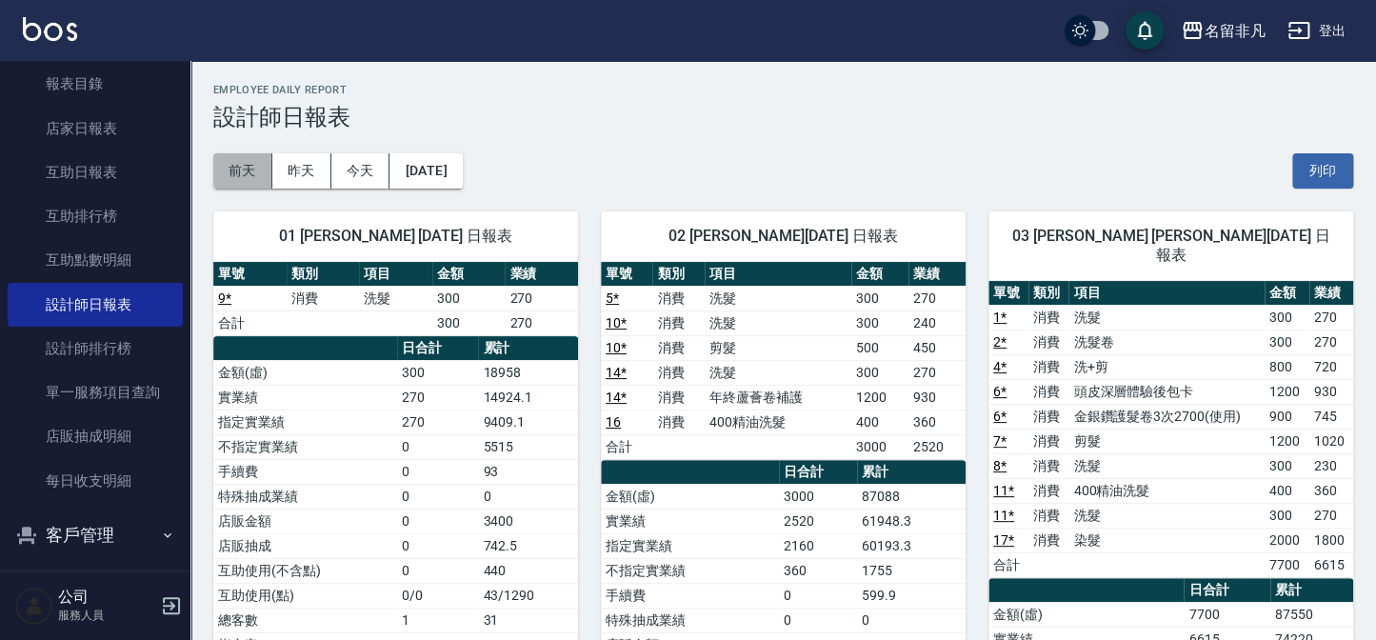
click at [251, 171] on button "前天" at bounding box center [242, 170] width 59 height 35
click at [234, 169] on button "前天" at bounding box center [242, 170] width 59 height 35
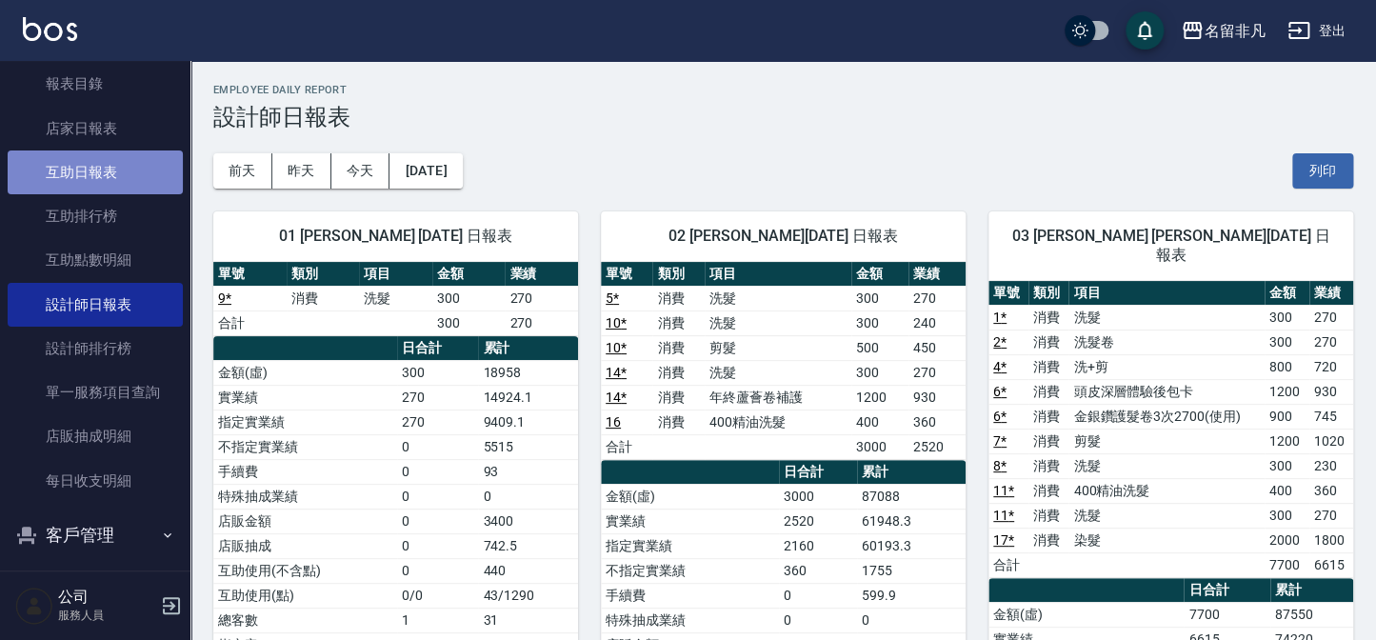
click at [112, 170] on link "互助日報表" at bounding box center [95, 172] width 175 height 44
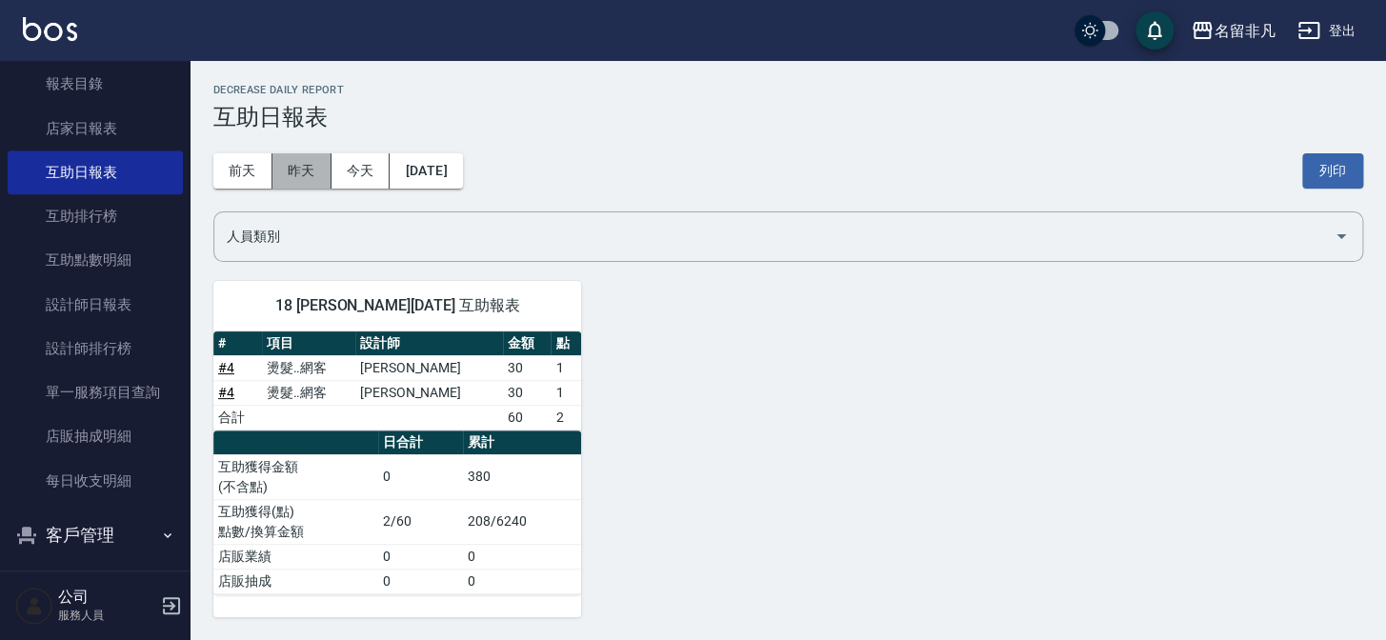
click at [299, 166] on button "昨天" at bounding box center [301, 170] width 59 height 35
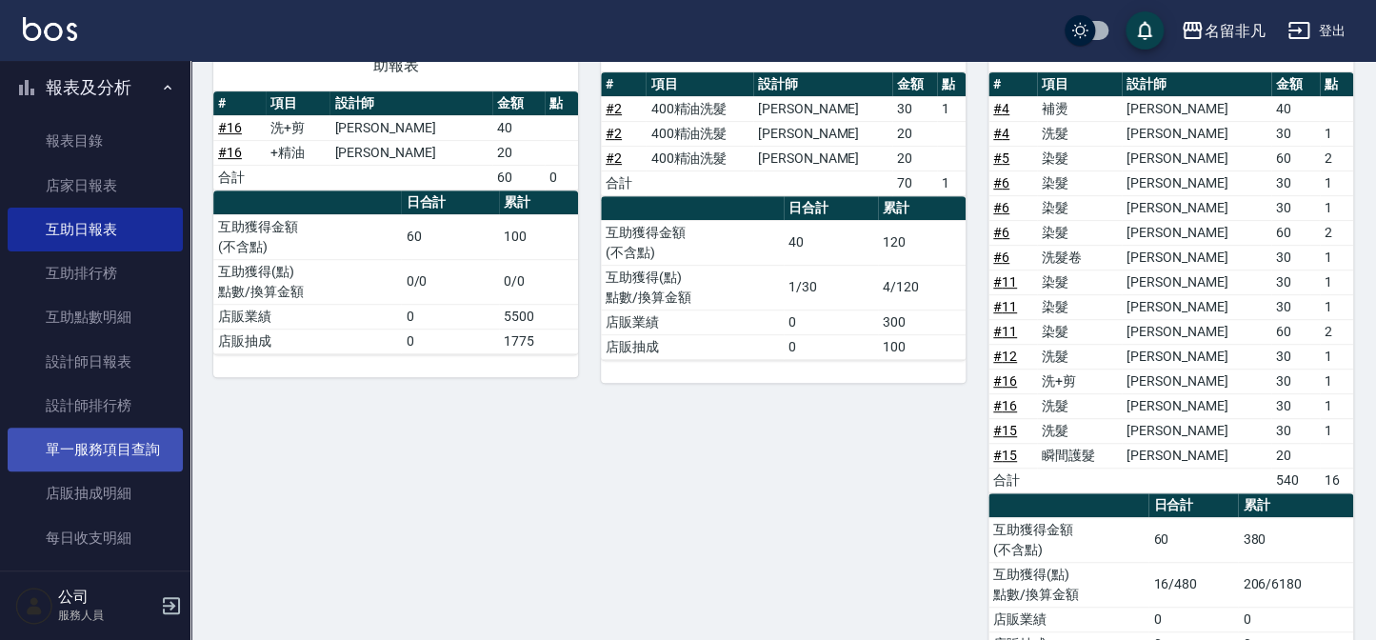
scroll to position [432, 0]
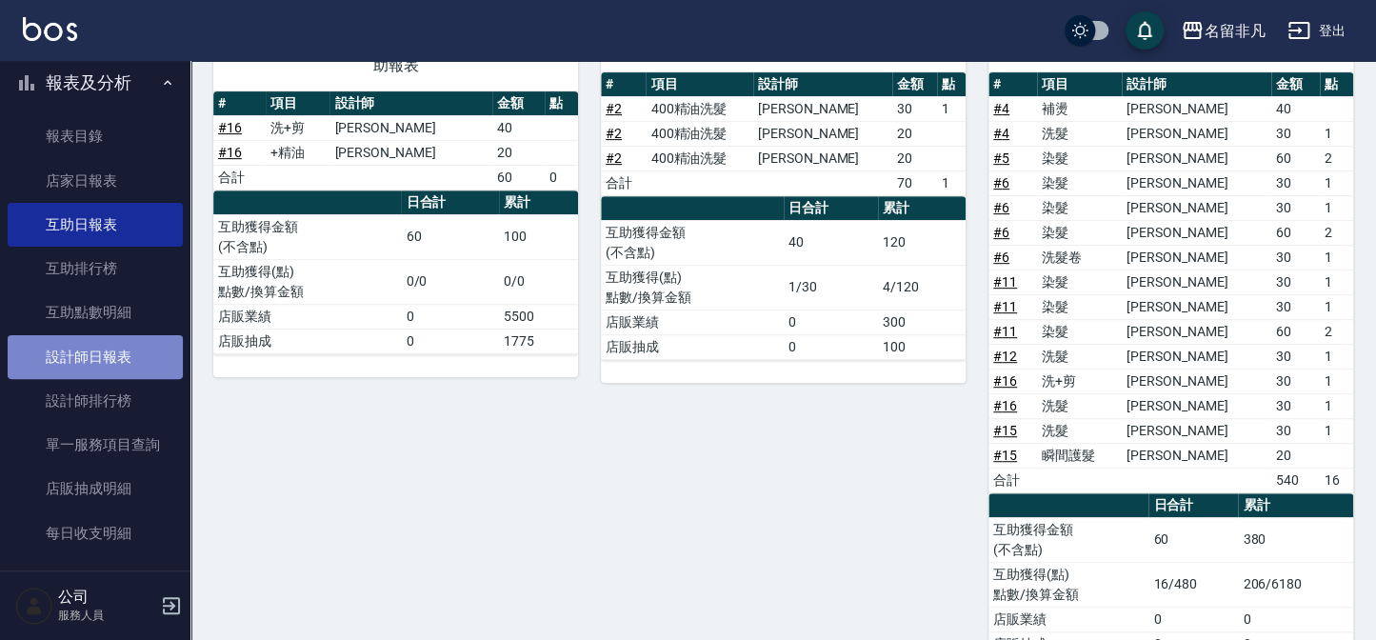
click at [116, 360] on link "設計師日報表" at bounding box center [95, 357] width 175 height 44
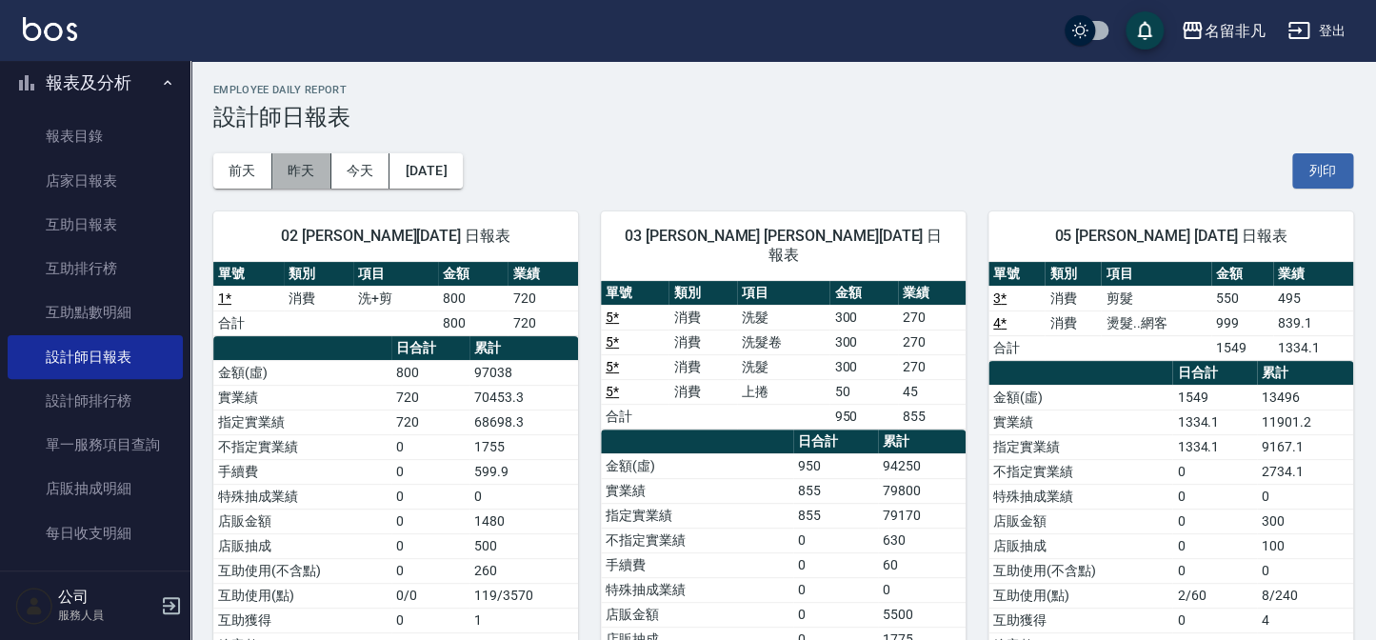
click at [295, 161] on button "昨天" at bounding box center [301, 170] width 59 height 35
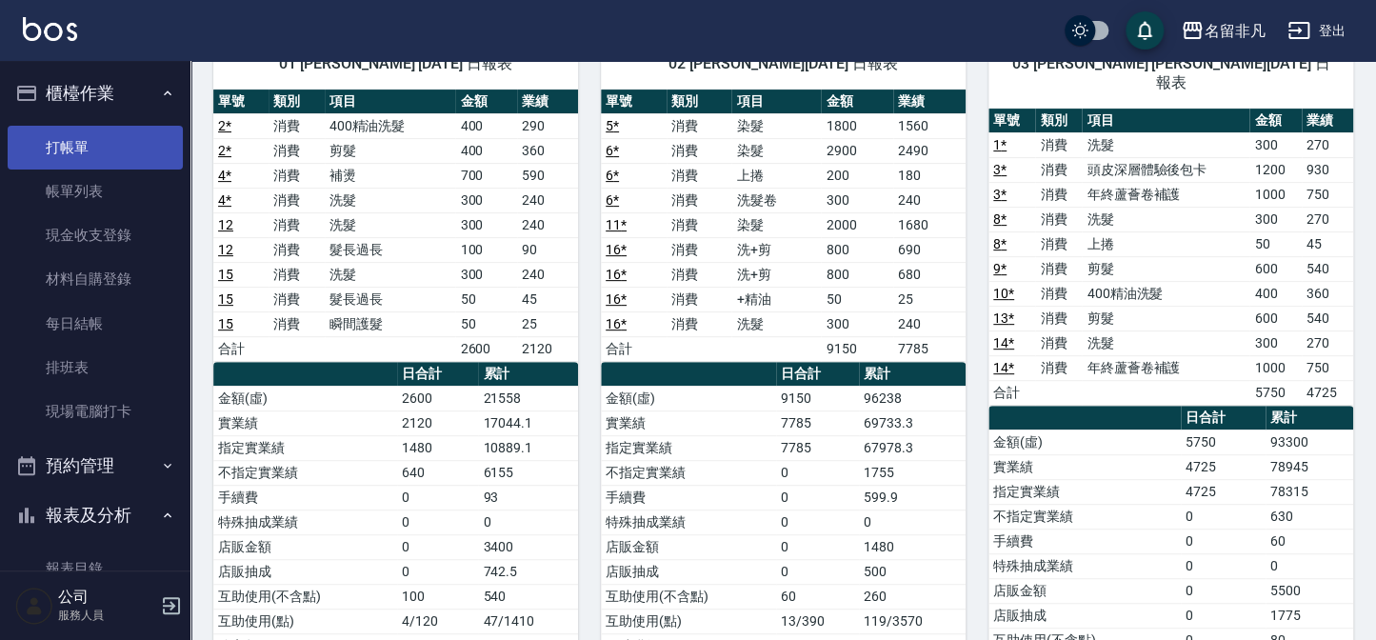
click at [90, 145] on link "打帳單" at bounding box center [95, 148] width 175 height 44
